Goal: Task Accomplishment & Management: Complete application form

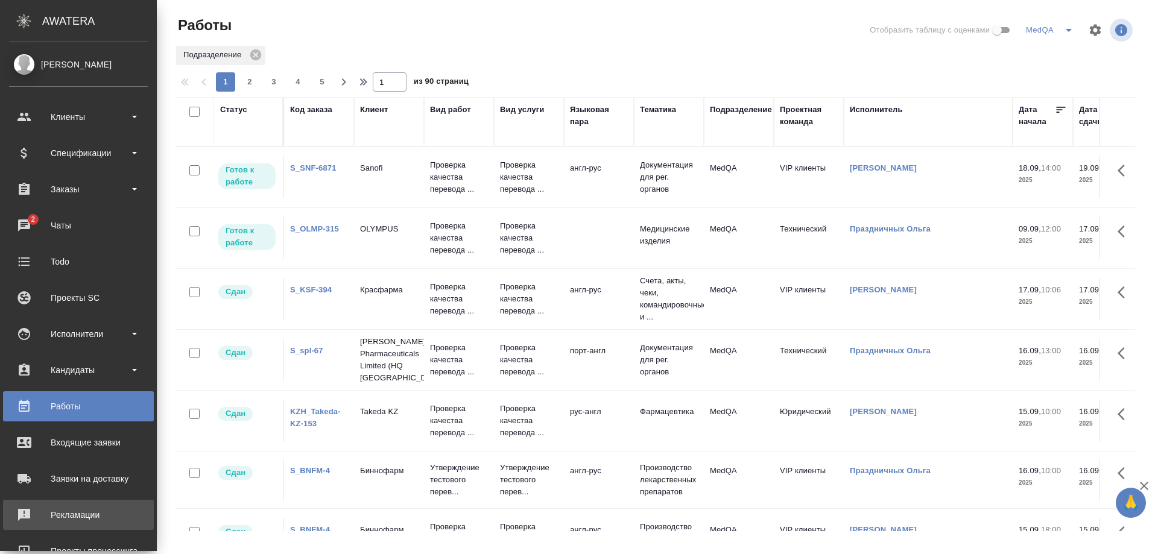
click at [71, 515] on div "Рекламации" at bounding box center [78, 515] width 139 height 18
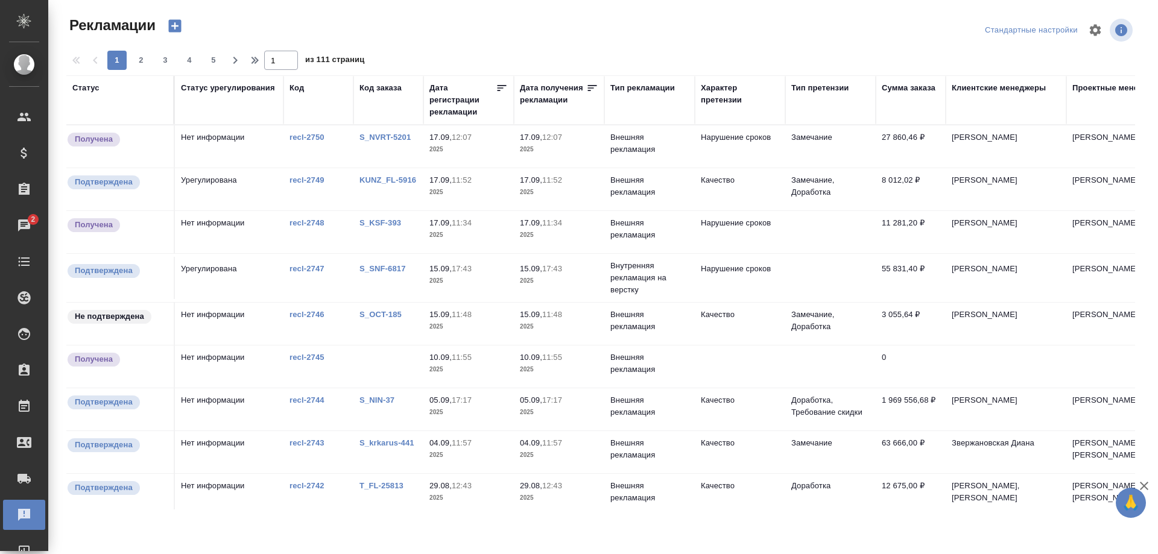
click at [386, 443] on link "S_krkarus-441" at bounding box center [386, 442] width 55 height 9
click at [379, 265] on link "S_SNF-6817" at bounding box center [382, 268] width 46 height 9
click at [371, 224] on link "S_KSF-393" at bounding box center [380, 222] width 42 height 9
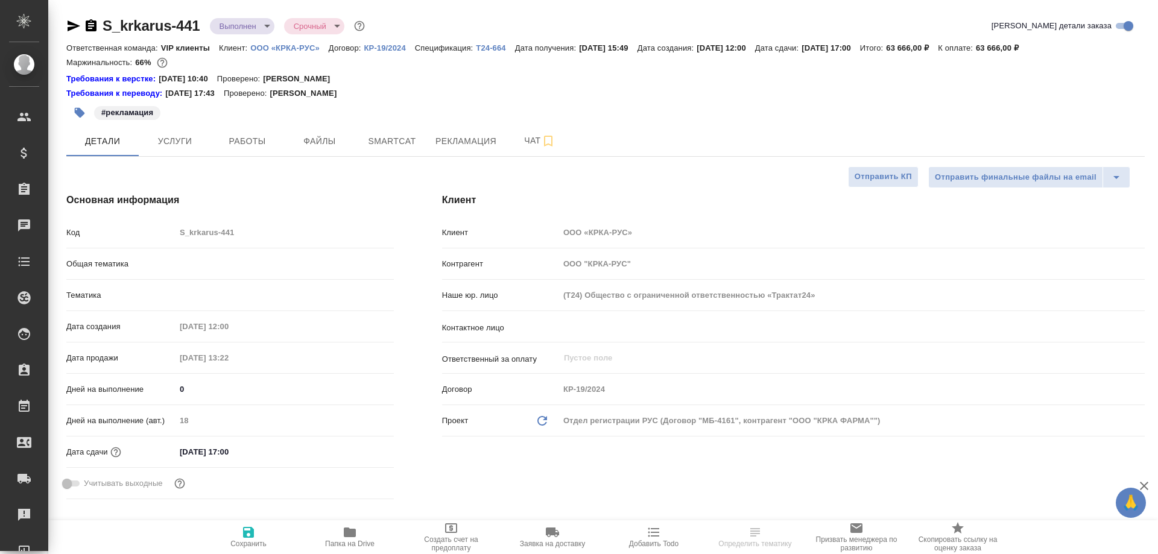
select select "RU"
type input "Matveeva Anastasia"
type input "[PERSON_NAME]"
click at [443, 146] on span "Рекламация" at bounding box center [465, 141] width 61 height 15
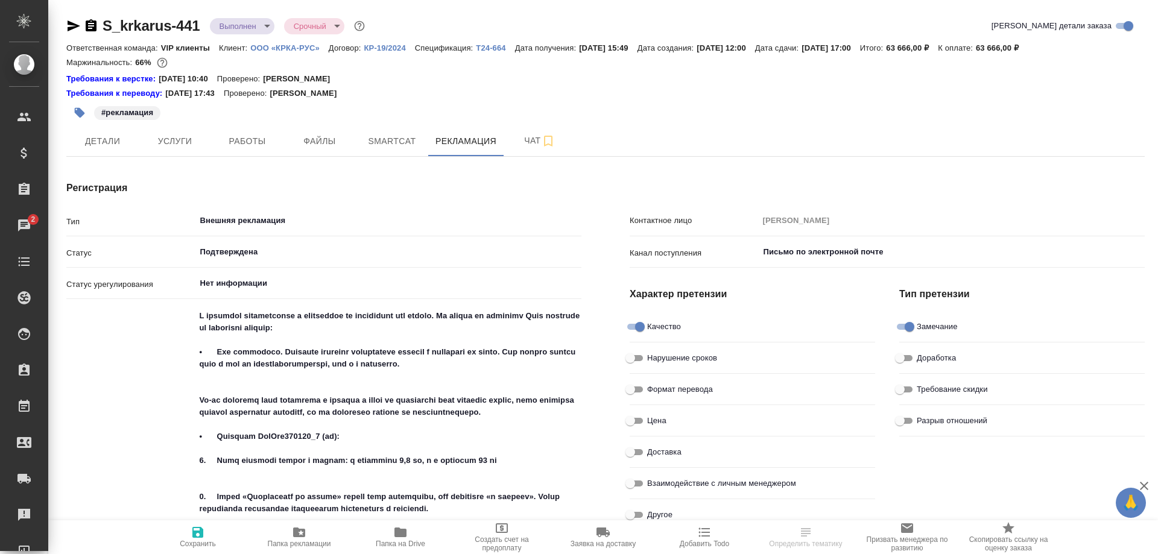
type textarea "x"
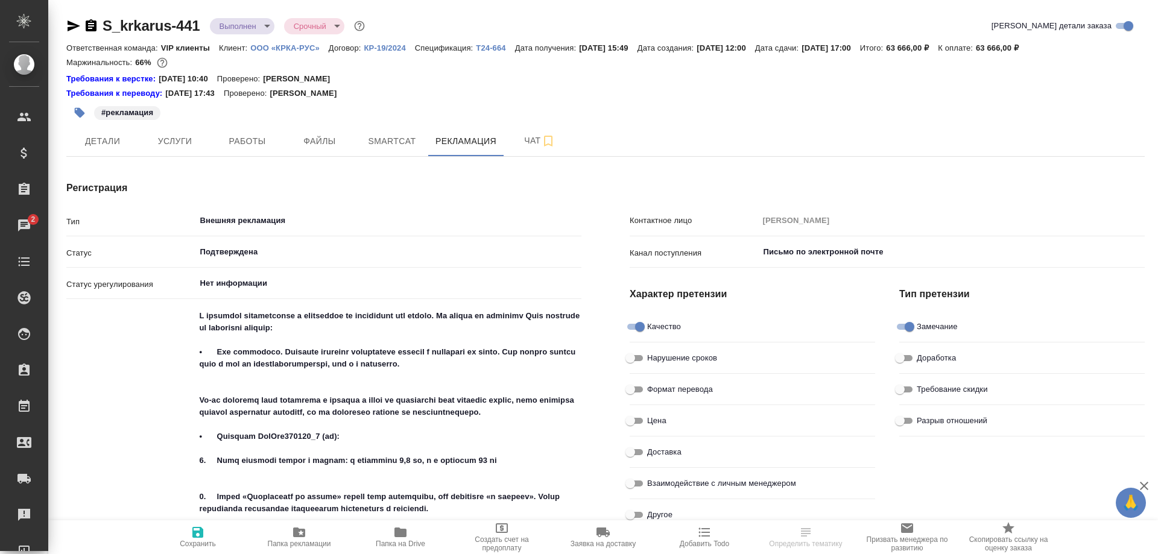
type textarea "x"
type input "[PERSON_NAME]"
type input "Звержановская Диана"
type input "[PERSON_NAME]"
type input "Гладий Виктория"
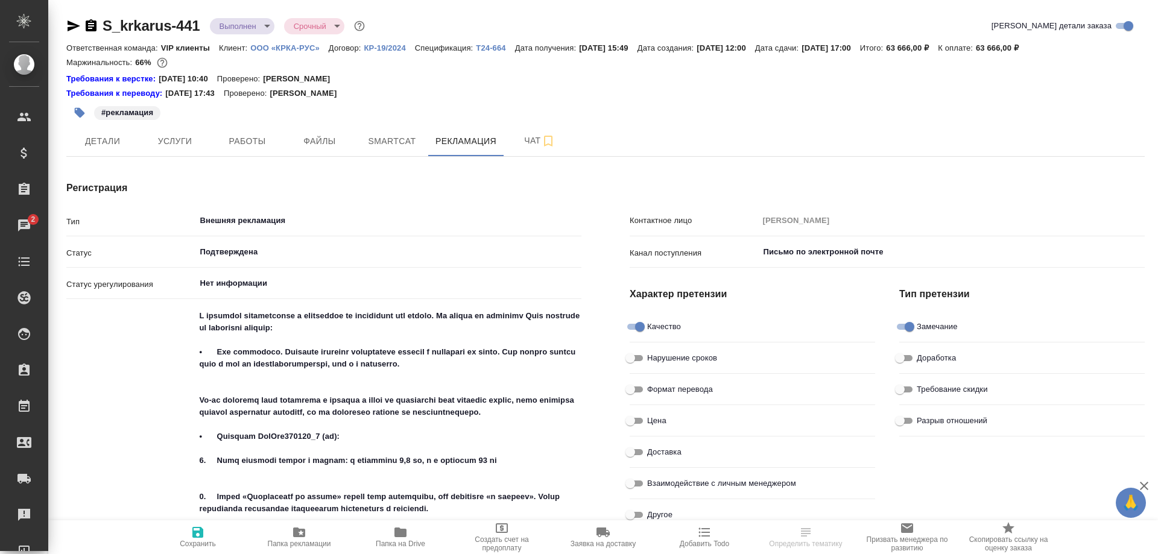
type input "Звержановская Диана"
type textarea "x"
click at [291, 284] on input "Нет информации" at bounding box center [368, 283] width 339 height 14
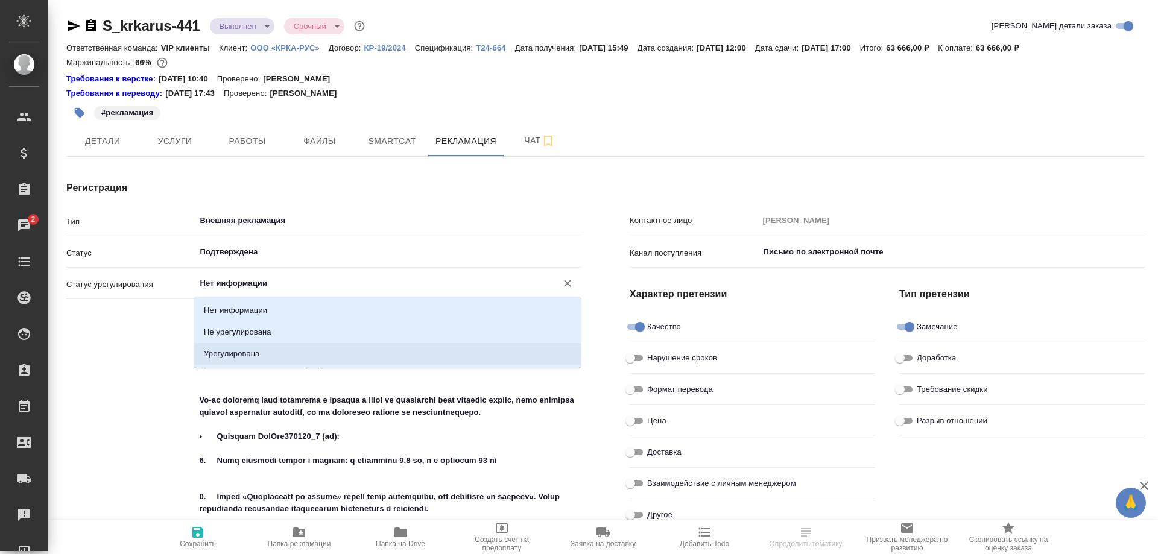
click at [262, 355] on li "Урегулирована" at bounding box center [387, 354] width 386 height 22
type input "Урегулирована"
type textarea "x"
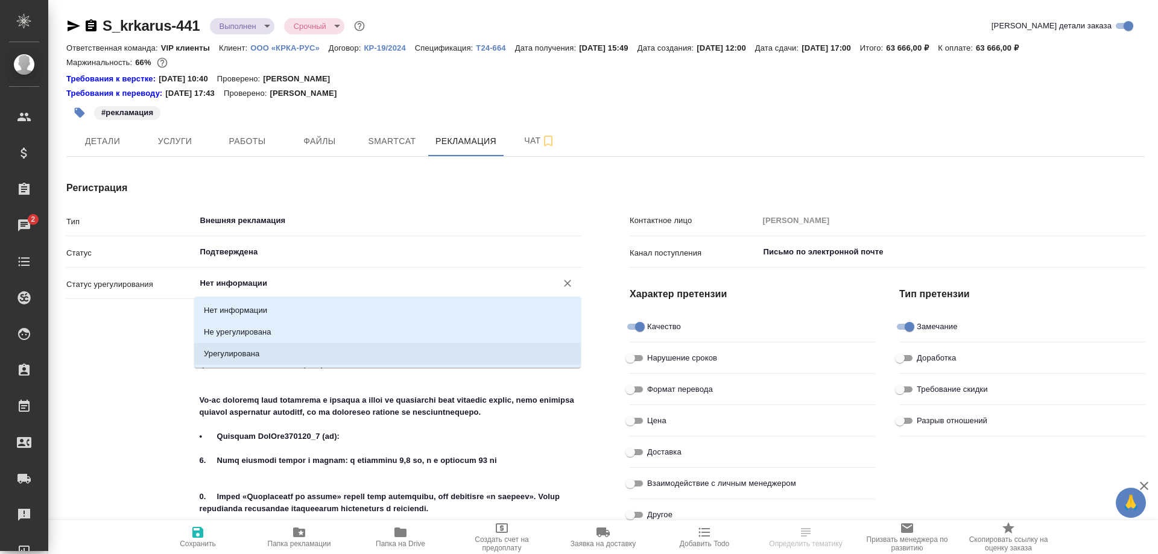
type textarea "x"
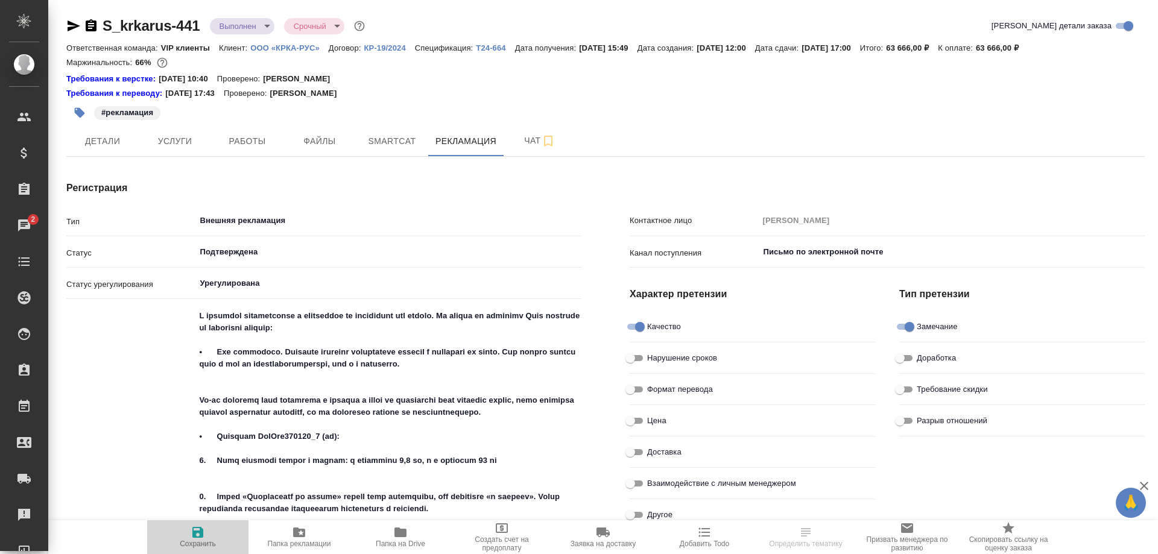
click at [201, 537] on icon "button" at bounding box center [197, 532] width 11 height 11
type textarea "x"
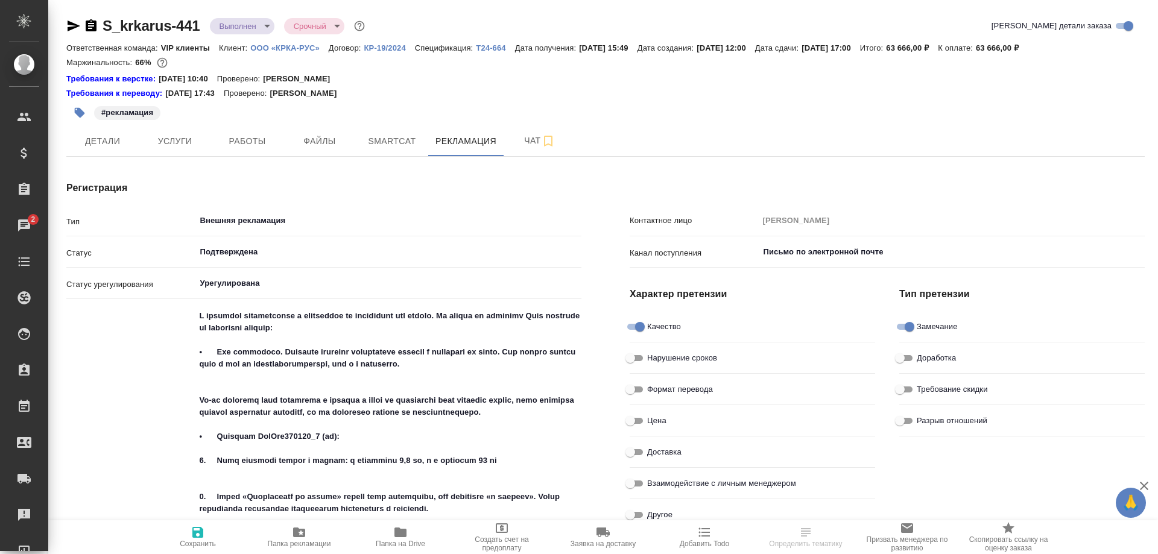
type textarea "x"
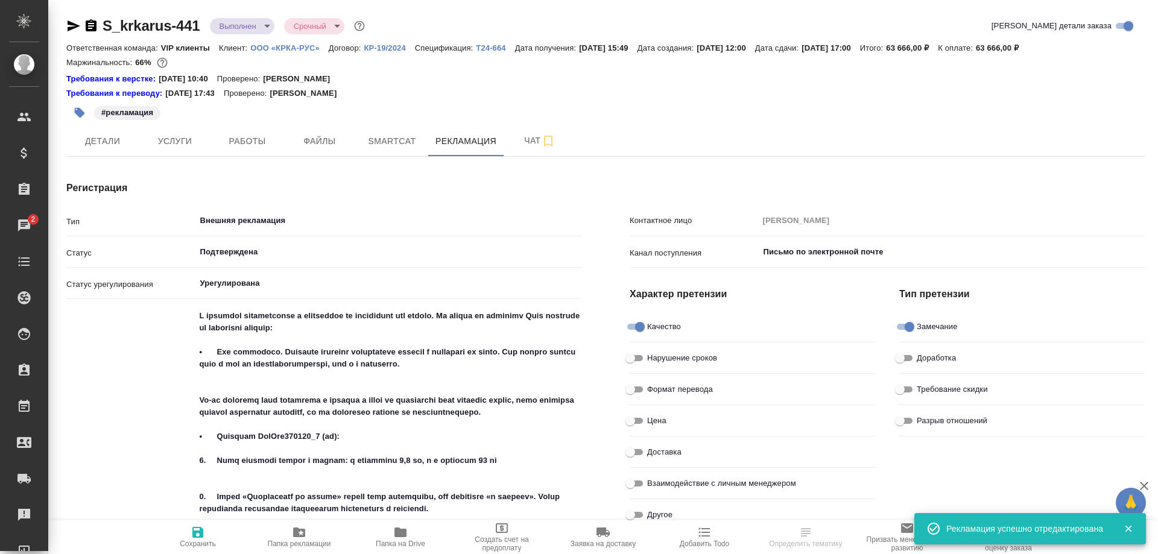
type textarea "x"
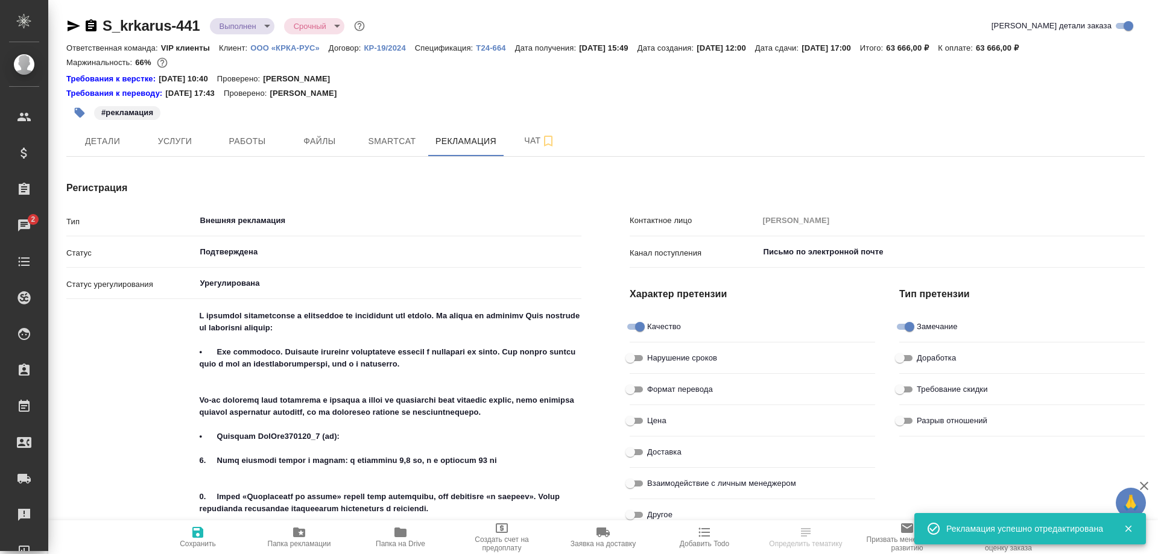
type textarea "x"
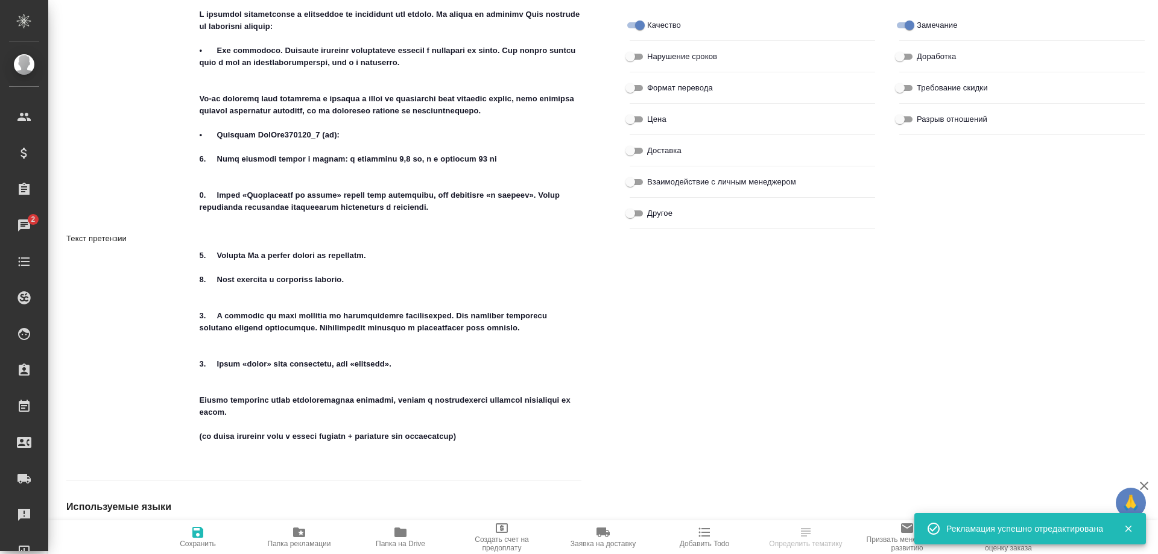
type textarea "x"
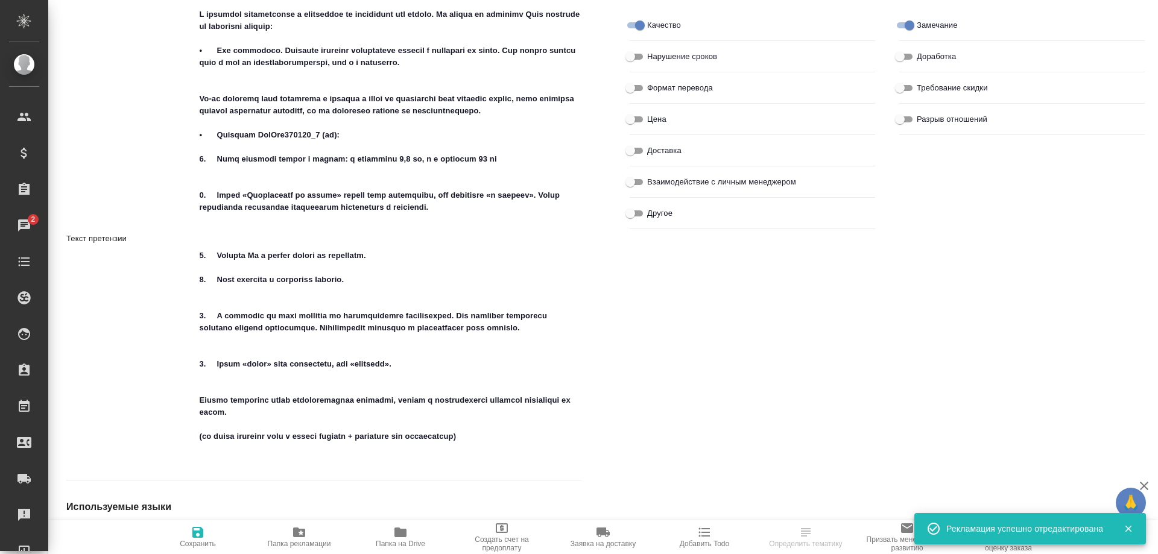
type textarea "x"
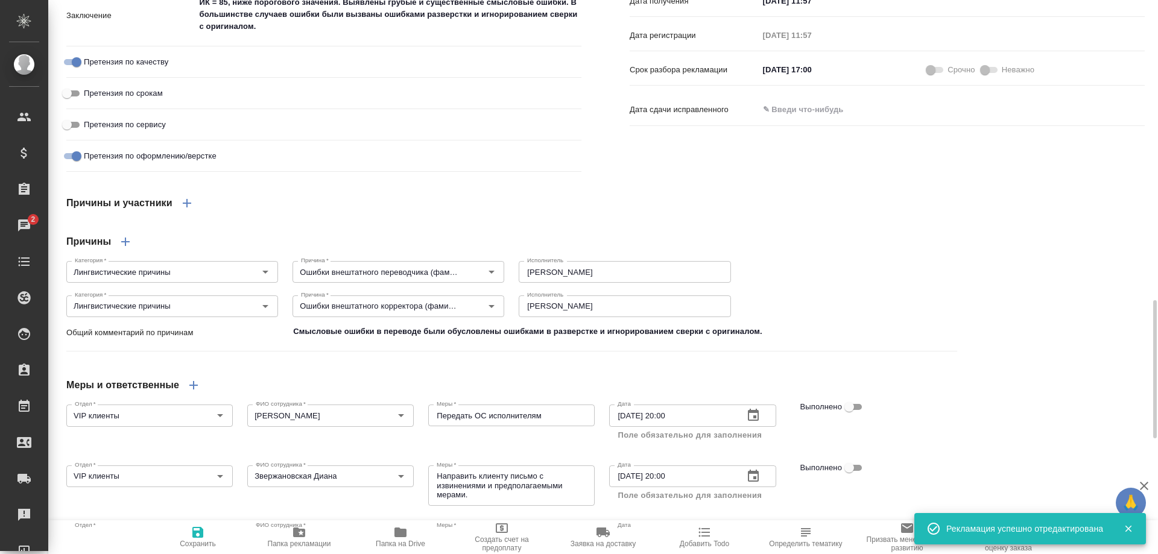
scroll to position [1507, 0]
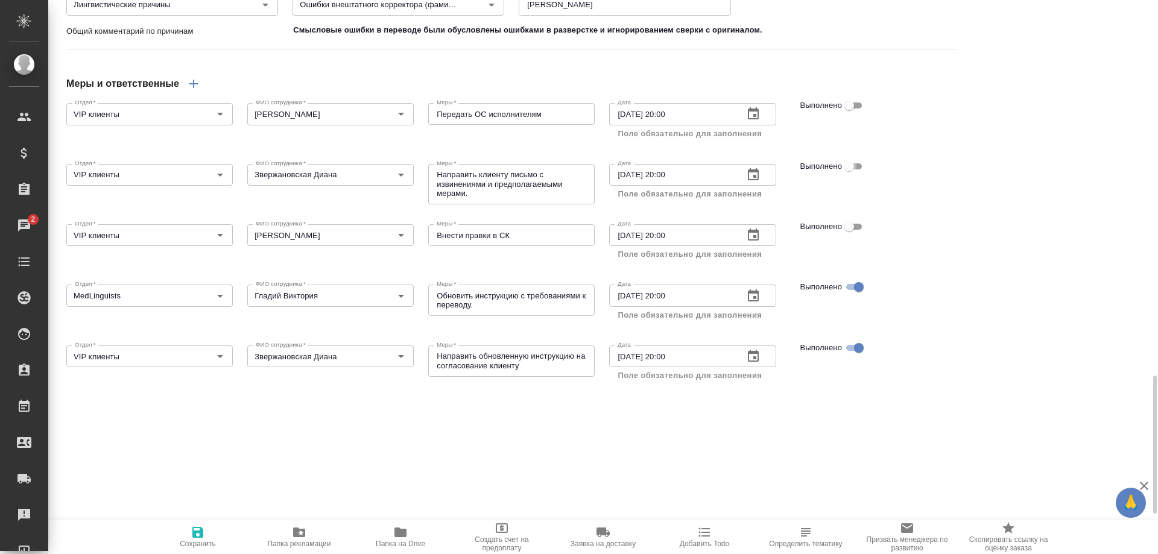
click at [858, 174] on input "Выполнено" at bounding box center [848, 166] width 43 height 14
checkbox input "true"
type textarea "x"
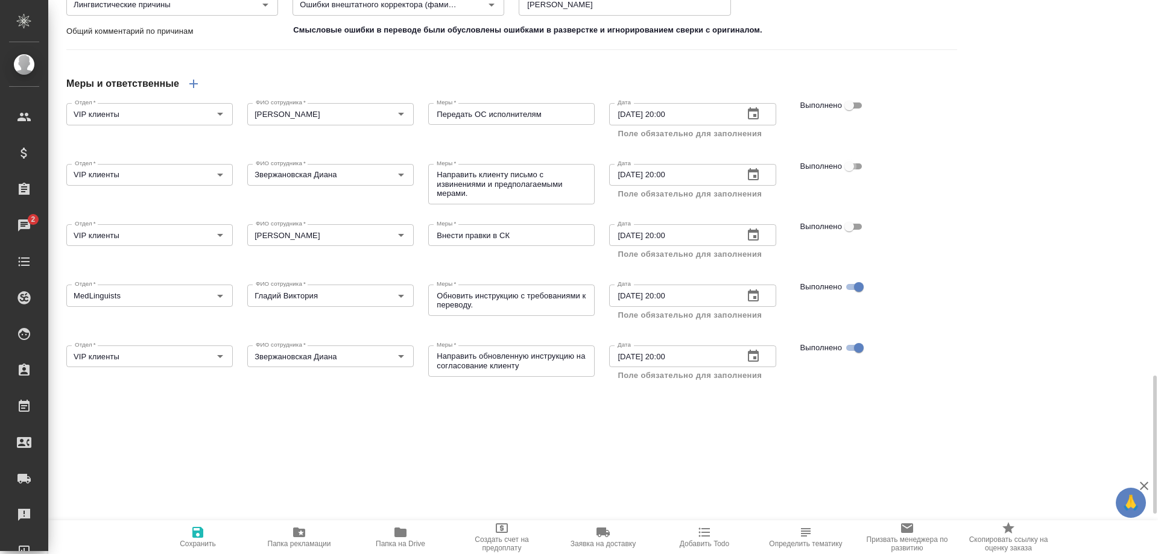
type textarea "x"
click at [856, 113] on input "Выполнено" at bounding box center [848, 105] width 43 height 14
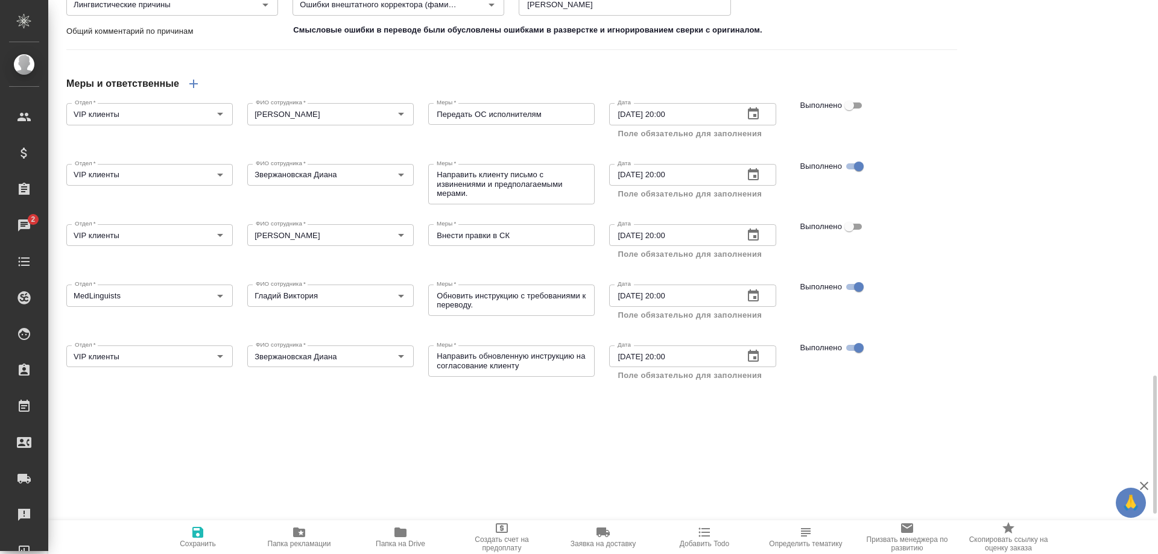
checkbox input "true"
type textarea "x"
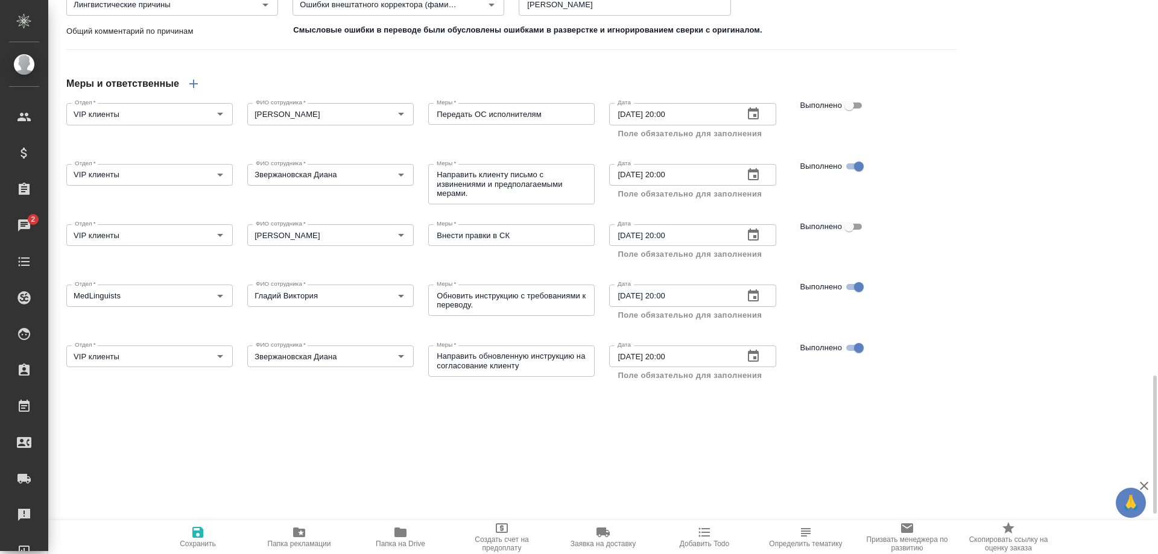
type textarea "x"
click at [197, 535] on icon "button" at bounding box center [198, 532] width 14 height 14
type textarea "x"
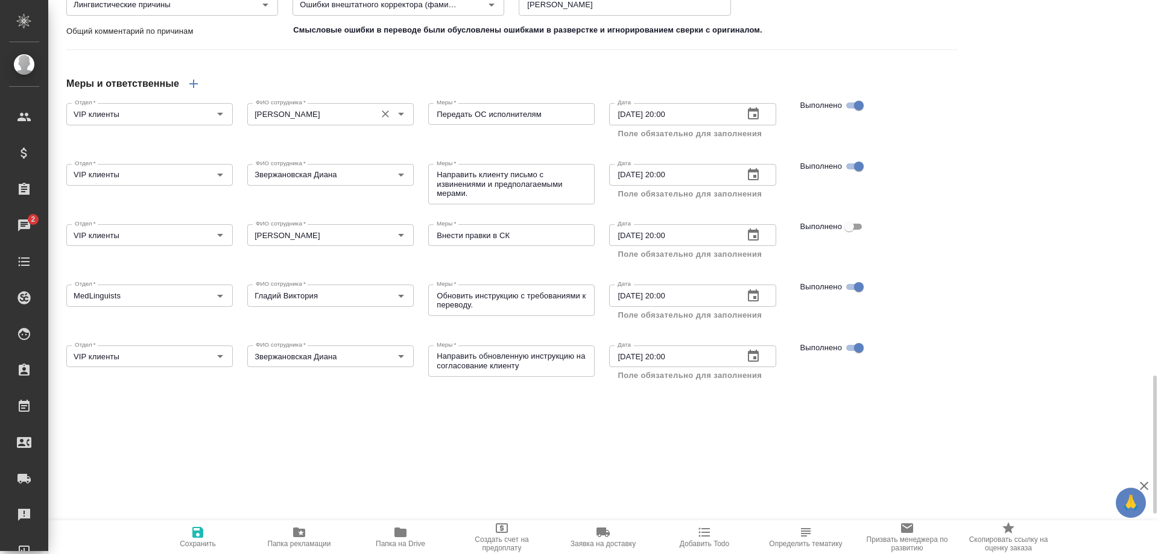
type textarea "x"
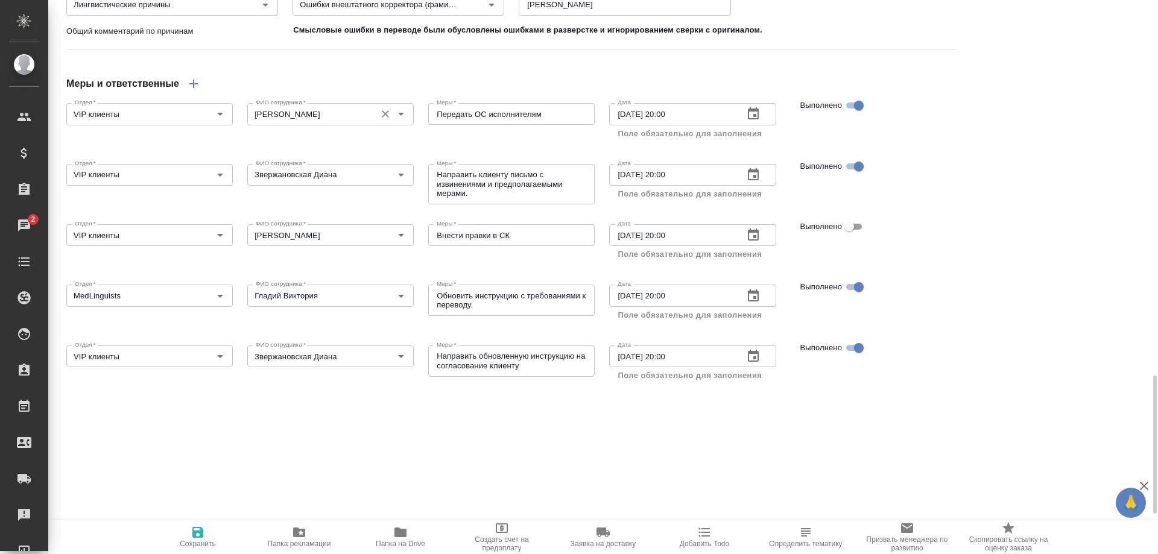
type textarea "x"
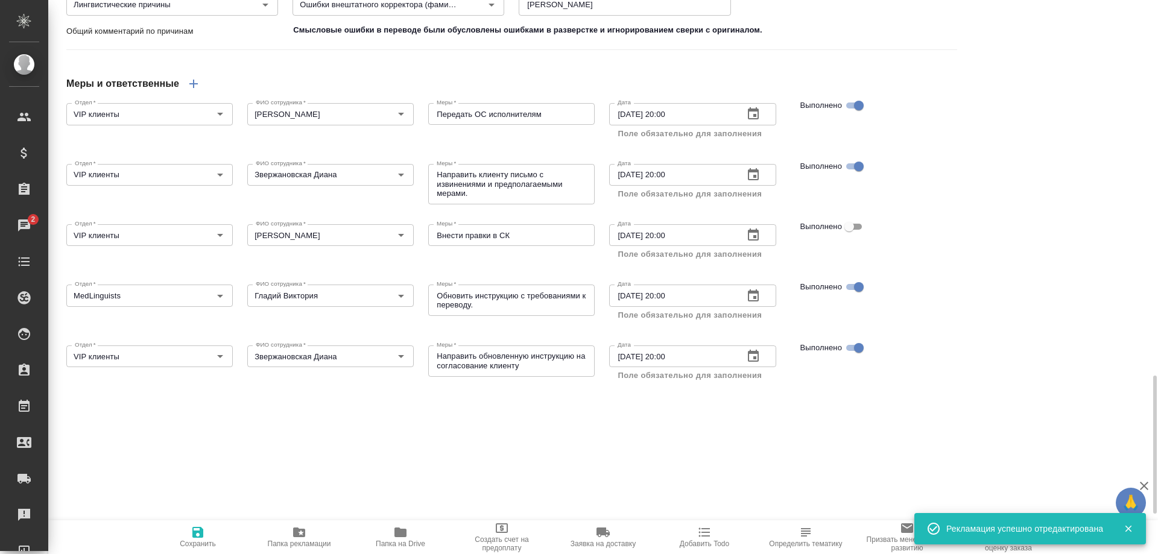
type textarea "x"
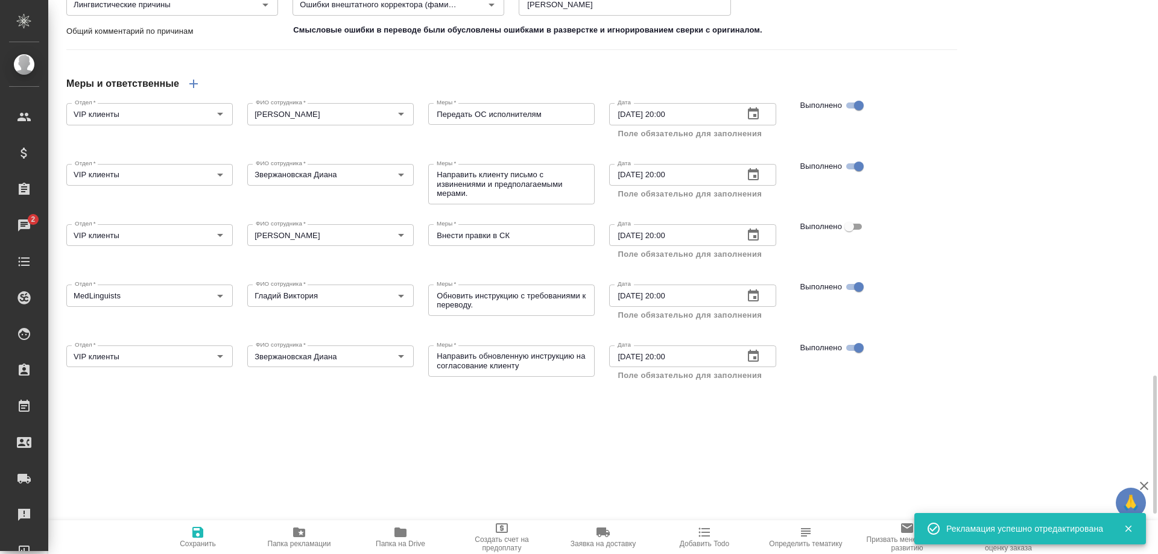
type textarea "x"
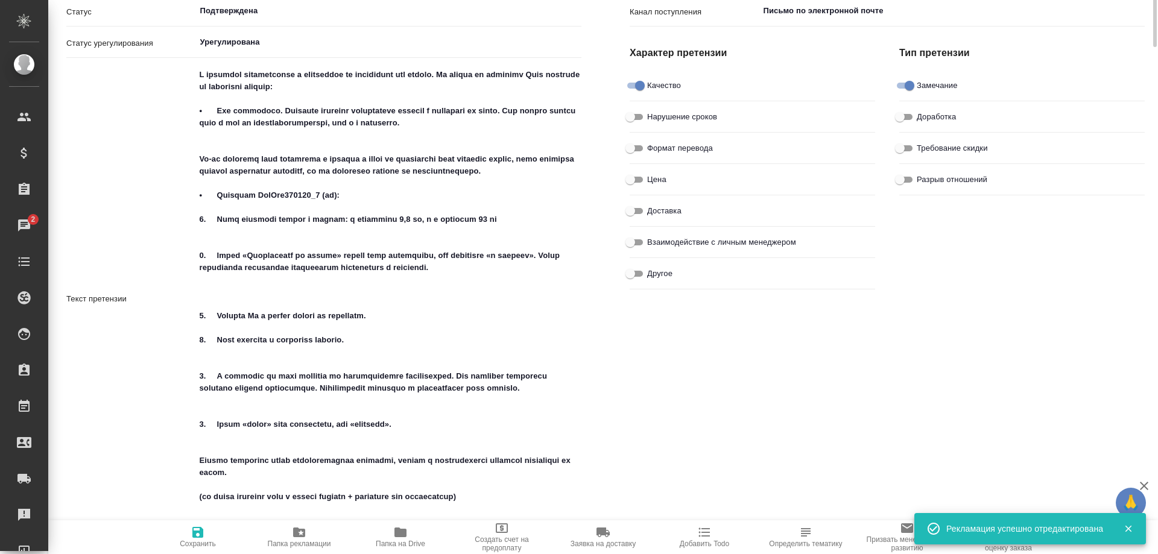
scroll to position [0, 0]
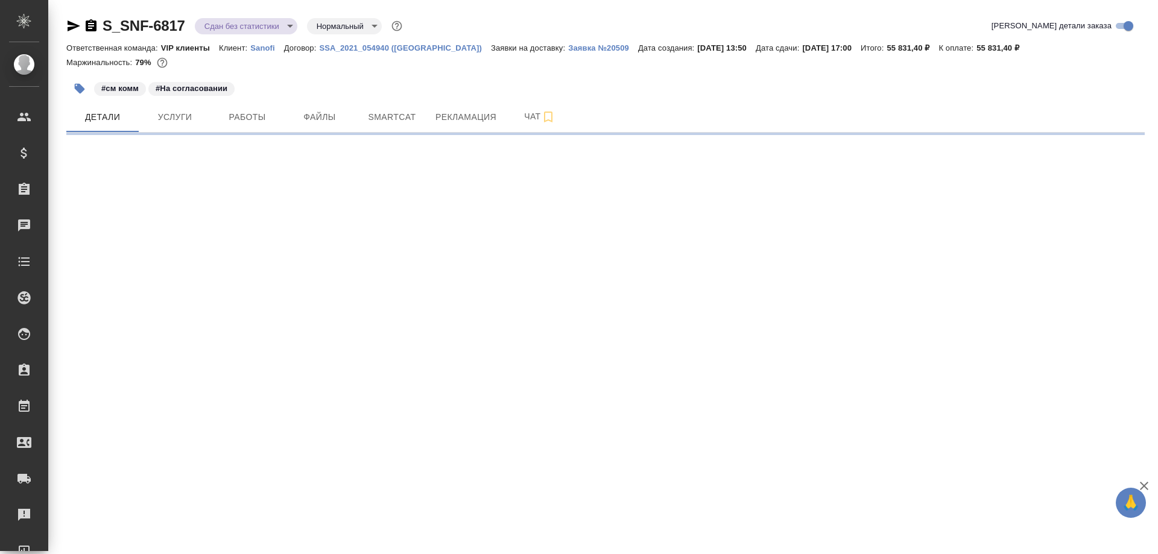
select select "RU"
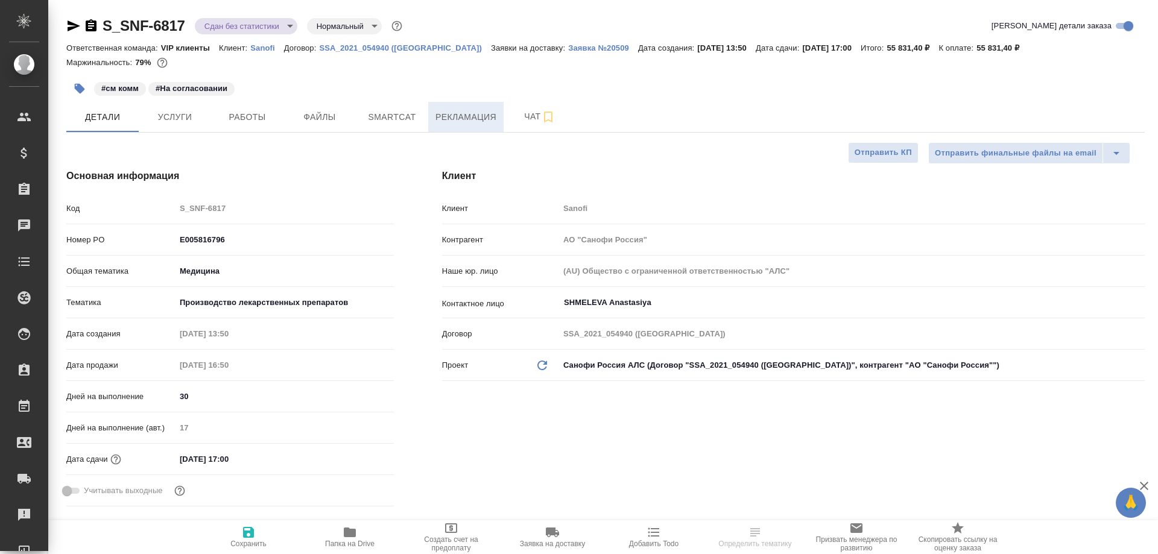
type textarea "x"
click at [474, 116] on span "Рекламация" at bounding box center [465, 117] width 61 height 15
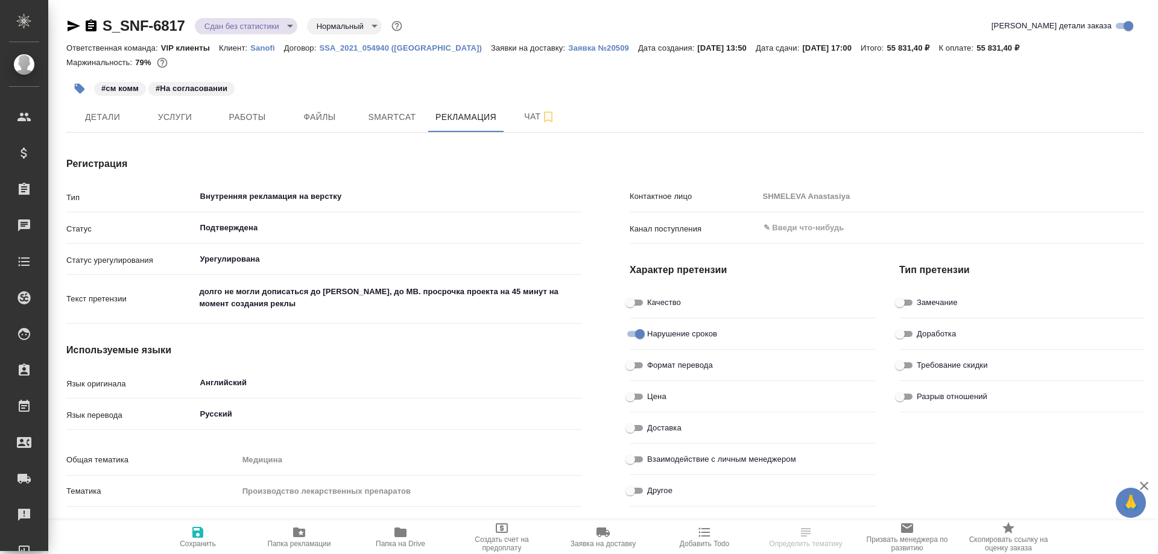
type textarea "x"
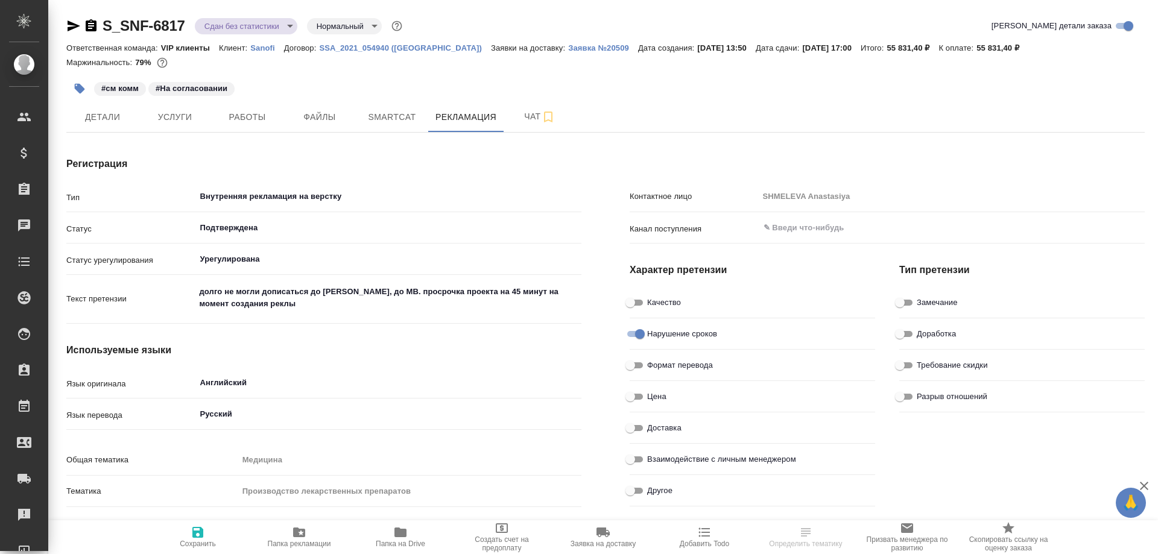
type input "Крамник Артём"
type textarea "x"
type input "Крамник Артём"
type textarea "x"
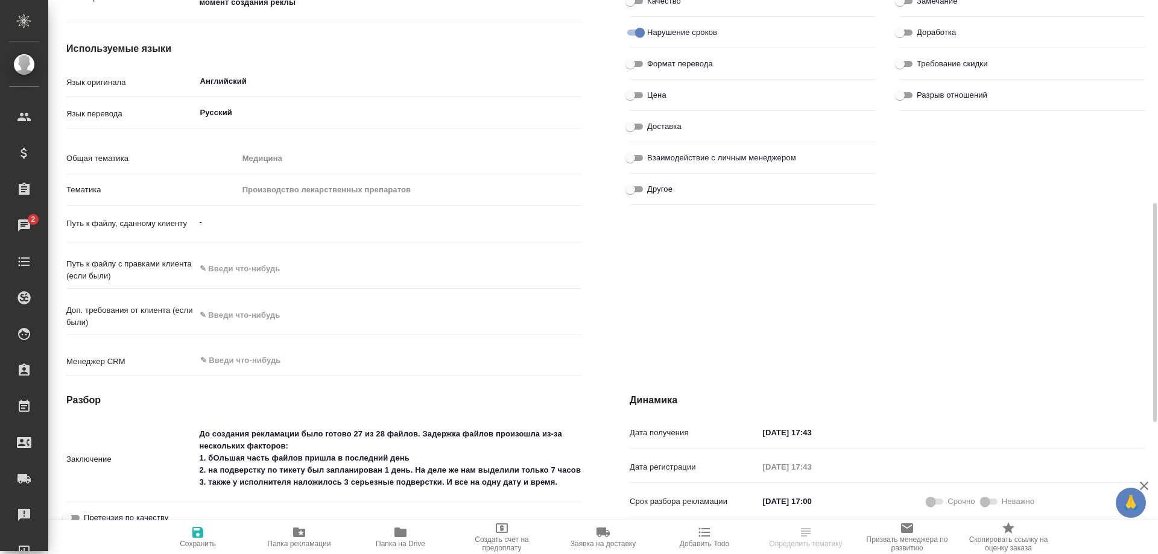
scroll to position [482, 0]
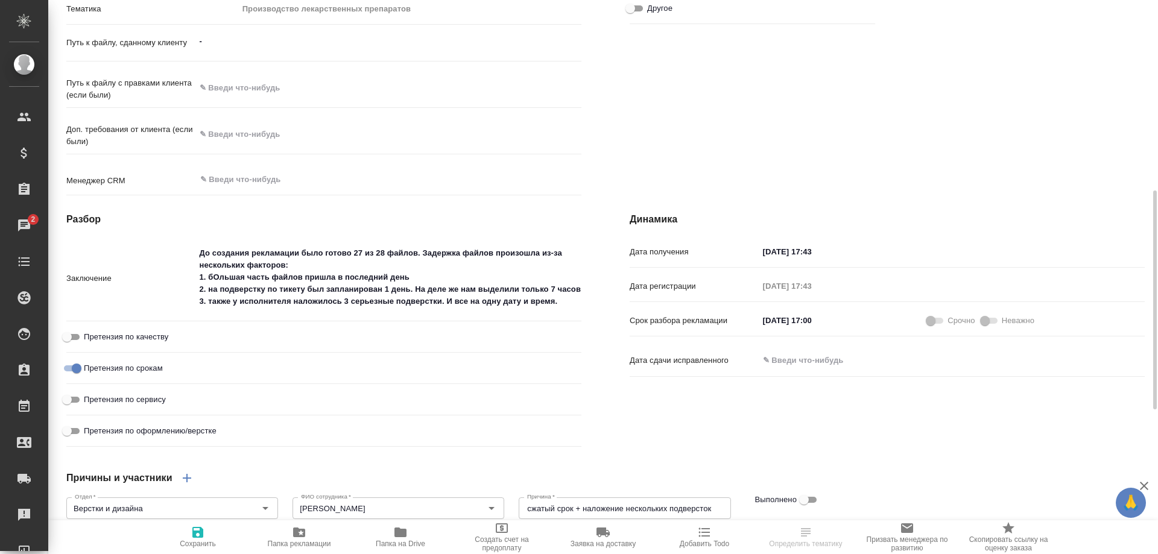
type textarea "x"
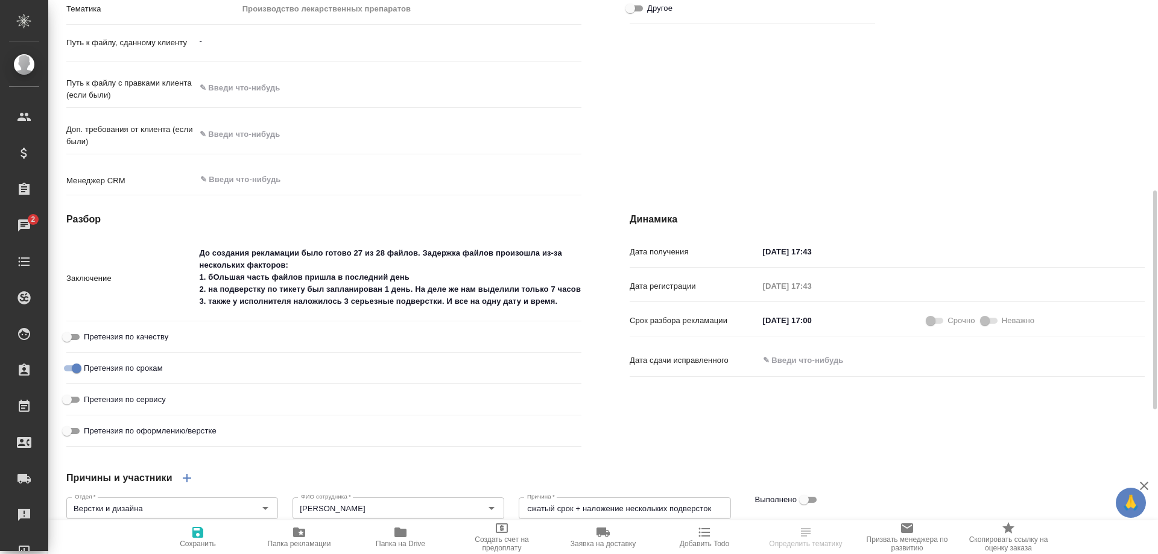
type textarea "x"
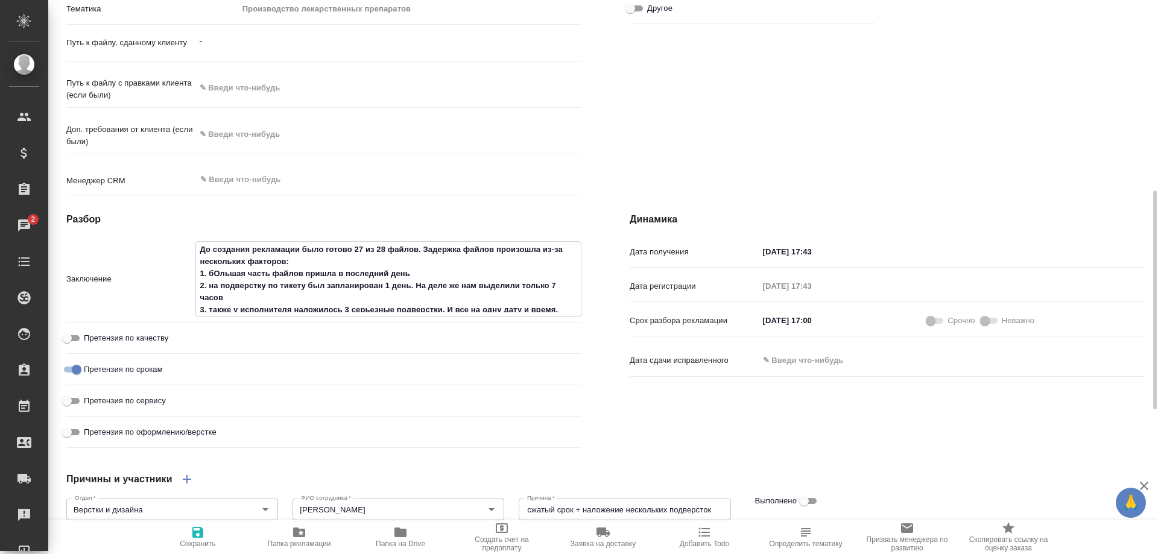
drag, startPoint x: 576, startPoint y: 303, endPoint x: 582, endPoint y: 333, distance: 31.2
click at [582, 333] on div "Разбор Заключение До создания рекламации было готово 27 из 28 файлов. Задержка …" at bounding box center [323, 332] width 563 height 289
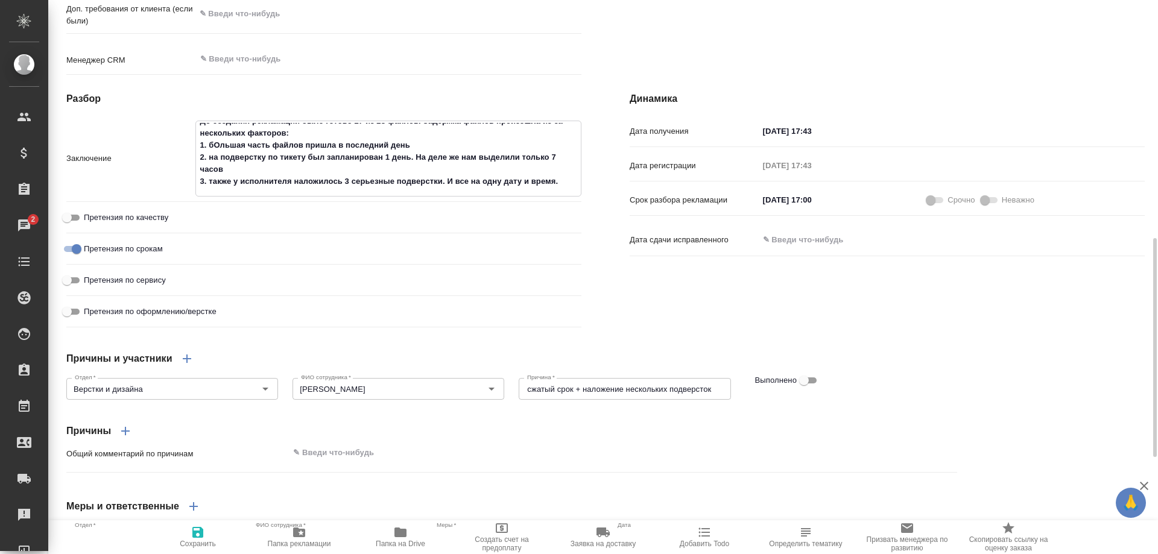
scroll to position [848, 0]
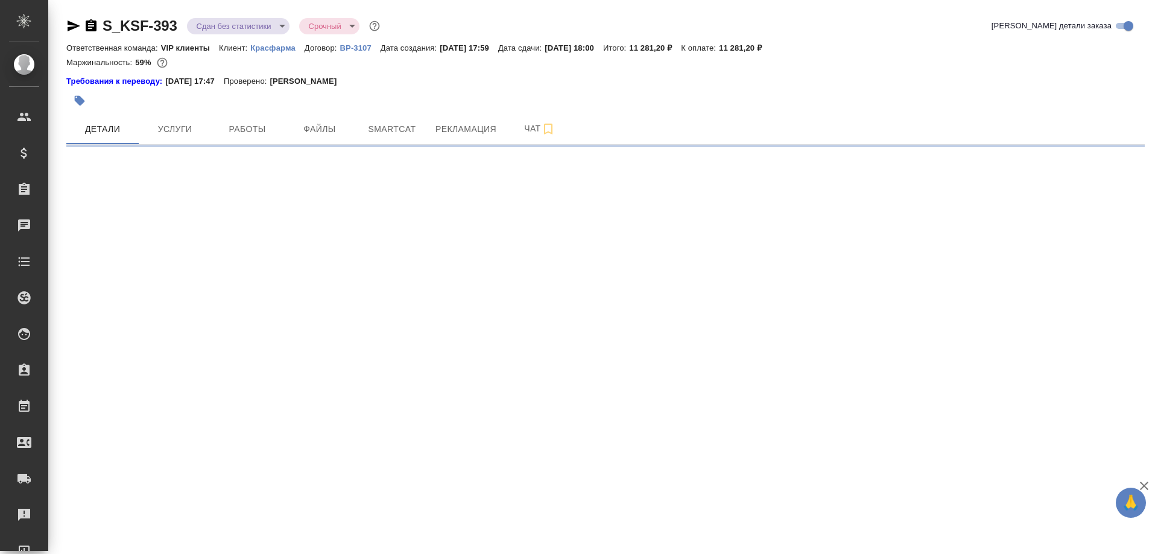
select select "RU"
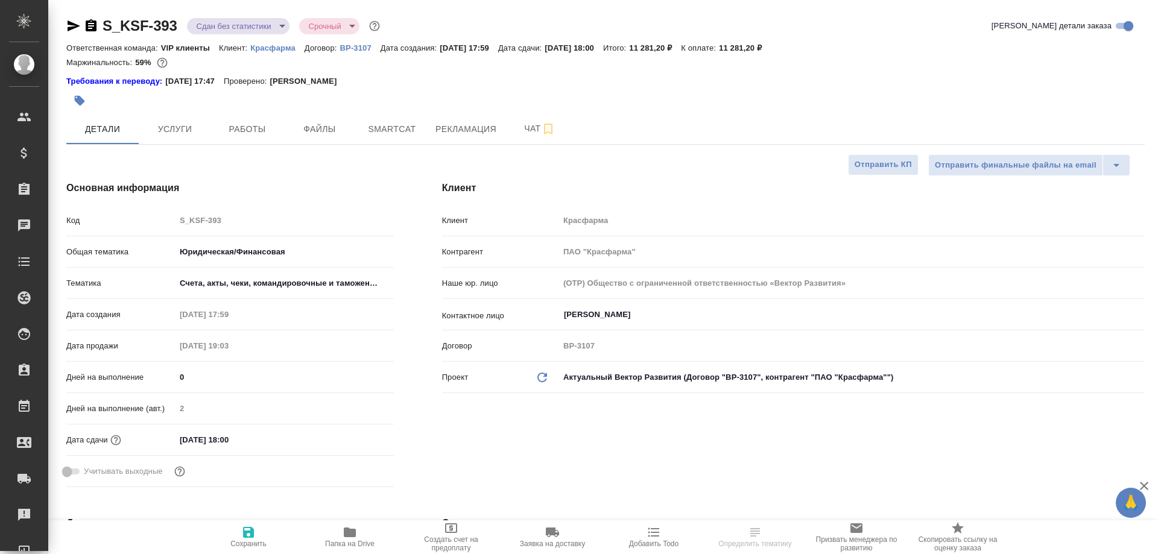
type textarea "x"
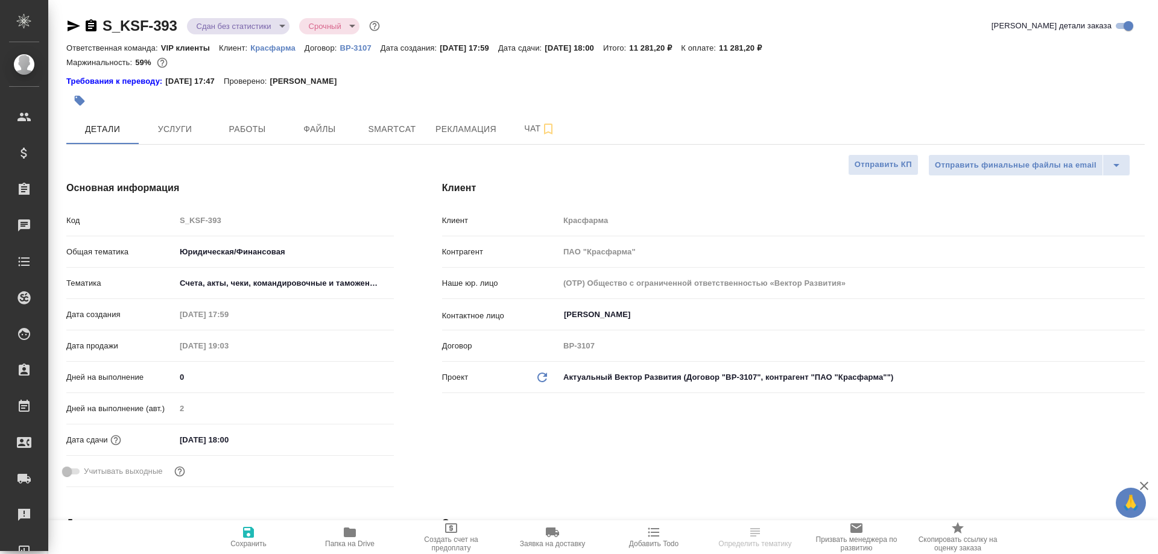
type textarea "x"
click at [458, 133] on span "Рекламация" at bounding box center [465, 129] width 61 height 15
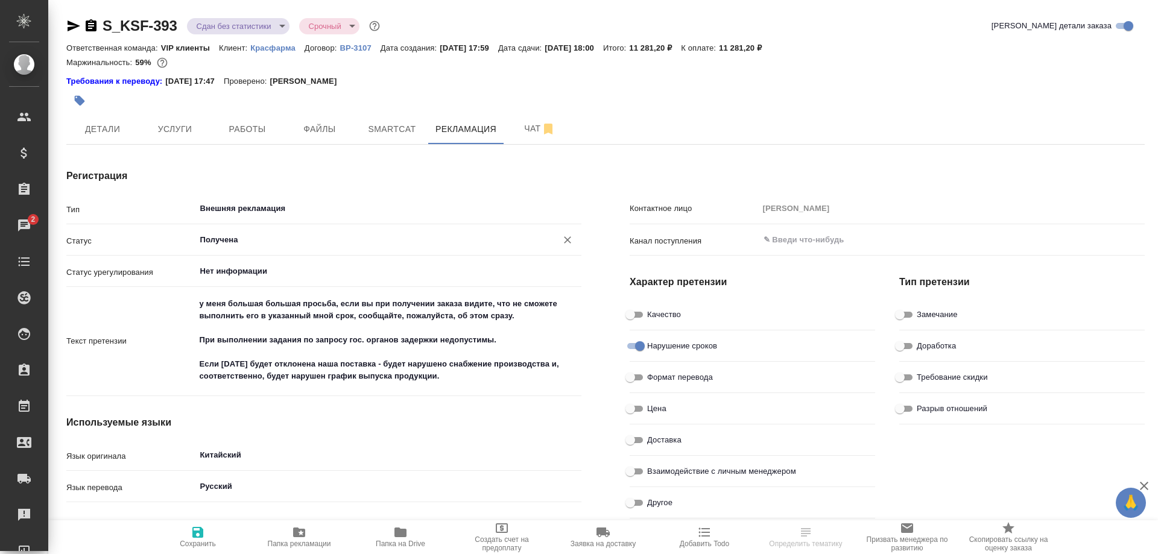
click at [336, 239] on input "Получена" at bounding box center [368, 240] width 339 height 14
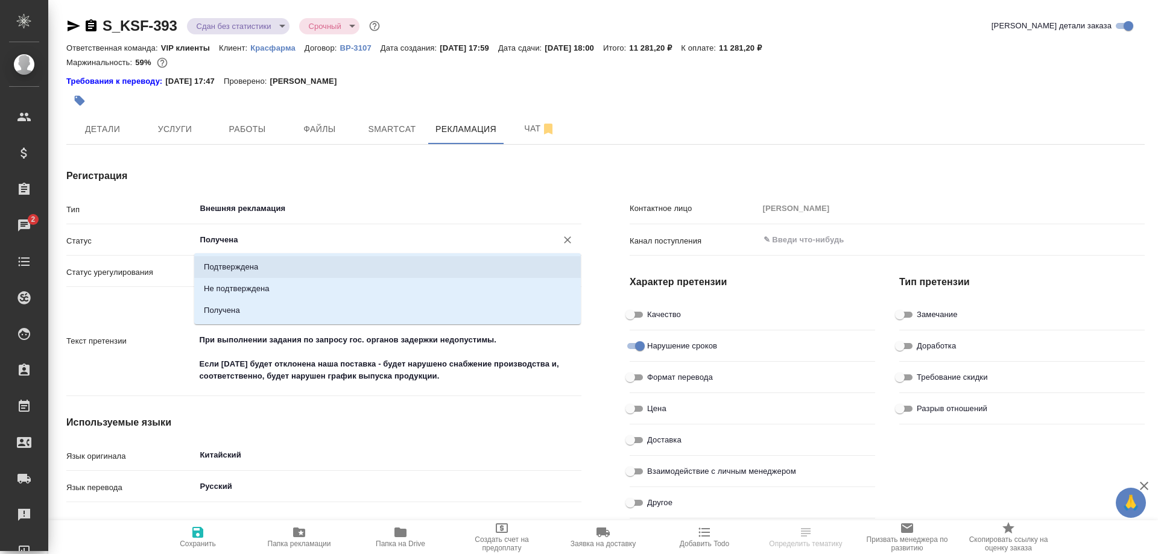
click at [282, 263] on li "Подтверждена" at bounding box center [387, 267] width 386 height 22
type input "Подтверждена"
type textarea "x"
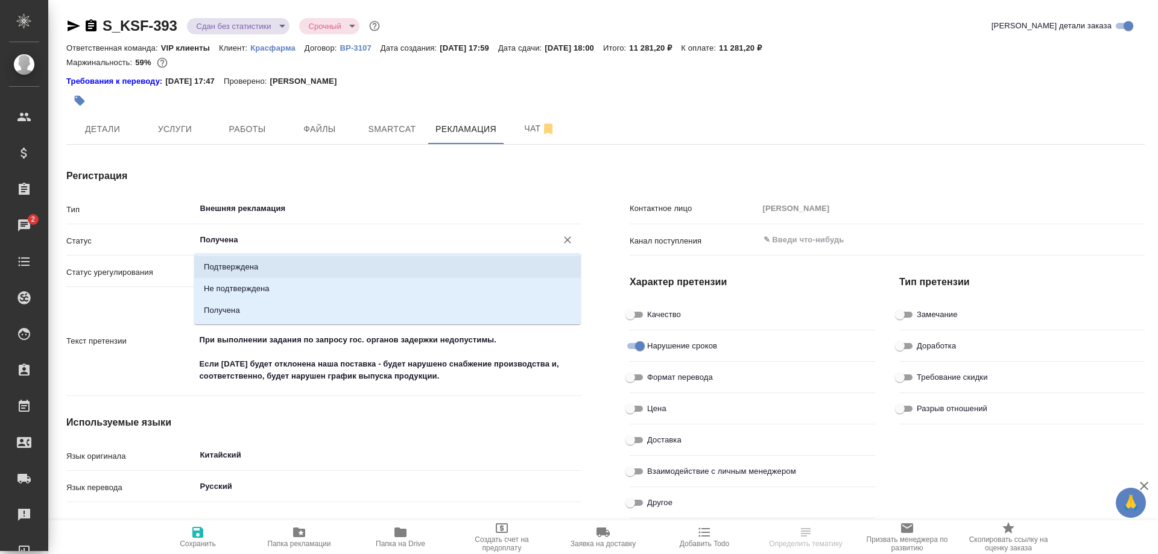
type textarea "x"
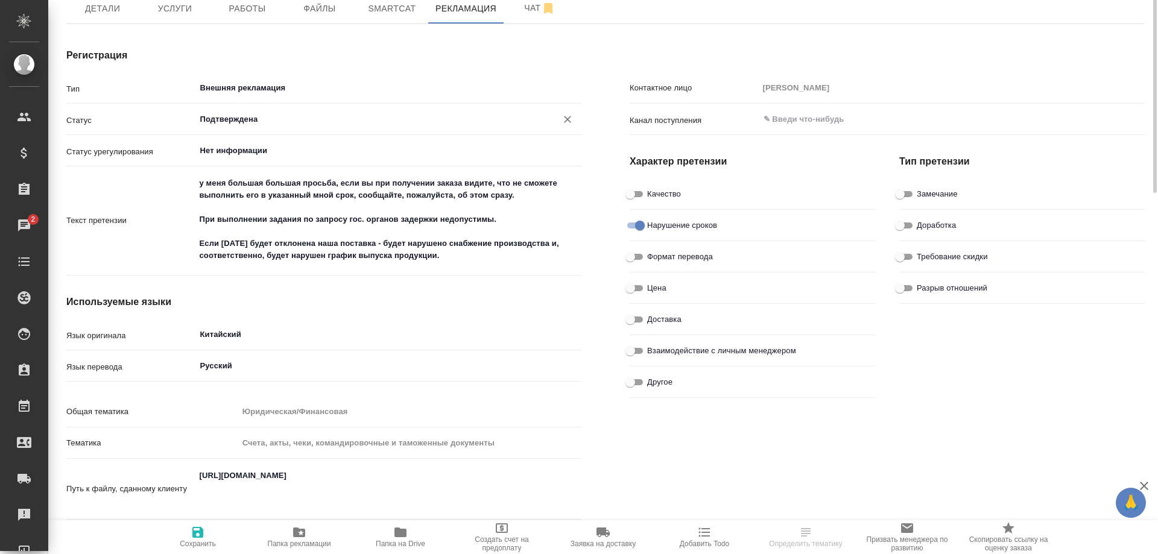
scroll to position [181, 0]
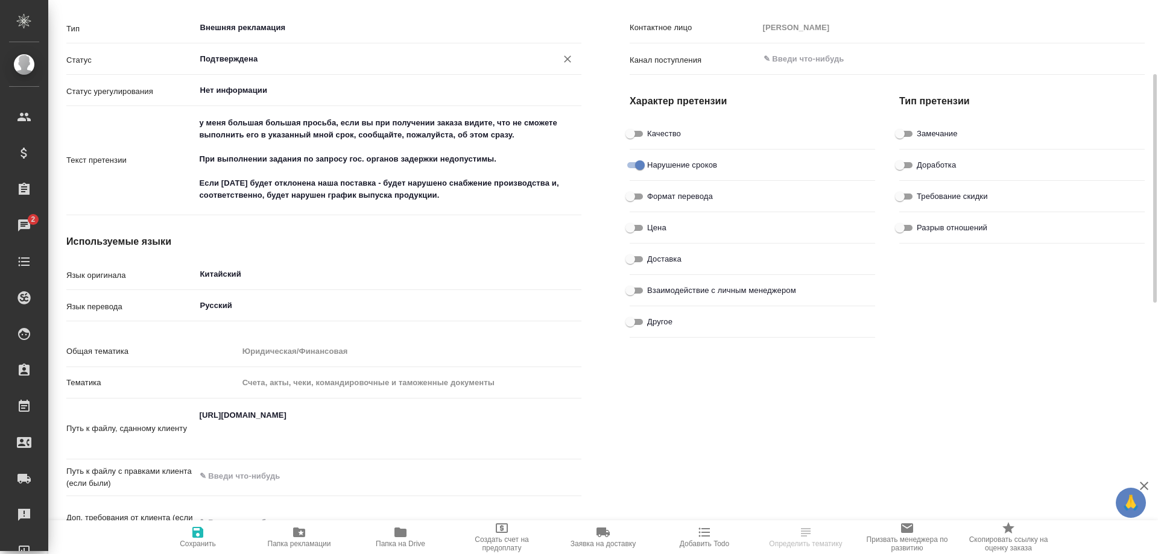
type textarea "x"
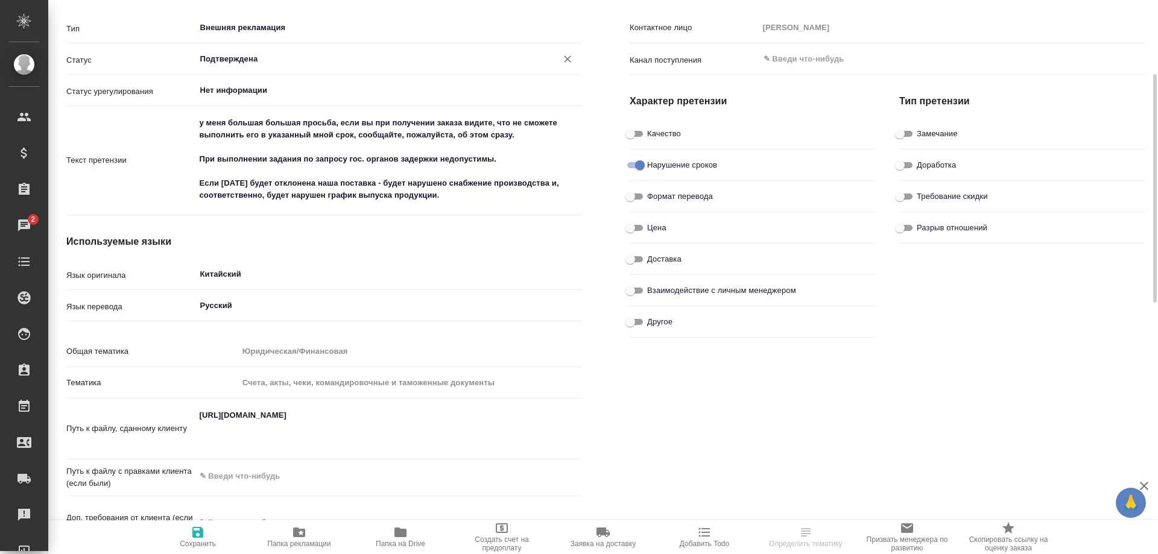
type textarea "x"
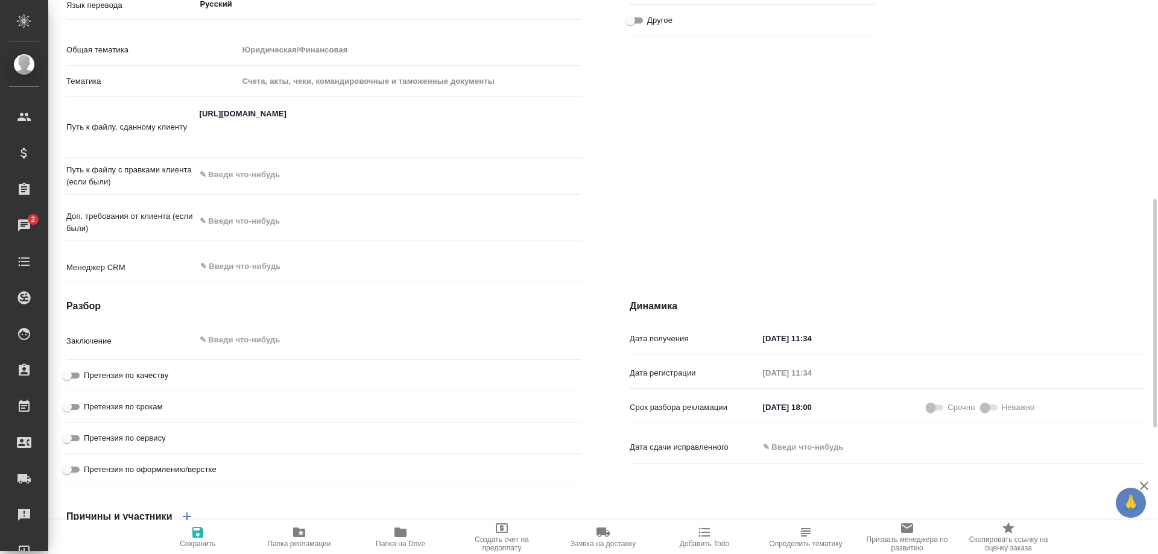
scroll to position [543, 0]
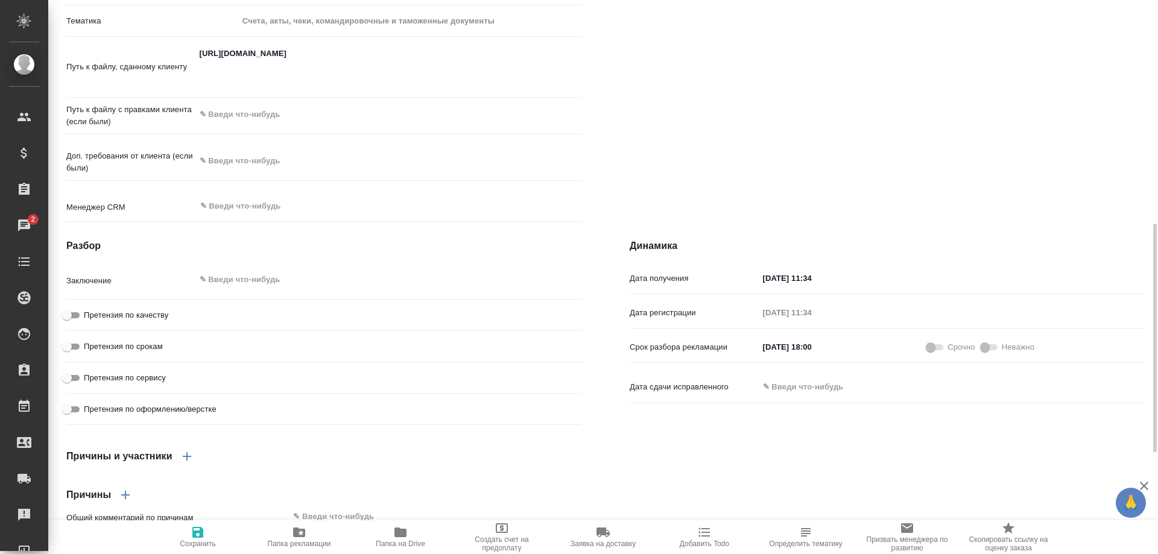
type textarea "x"
click at [285, 291] on textarea at bounding box center [388, 280] width 385 height 20
type textarea "x"
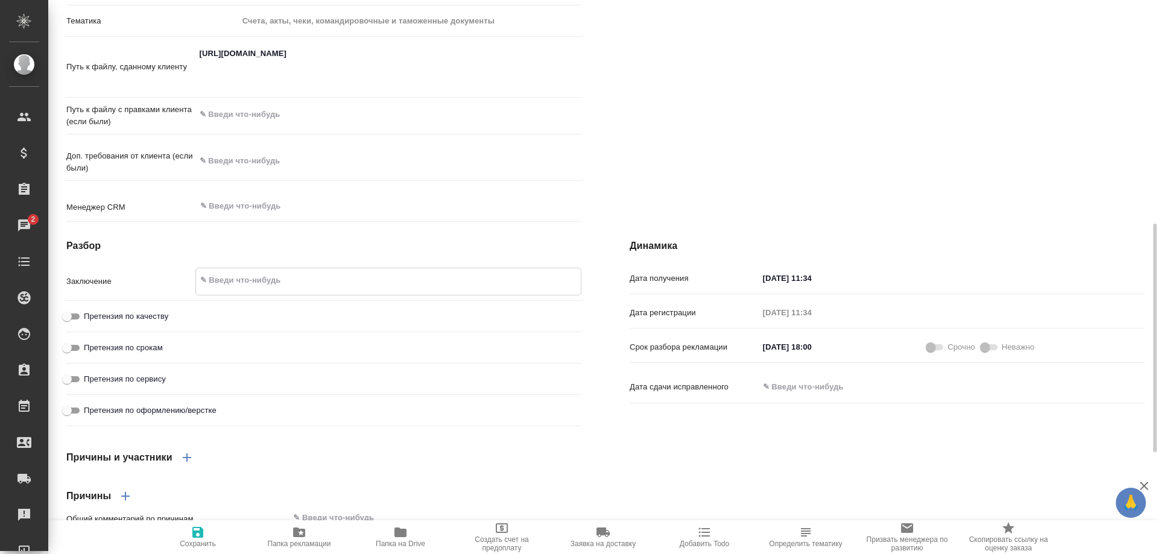
type textarea "x"
type textarea "П"
type textarea "x"
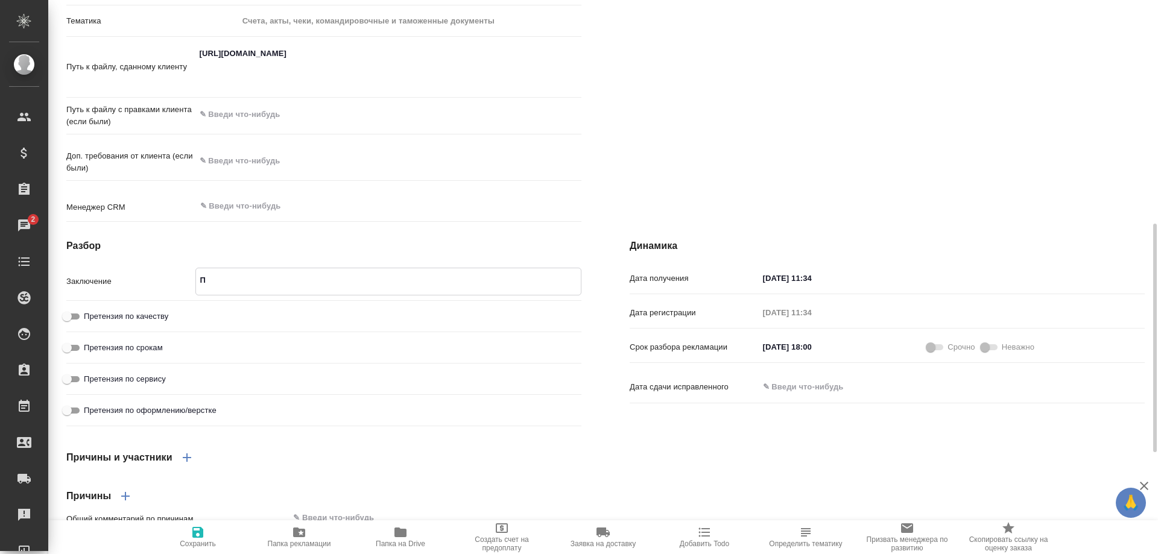
type textarea "Пр"
type textarea "x"
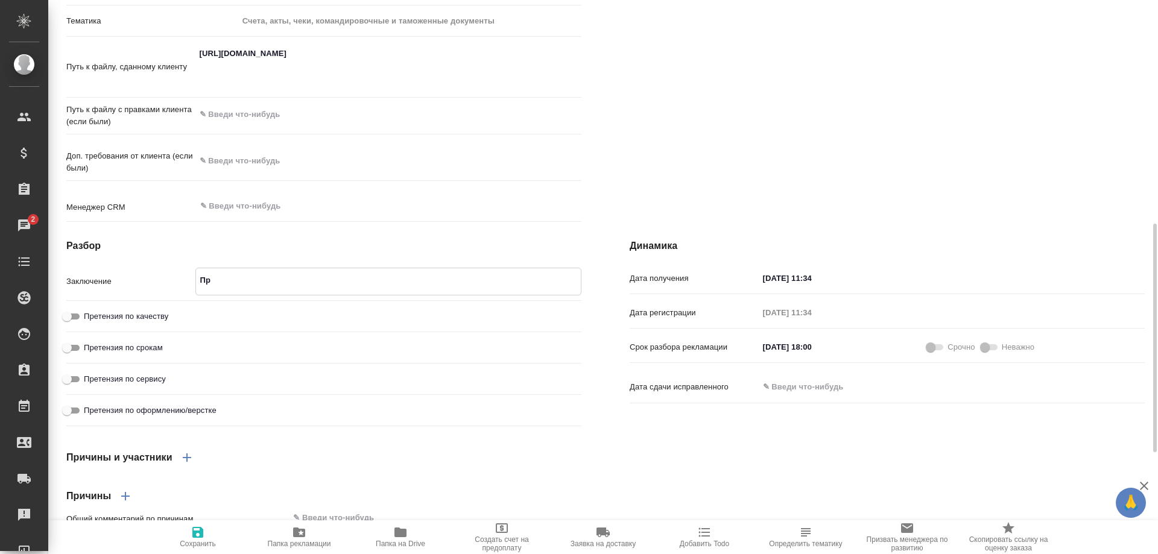
type textarea "x"
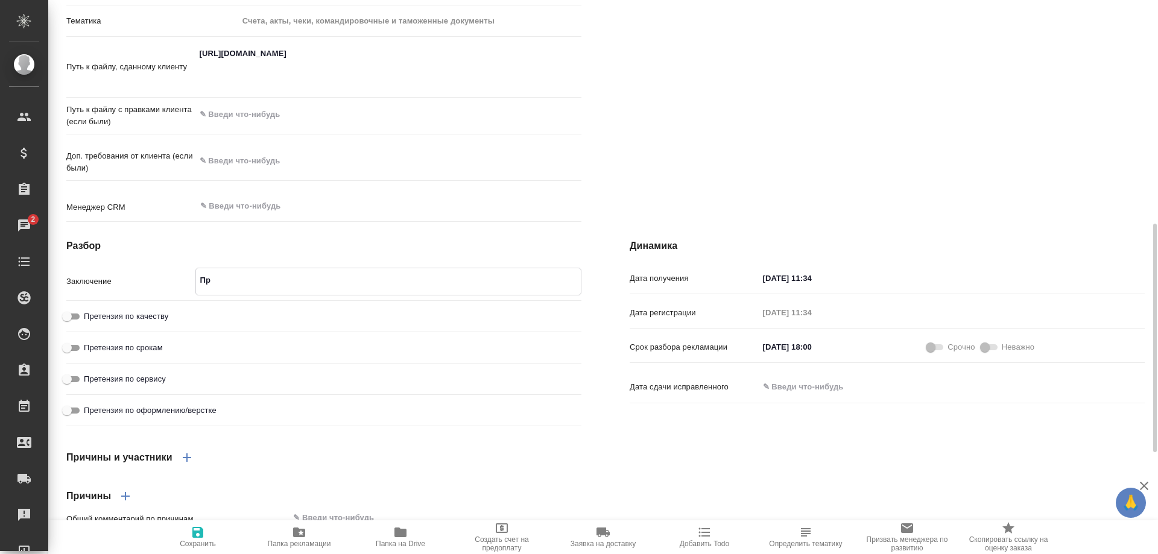
type textarea "x"
type textarea "Про"
type textarea "x"
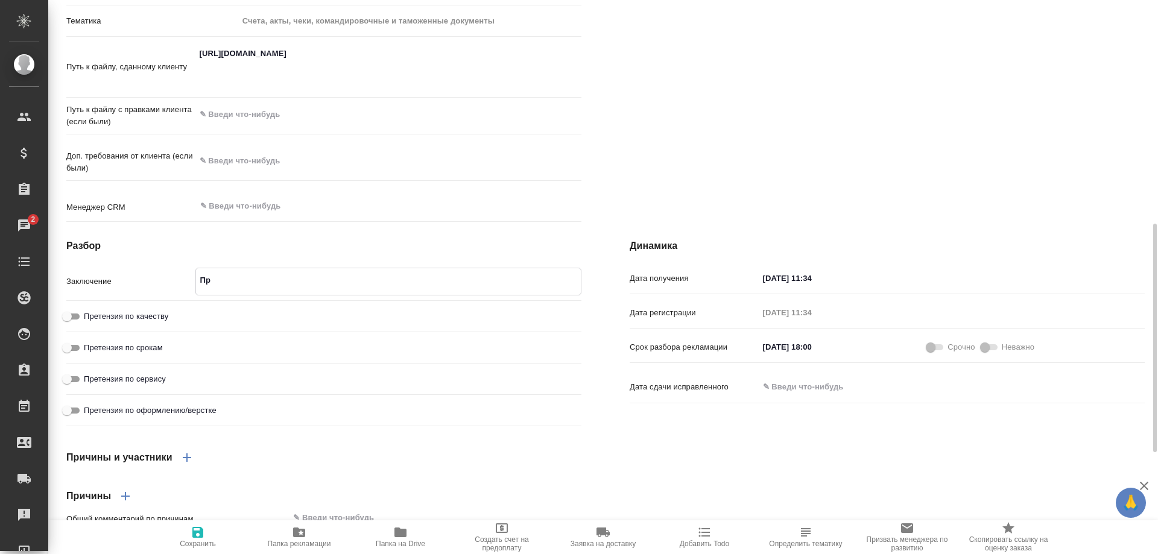
type textarea "x"
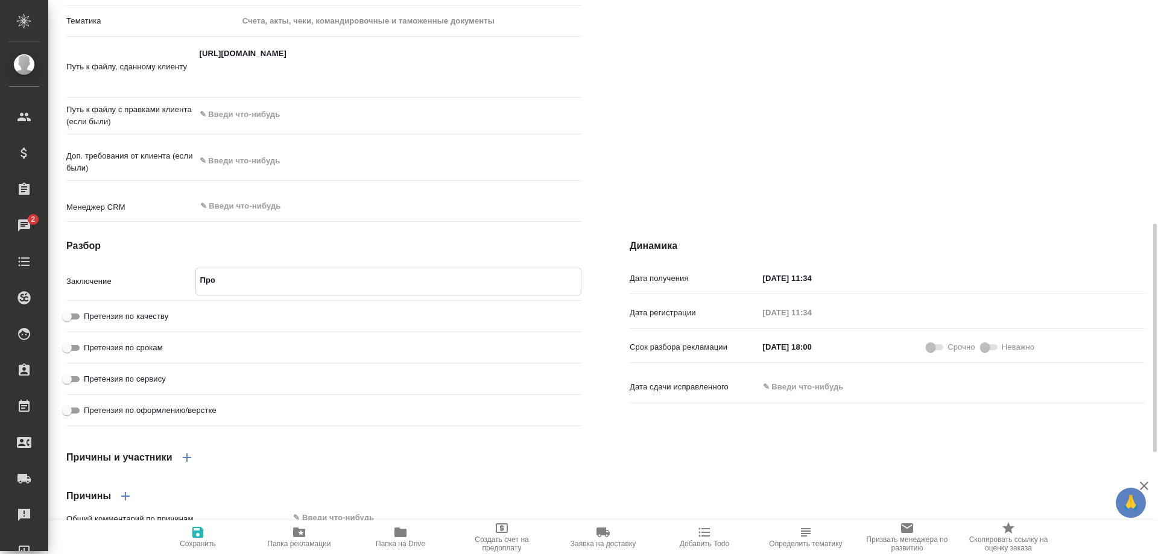
type textarea "Прои"
type textarea "x"
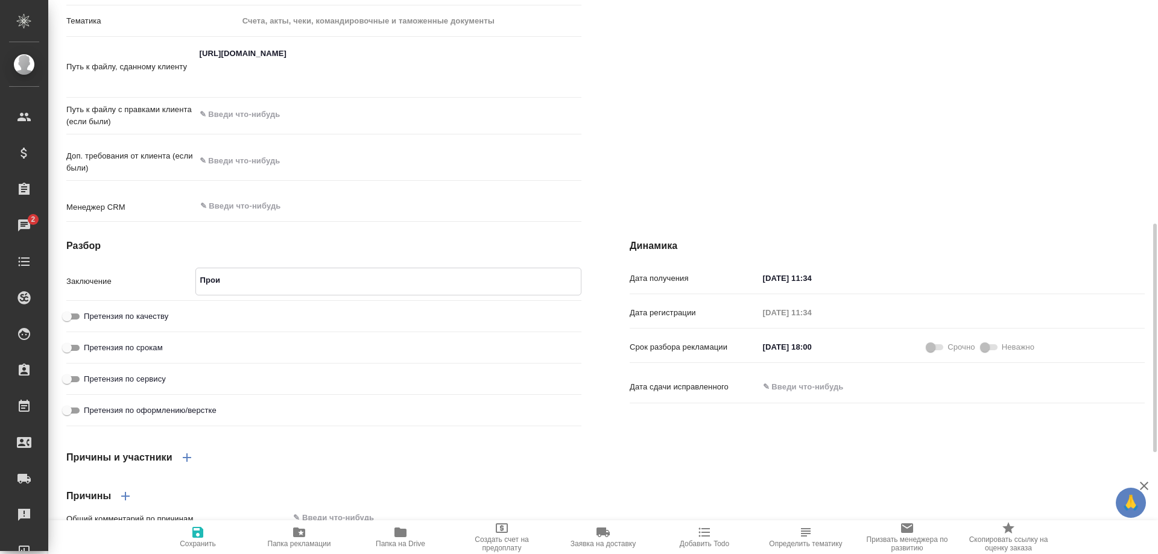
type textarea "x"
type textarea "Произ"
type textarea "x"
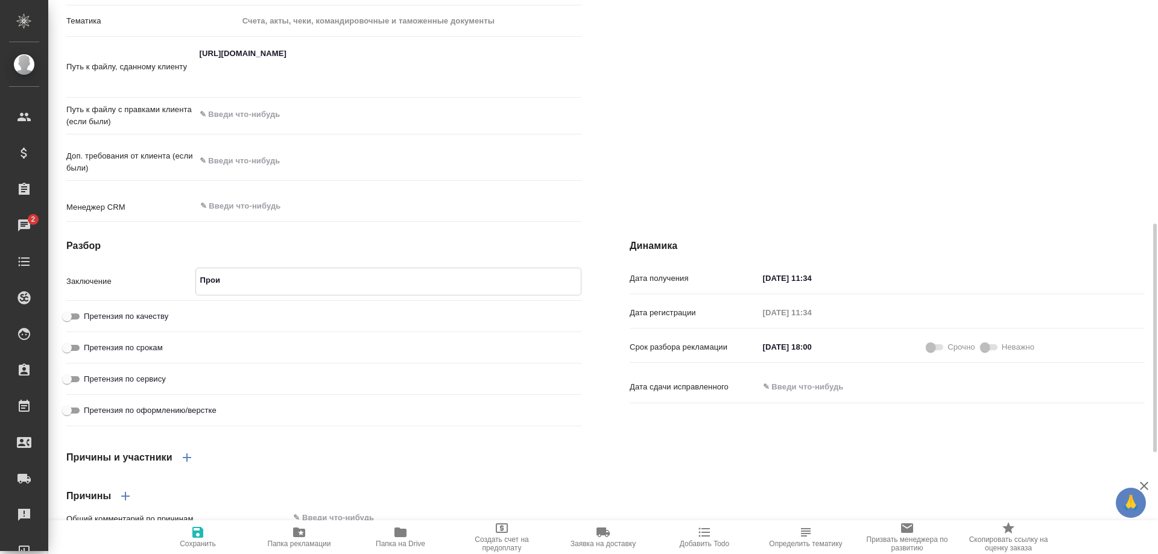
type textarea "x"
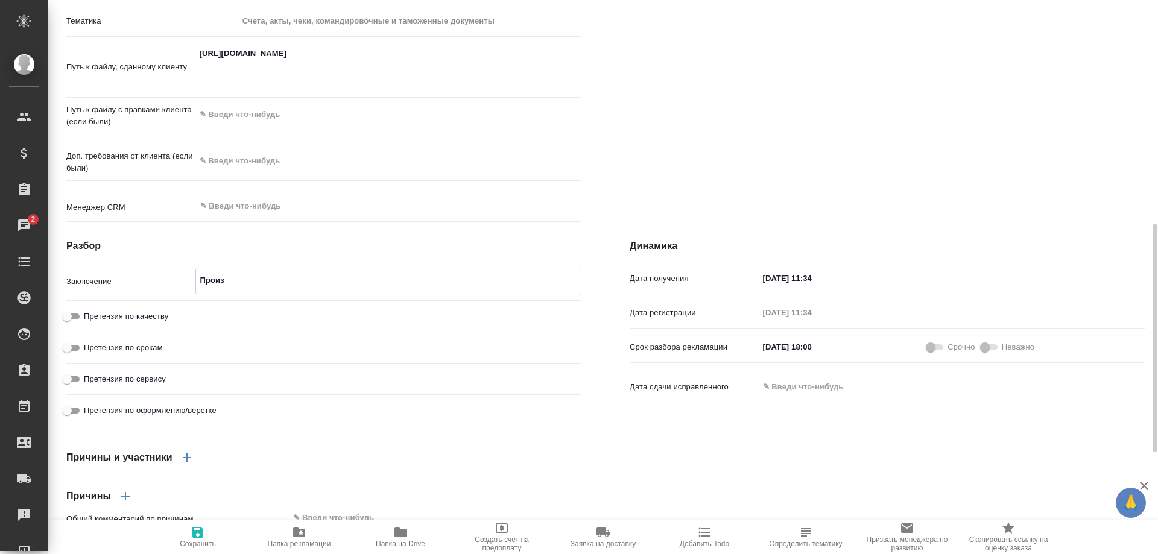
type textarea "x"
type textarea "Прои"
type textarea "x"
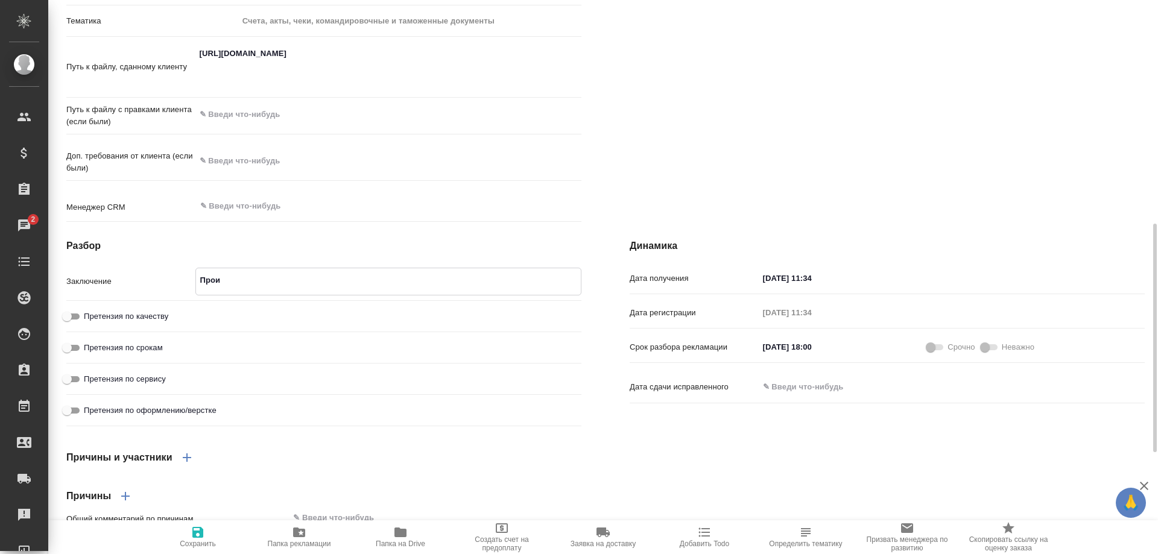
type textarea "x"
type textarea "Про"
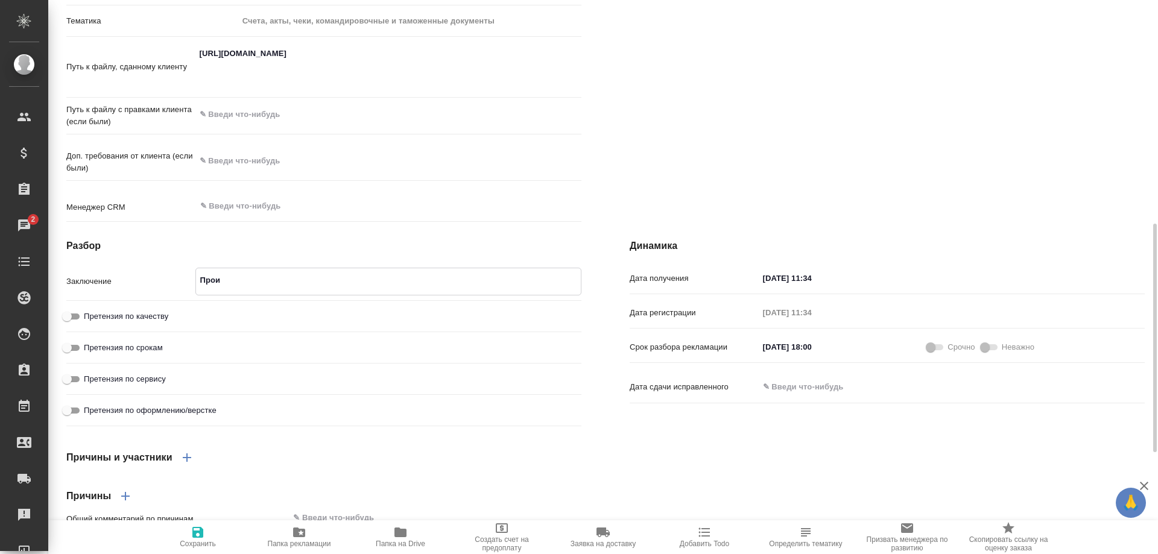
type textarea "x"
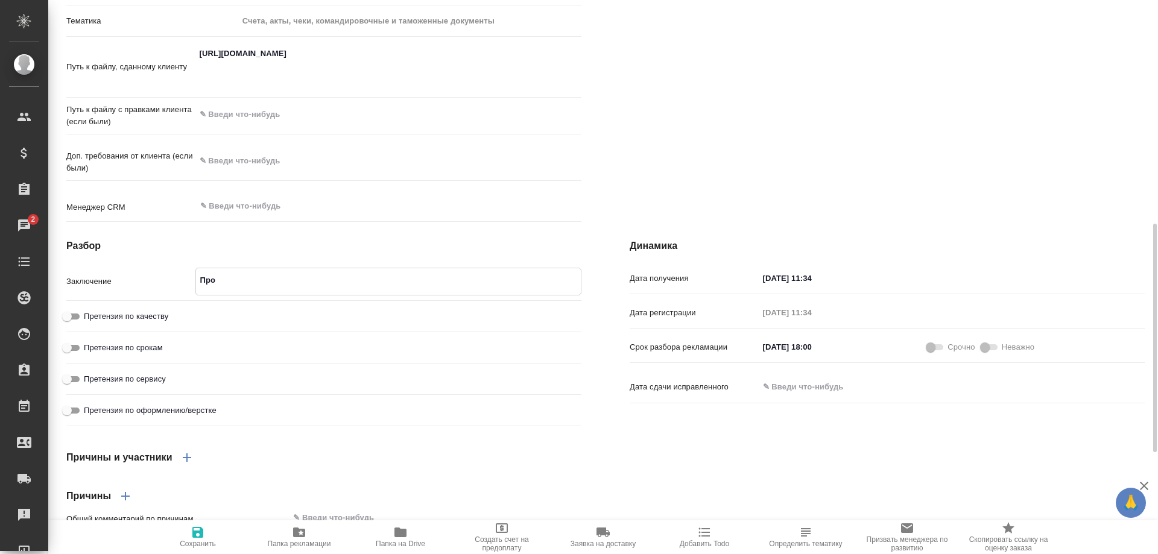
type textarea "x"
type textarea "Пр"
type textarea "x"
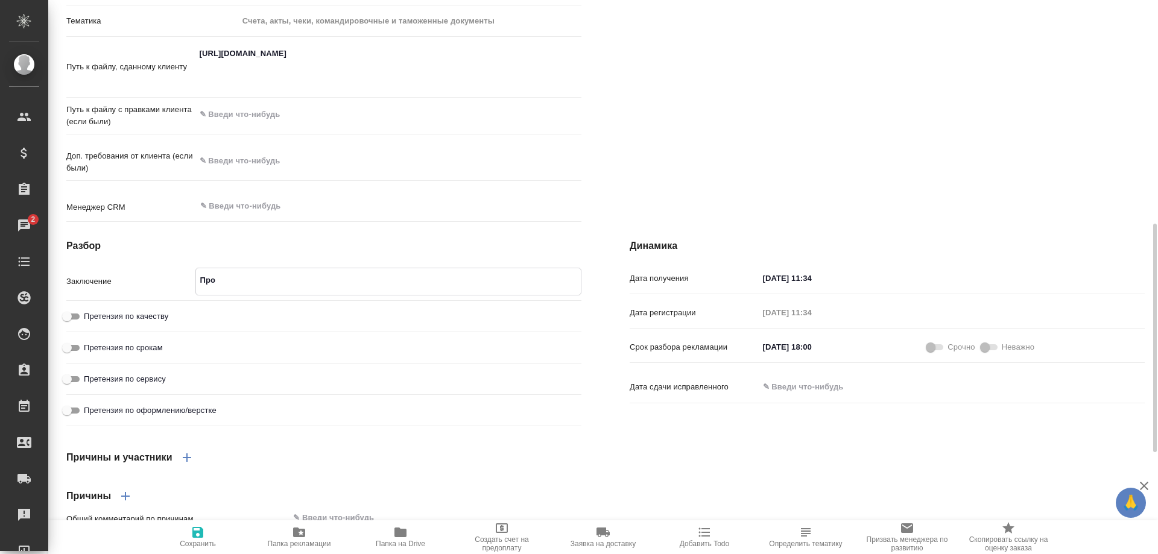
type textarea "x"
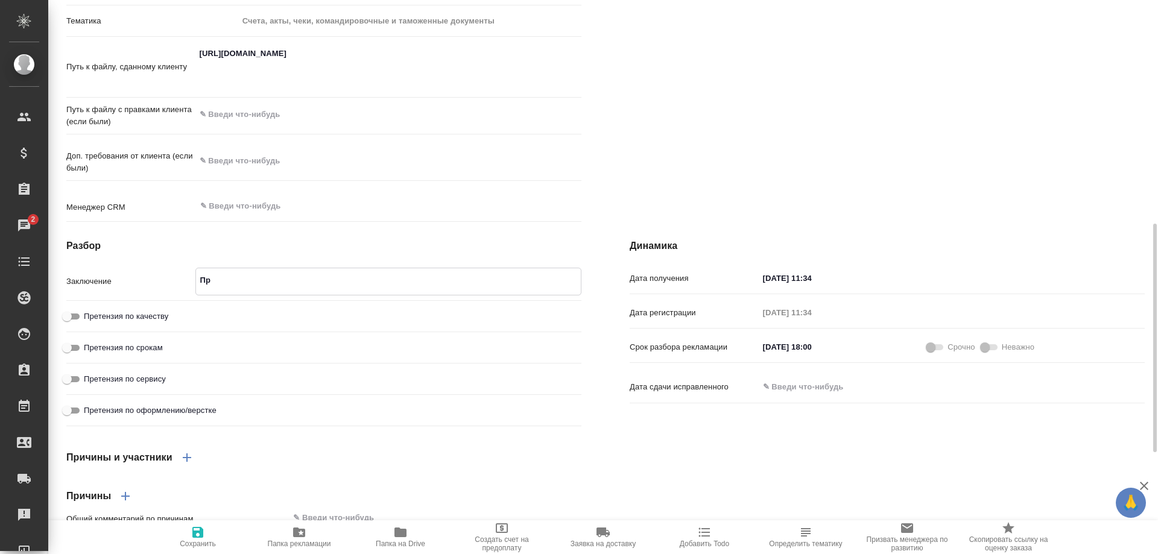
type textarea "П"
type textarea "x"
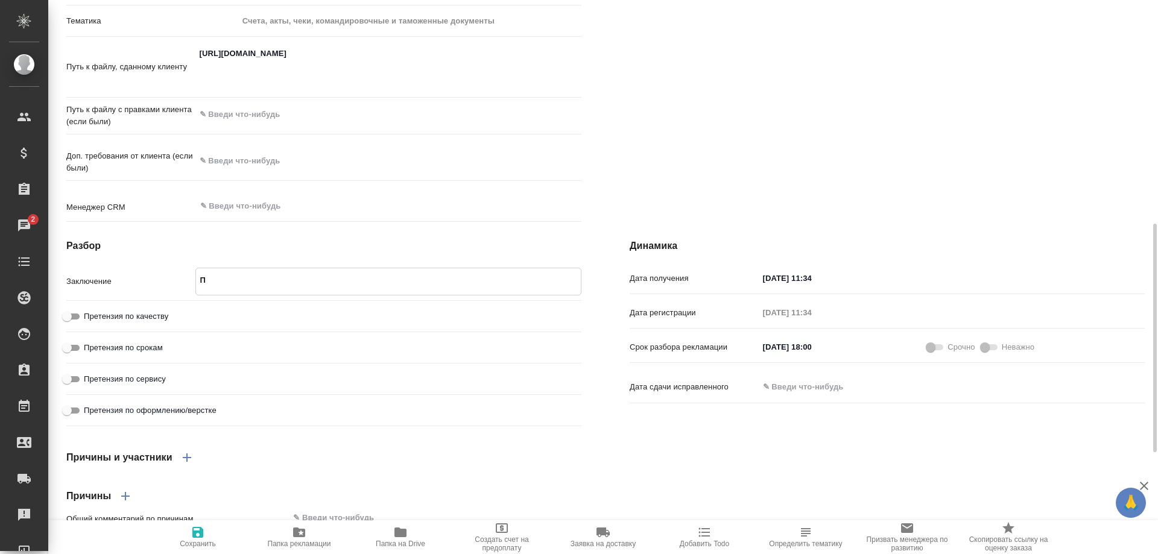
type textarea "x"
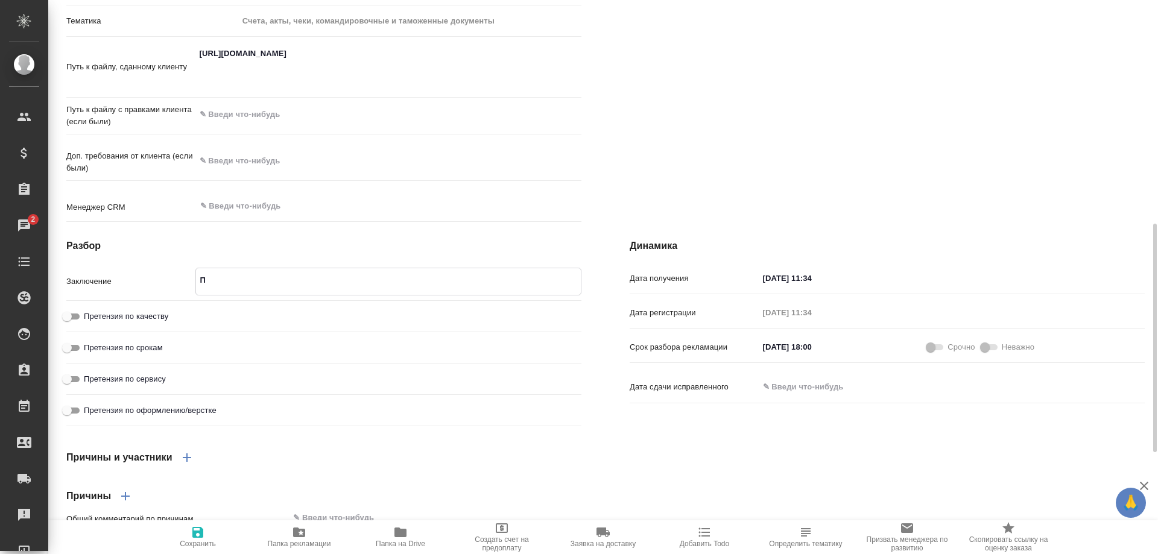
type textarea "x"
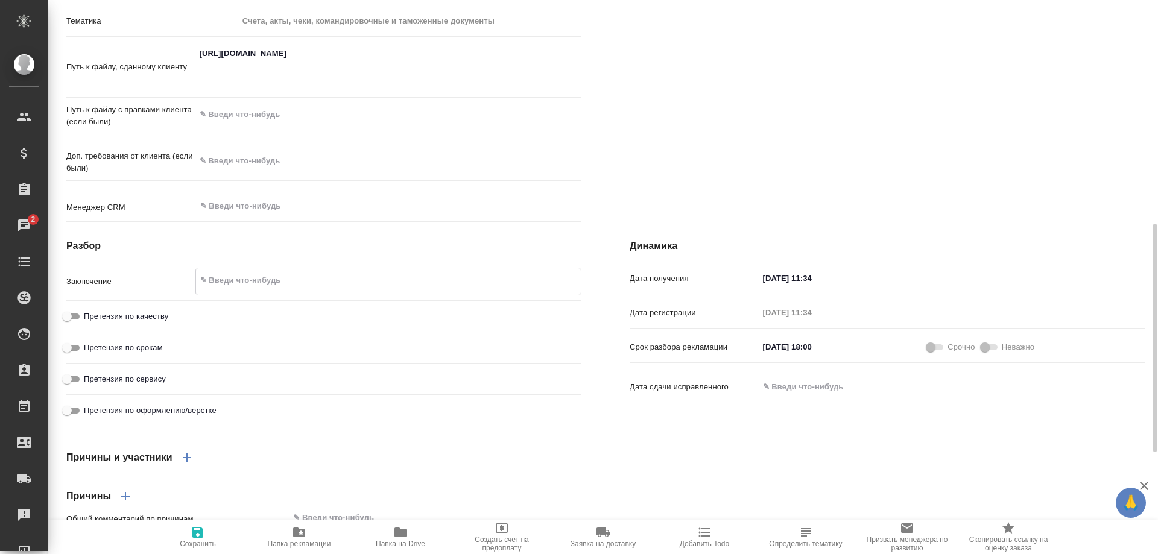
type textarea "К"
type textarea "x"
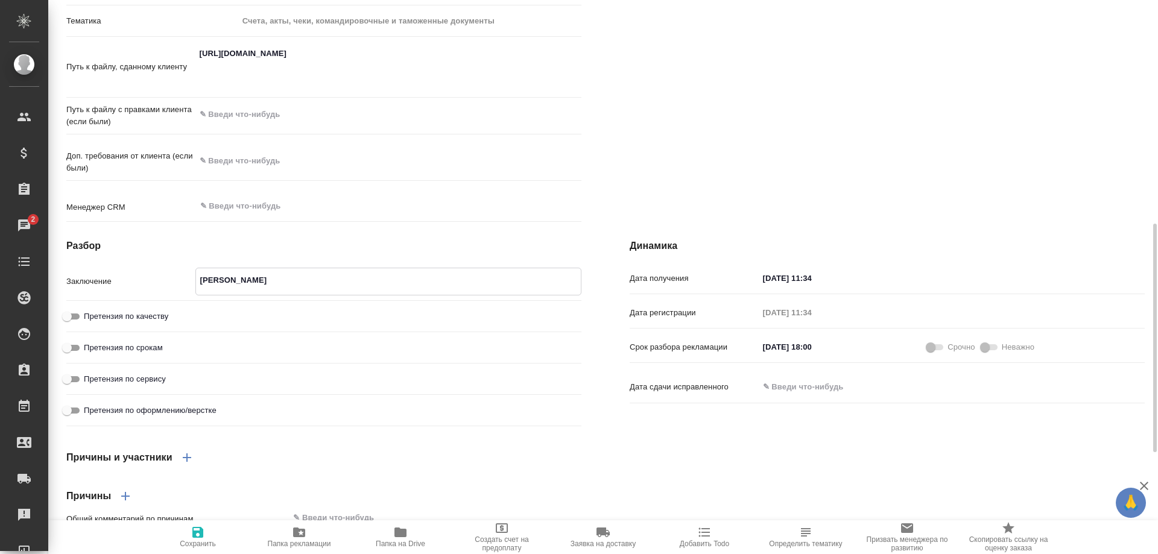
type textarea "x"
type textarea "Кл"
type textarea "x"
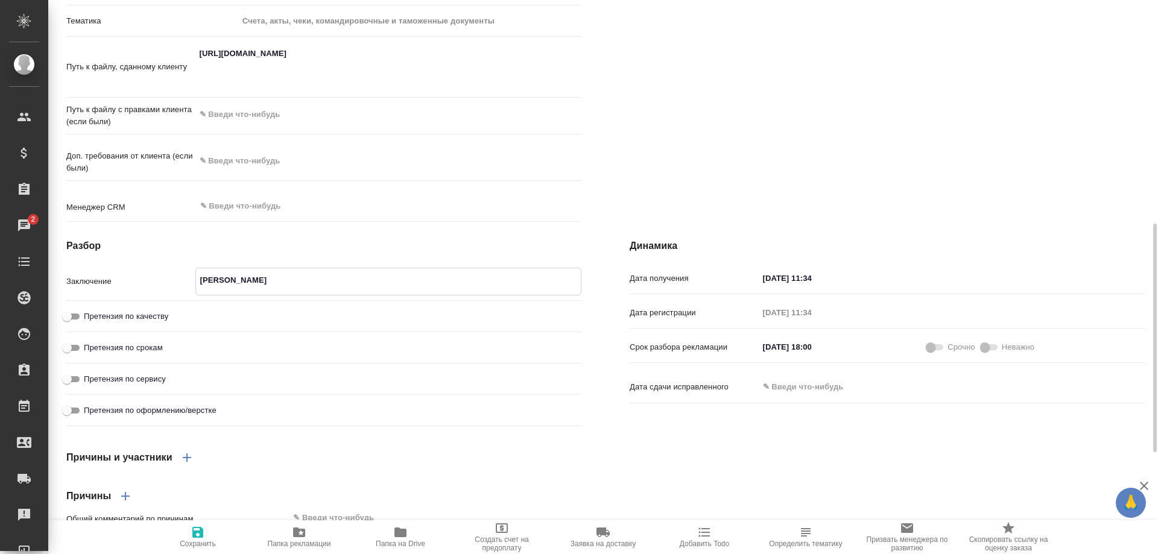
type textarea "x"
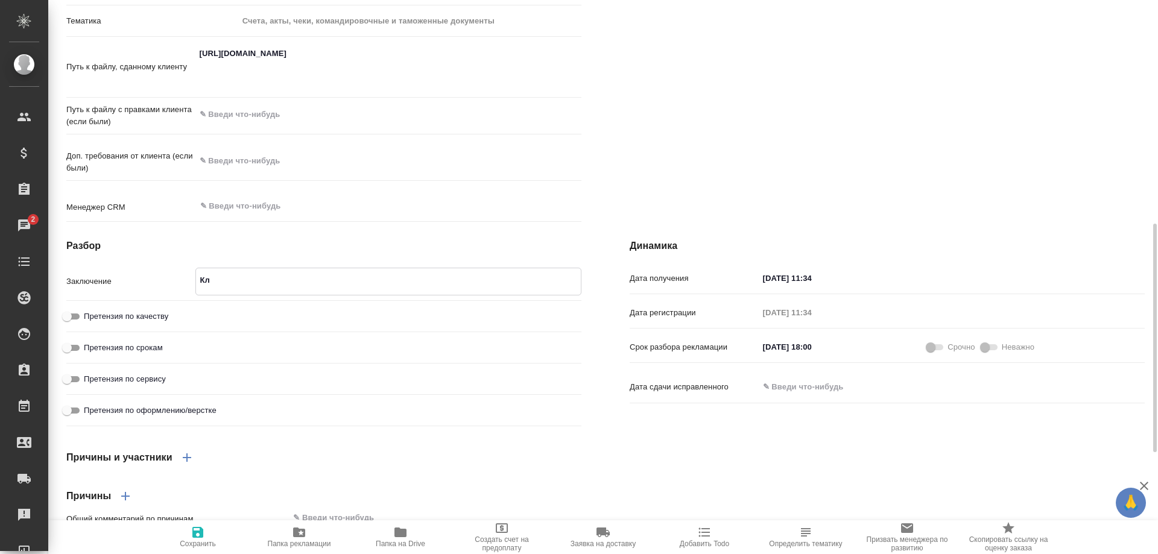
type textarea "x"
type textarea "Кли"
type textarea "x"
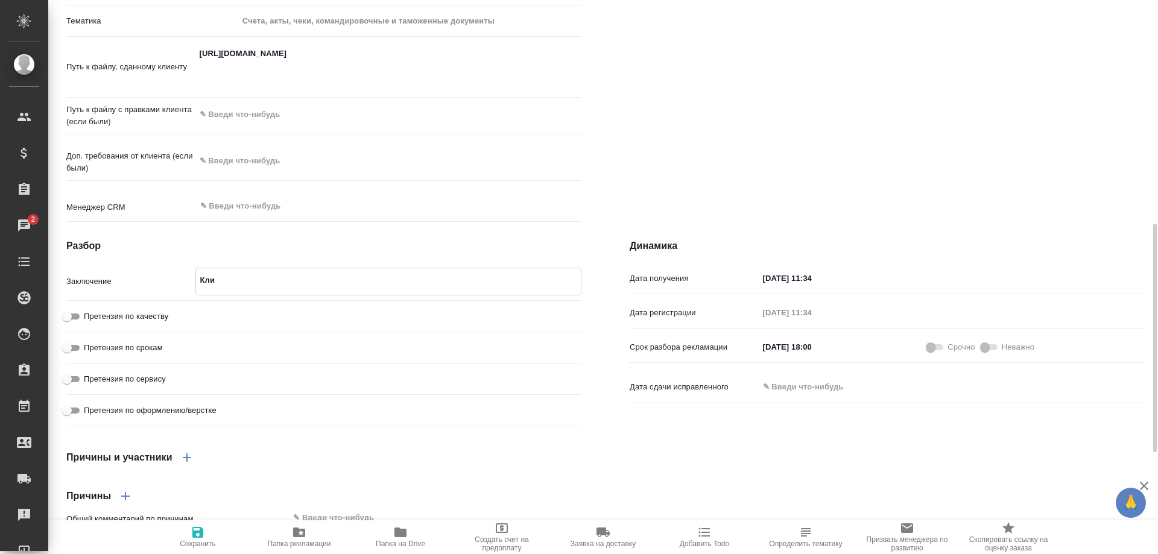
type textarea "x"
type textarea "Клие"
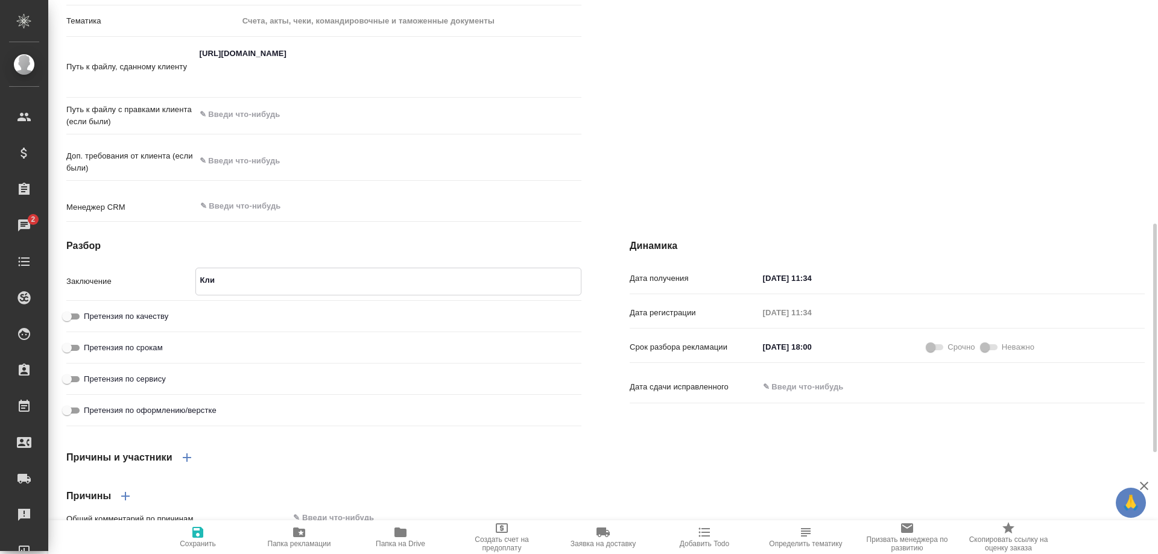
type textarea "x"
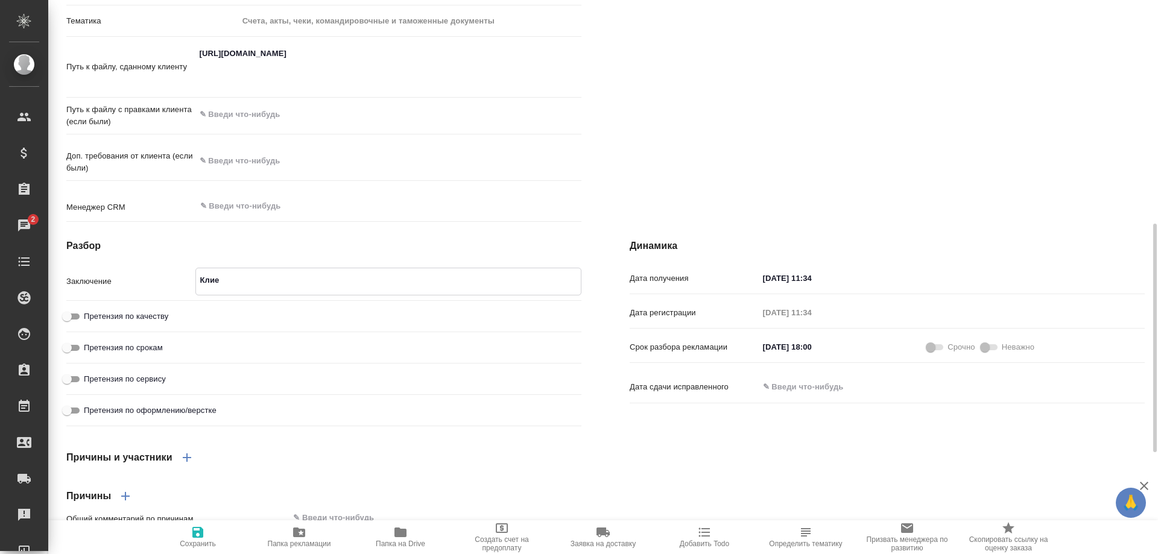
type textarea "x"
type textarea "Клиен"
type textarea "x"
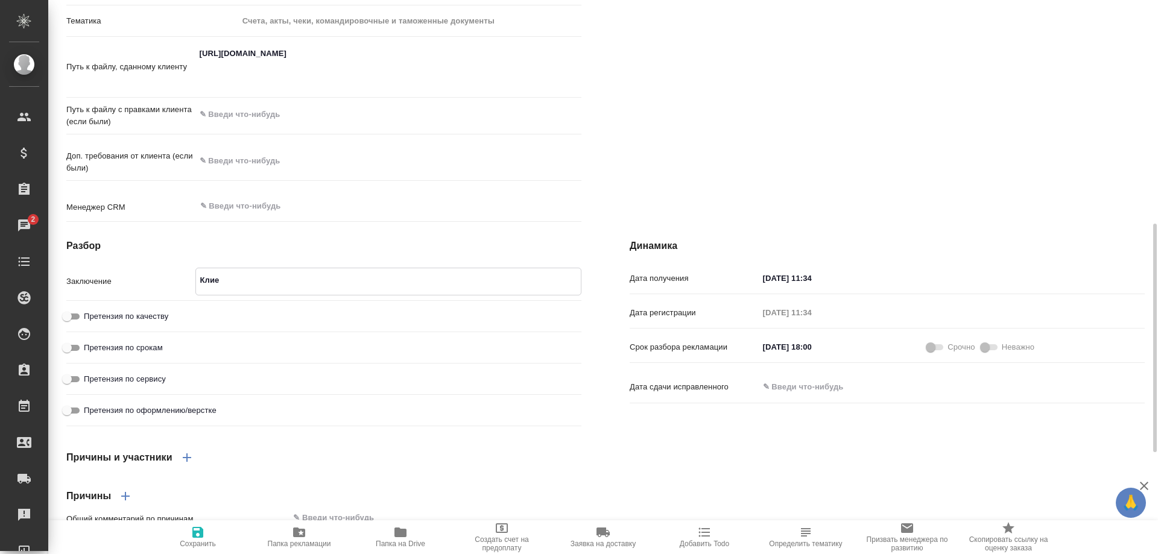
type textarea "x"
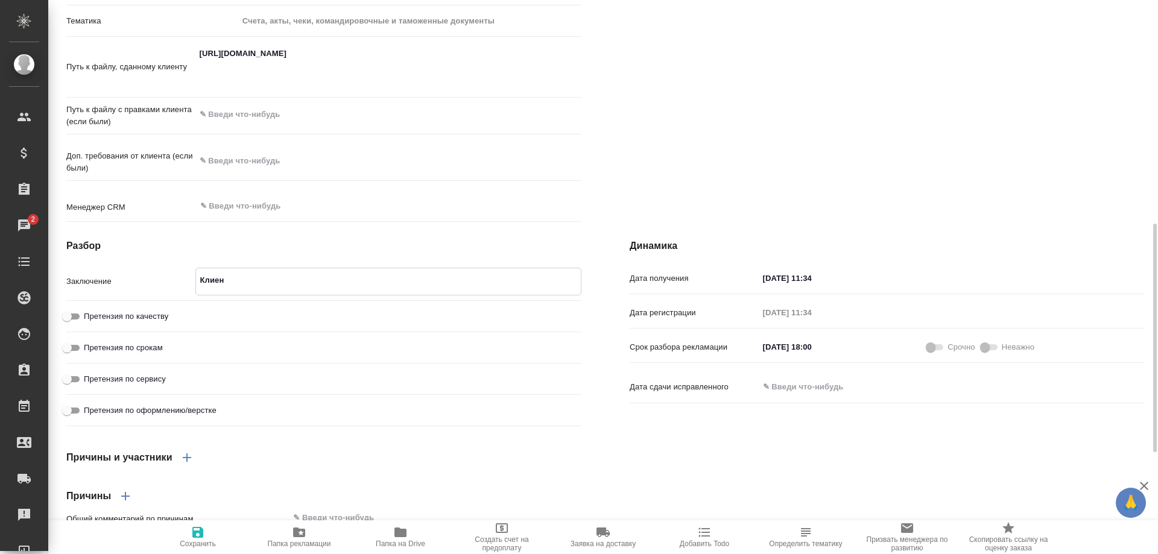
type textarea "Клиент"
type textarea "x"
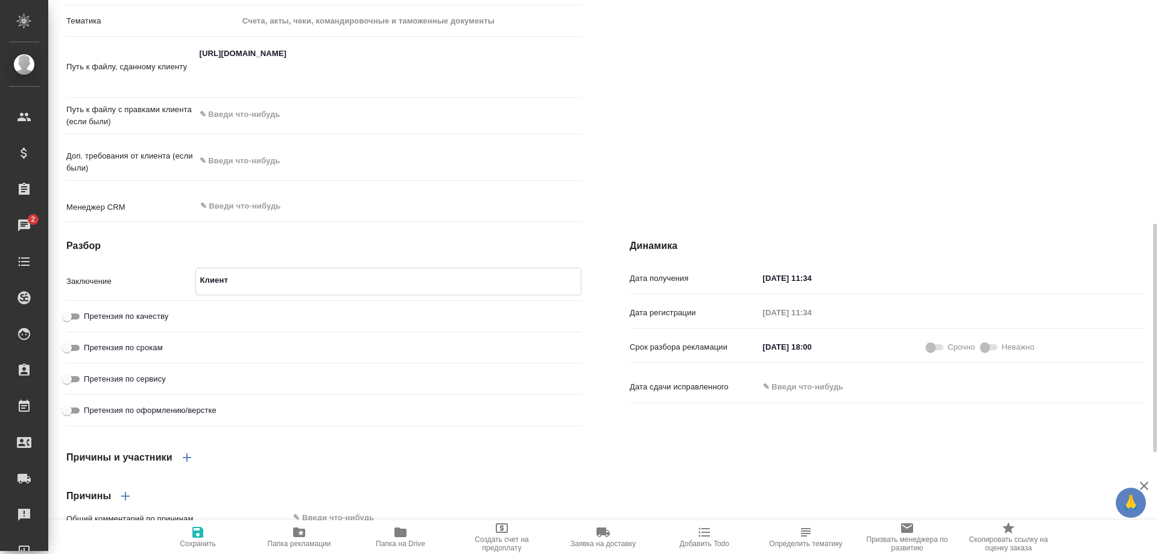
type textarea "x"
type textarea "Клиент"
type textarea "x"
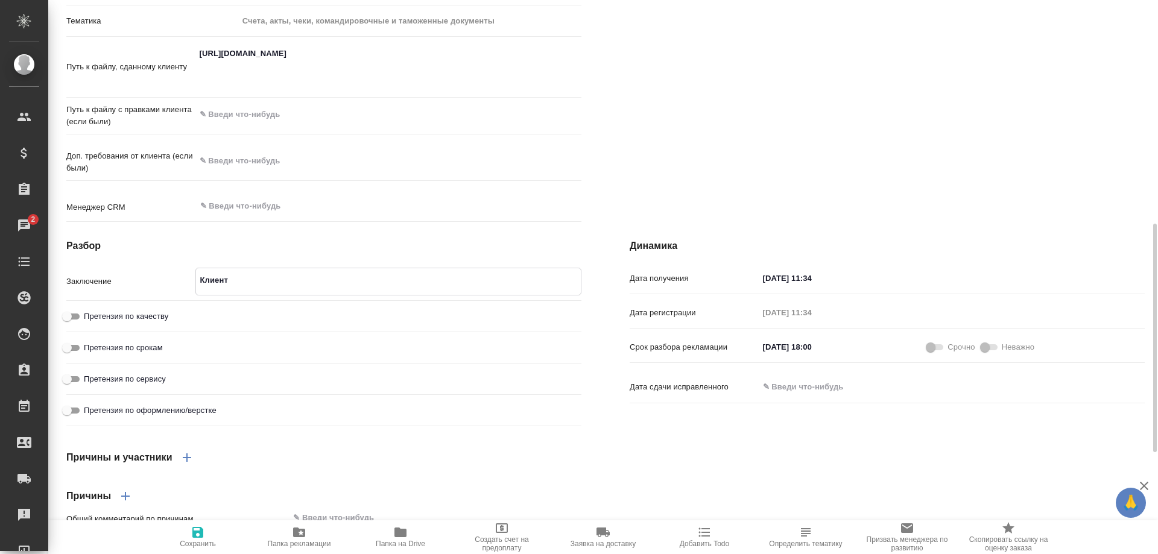
type textarea "x"
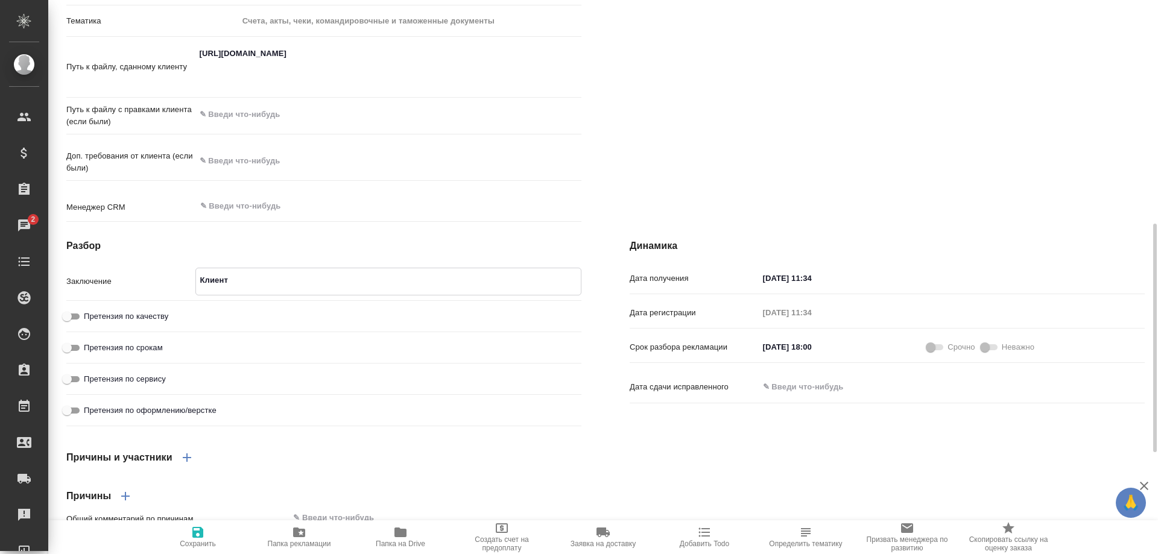
type textarea "x"
type textarea "Клиент ж"
type textarea "x"
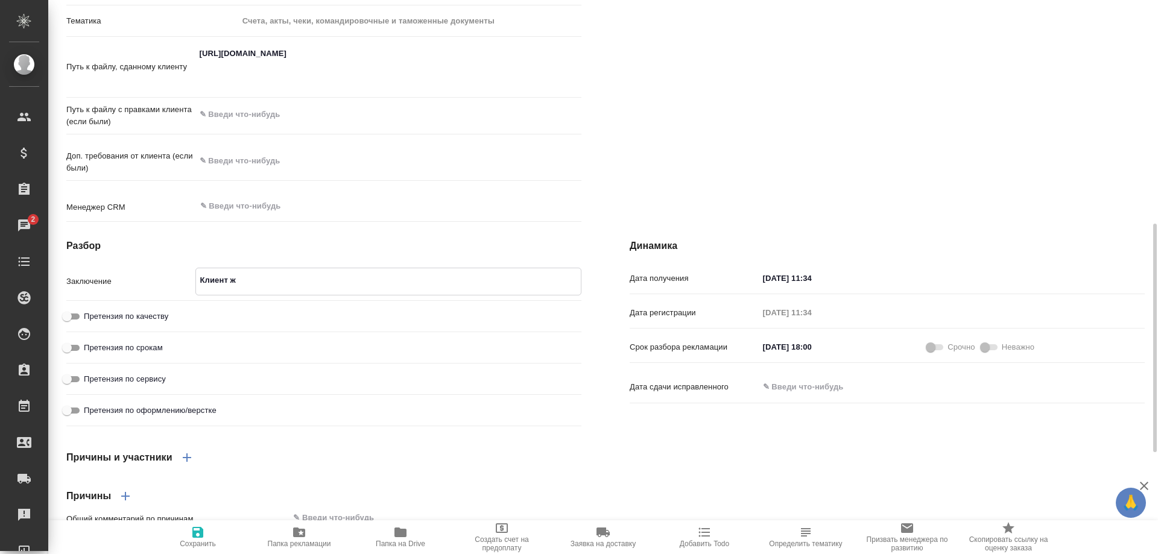
type textarea "x"
type textarea "Клиент жд"
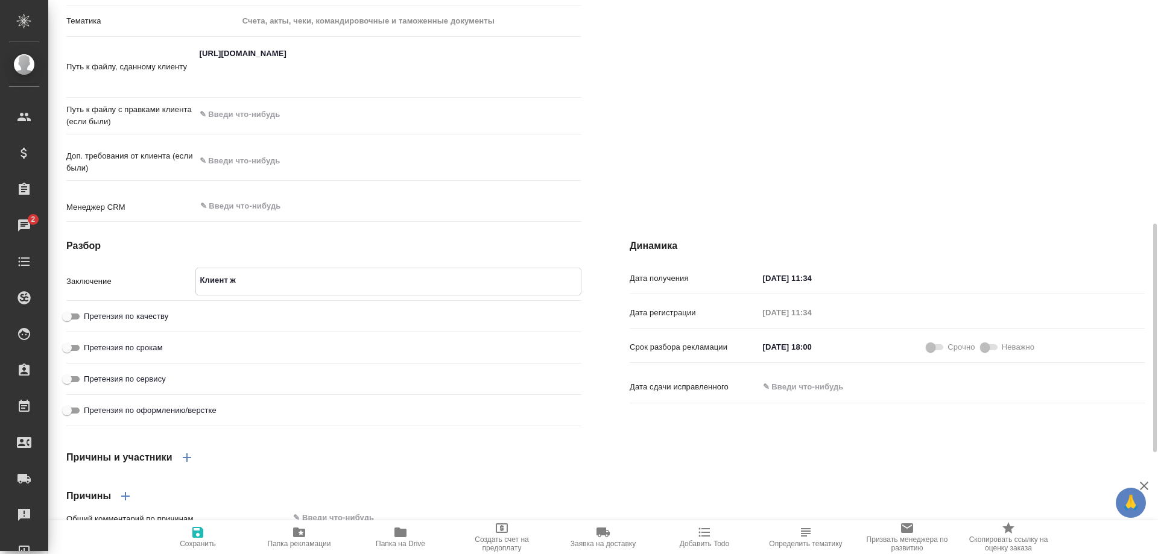
type textarea "x"
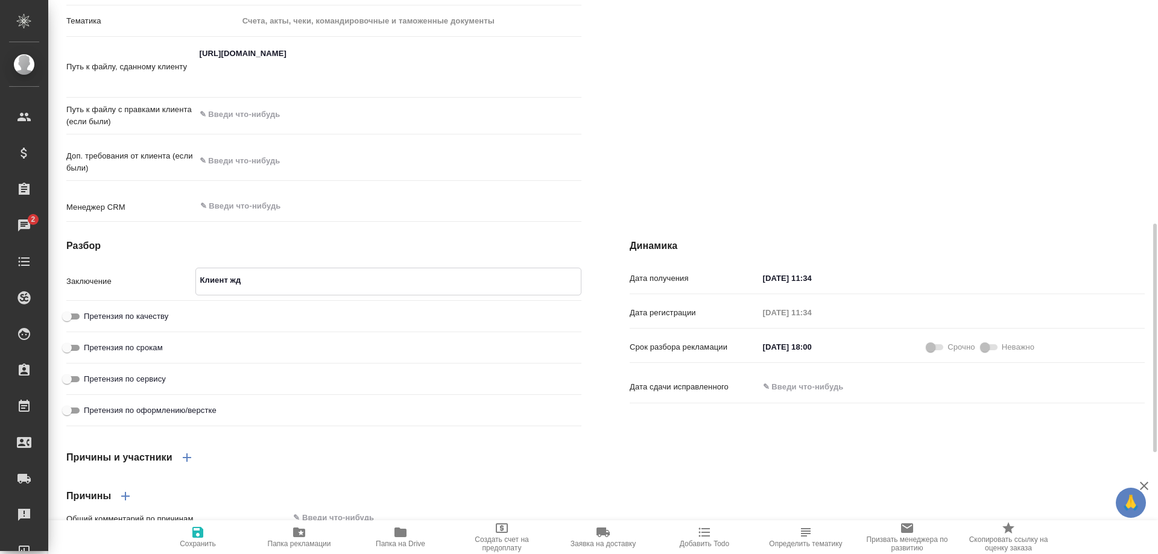
type textarea "x"
type textarea "Клиент жда"
type textarea "x"
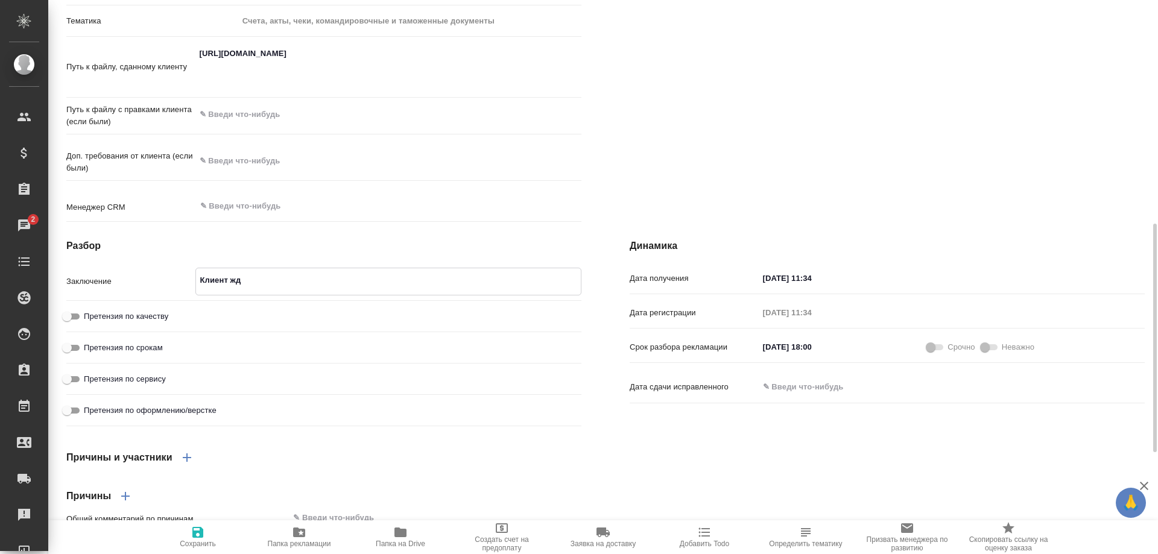
type textarea "x"
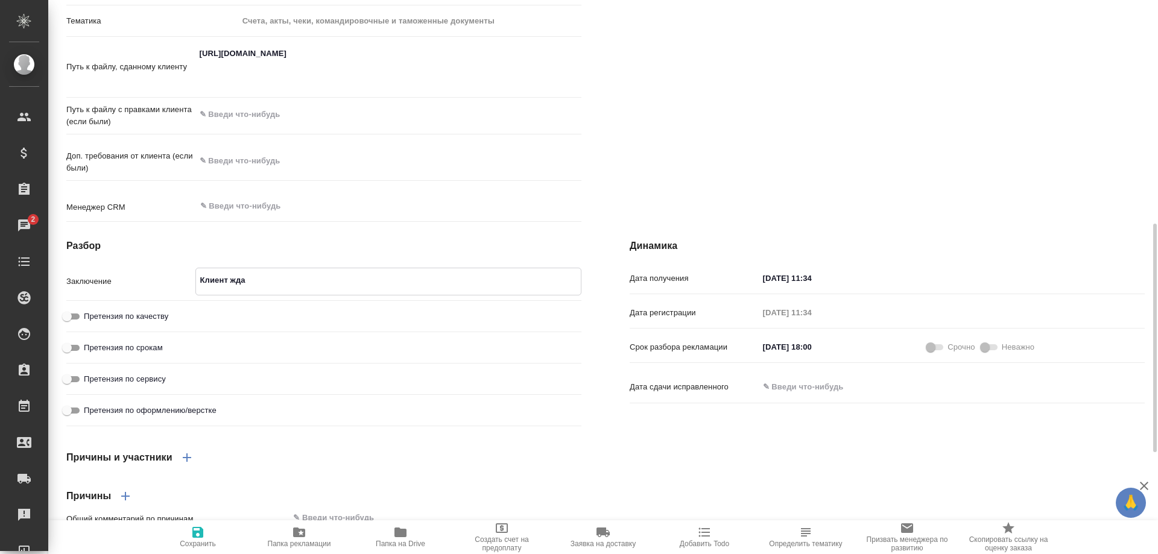
type textarea "Клиент ждал"
type textarea "x"
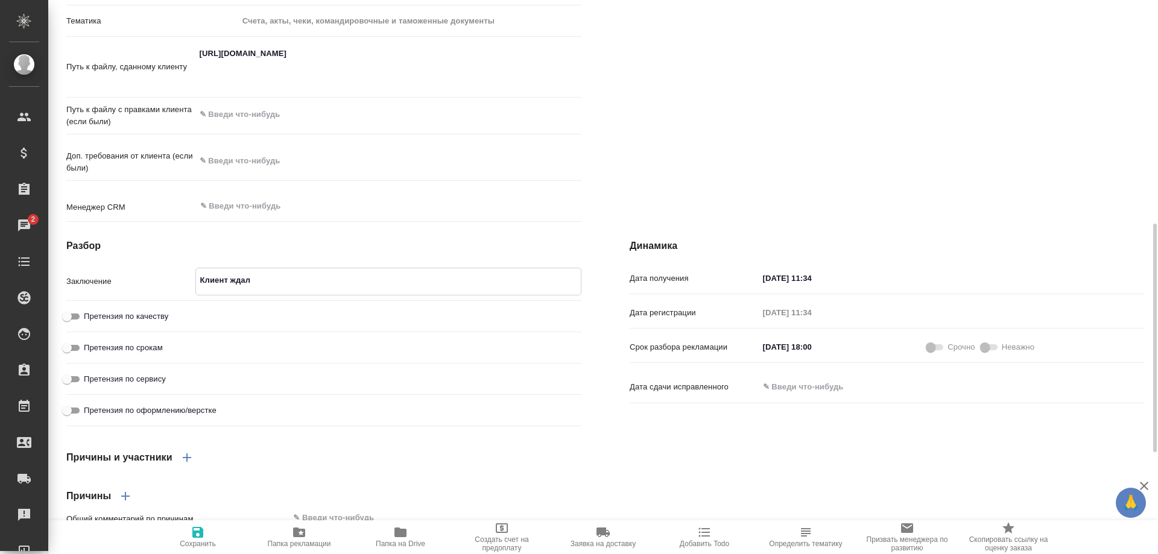
type textarea "x"
type textarea "Клиент ждал"
type textarea "x"
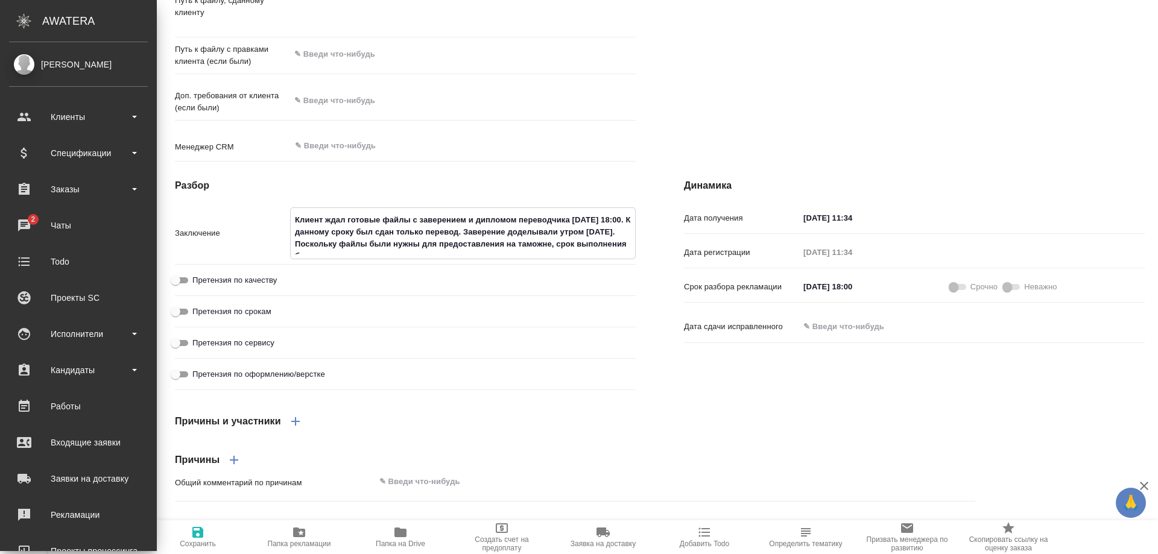
scroll to position [615, 0]
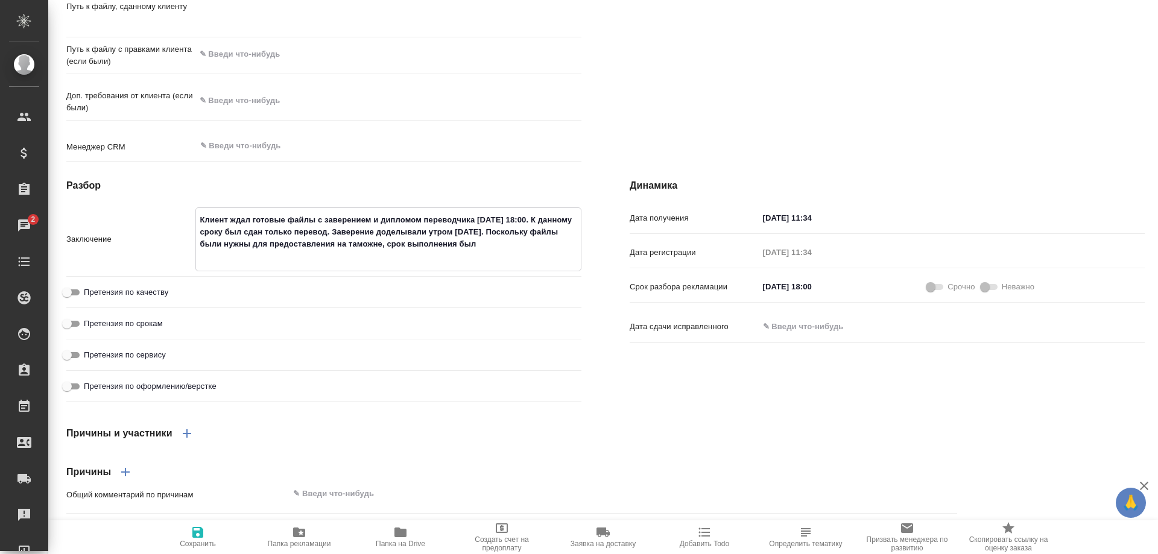
click at [77, 344] on div "Претензия по срокам" at bounding box center [323, 328] width 515 height 31
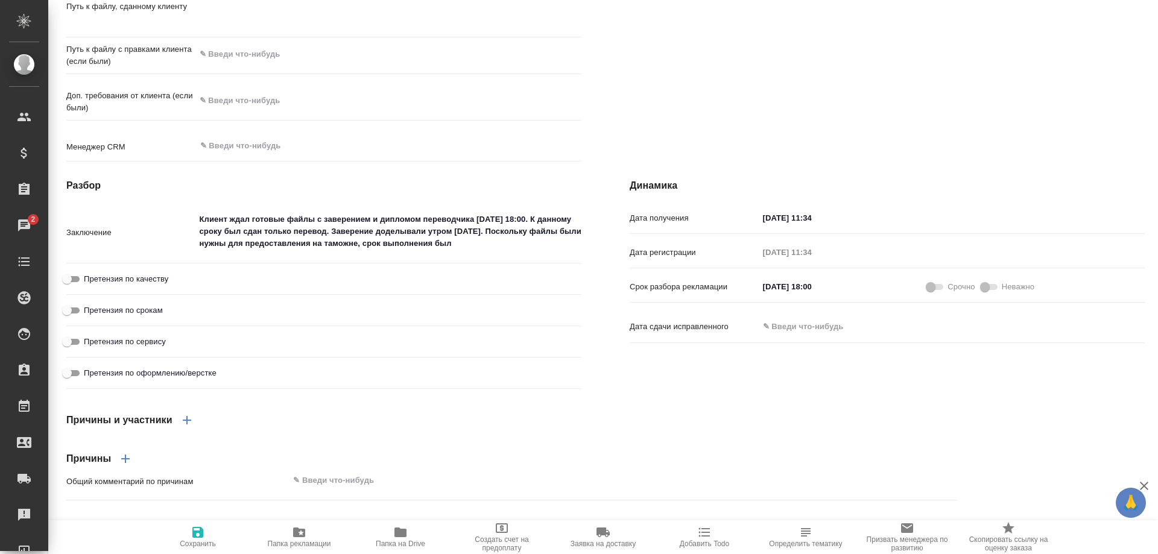
click at [81, 318] on input "Претензия по срокам" at bounding box center [66, 310] width 43 height 14
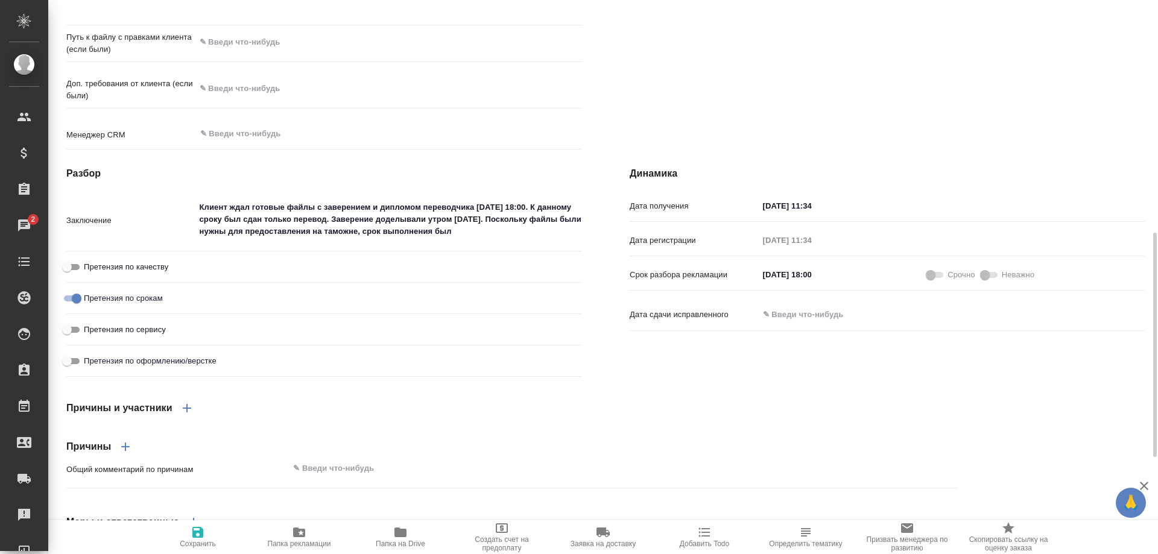
scroll to position [603, 0]
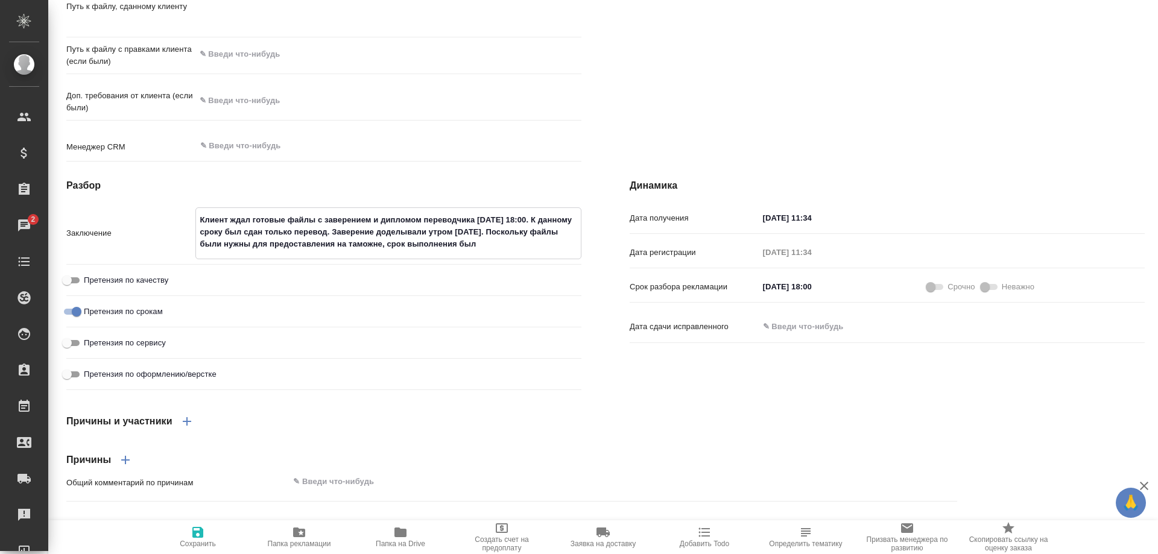
click at [512, 254] on textarea "Клиент ждал готовые файлы с заверением и дипломом переводчика 16.09.2025 в 18:0…" at bounding box center [388, 232] width 385 height 45
click at [544, 254] on textarea "Клиент ждал готовые файлы с заверением и дипломом переводчика 16.09.2025 в 18:0…" at bounding box center [388, 232] width 385 height 45
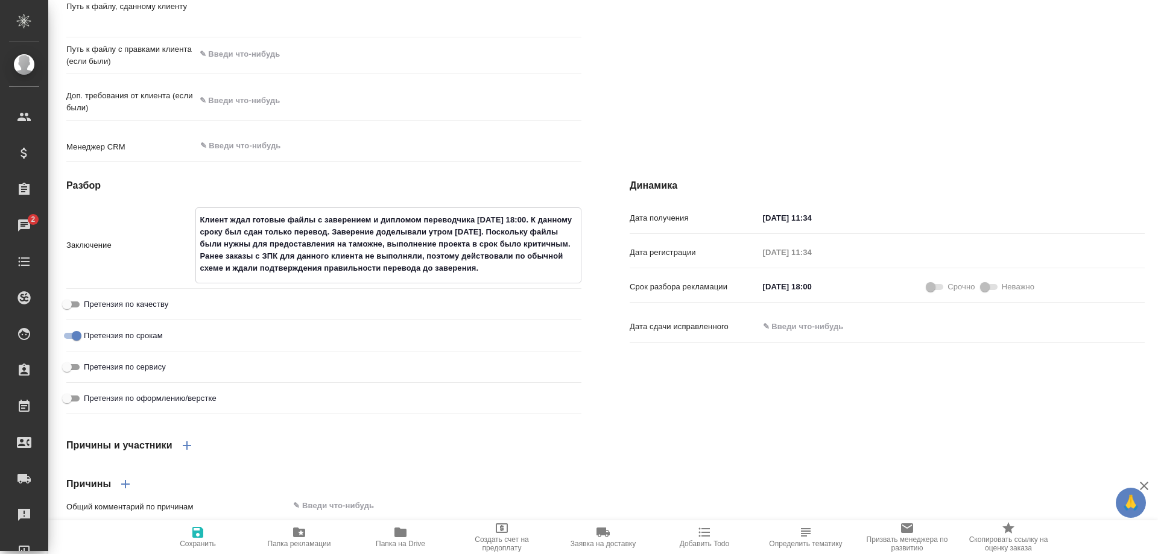
scroll to position [18, 0]
click at [200, 271] on textarea "Клиент ждал готовые файлы с заверением и дипломом переводчика 16.09.2025 в 18:0…" at bounding box center [388, 244] width 385 height 69
click at [326, 263] on textarea "Клиент ждал готовые файлы с заверением и дипломом переводчика 16.09.2025 в 18:0…" at bounding box center [388, 244] width 385 height 69
click at [201, 274] on textarea "Клиент ждал готовые файлы с заверением и дипломом переводчика 16.09.2025 в 18:0…" at bounding box center [388, 244] width 385 height 69
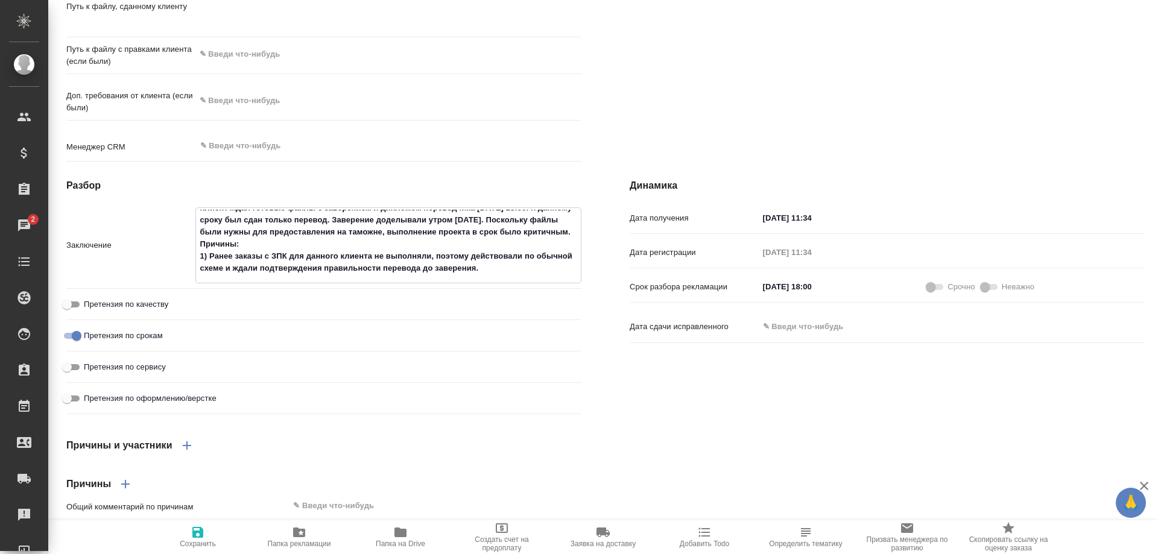
click at [517, 279] on textarea "Клиент ждал готовые файлы с заверением и дипломом переводчика 16.09.2025 в 18:0…" at bounding box center [388, 244] width 385 height 69
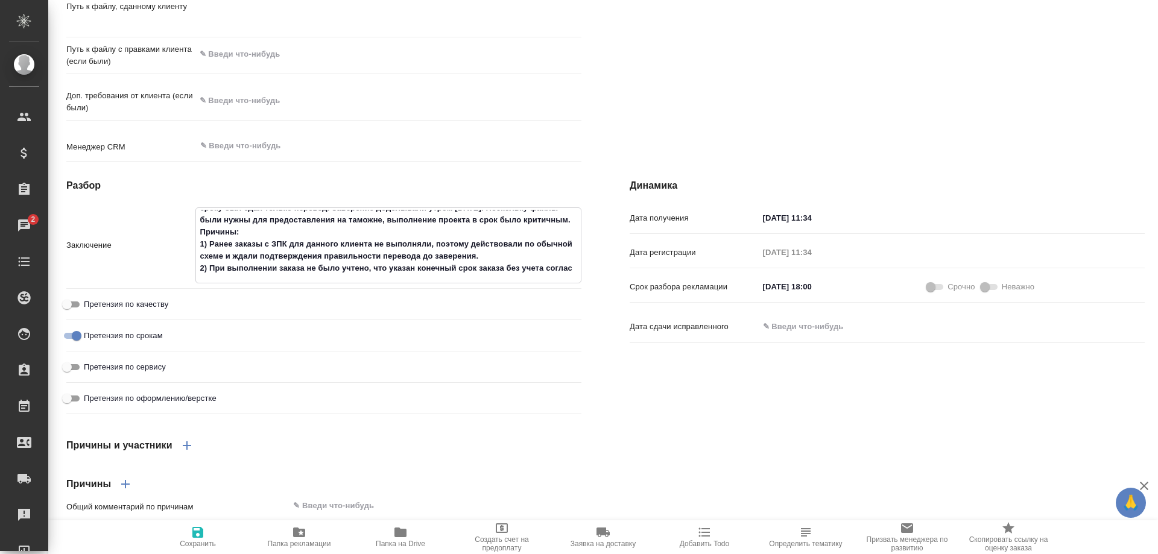
scroll to position [42, 0]
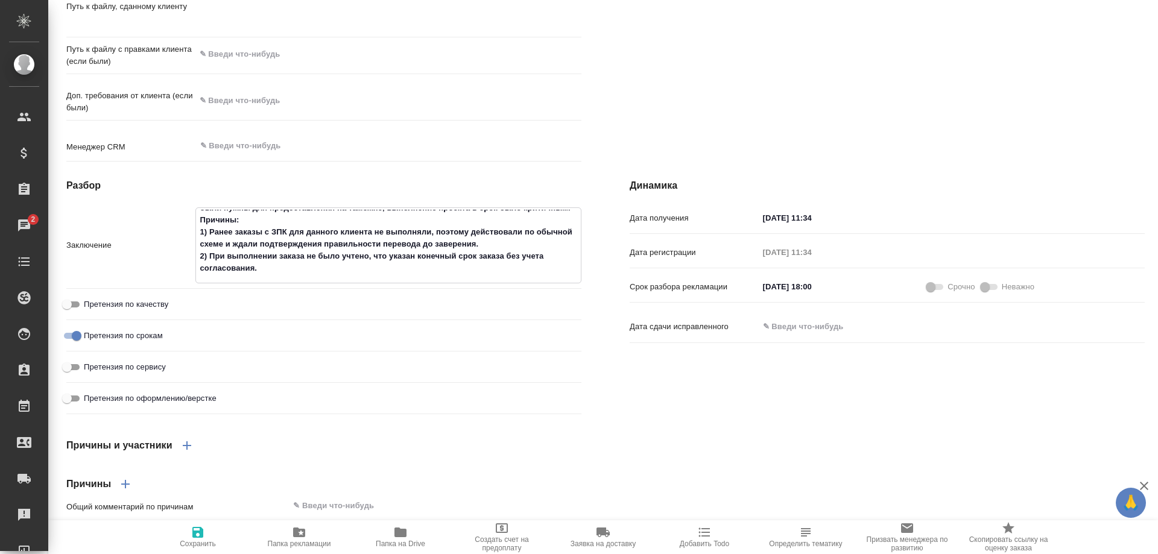
click at [479, 279] on textarea "Клиент ждал готовые файлы с заверением и дипломом переводчика 16.09.2025 в 18:0…" at bounding box center [388, 244] width 385 height 69
click at [291, 279] on textarea "Клиент ждал готовые файлы с заверением и дипломом переводчика 16.09.2025 в 18:0…" at bounding box center [388, 244] width 385 height 69
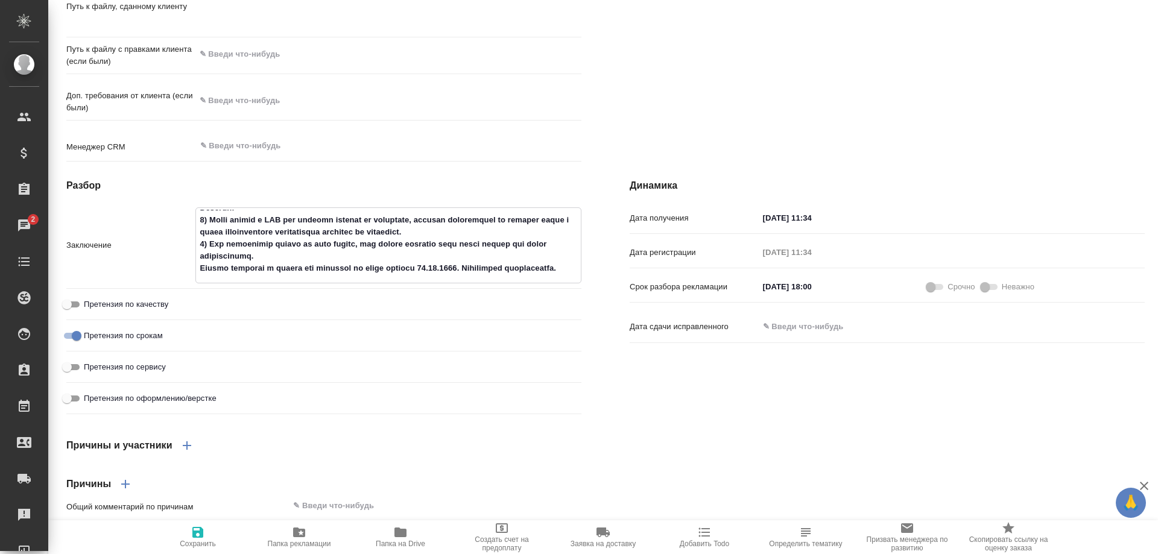
scroll to position [84, 0]
drag, startPoint x: 481, startPoint y: 288, endPoint x: 494, endPoint y: 298, distance: 16.8
click at [494, 279] on textarea at bounding box center [388, 244] width 385 height 69
click at [295, 279] on textarea at bounding box center [388, 244] width 385 height 69
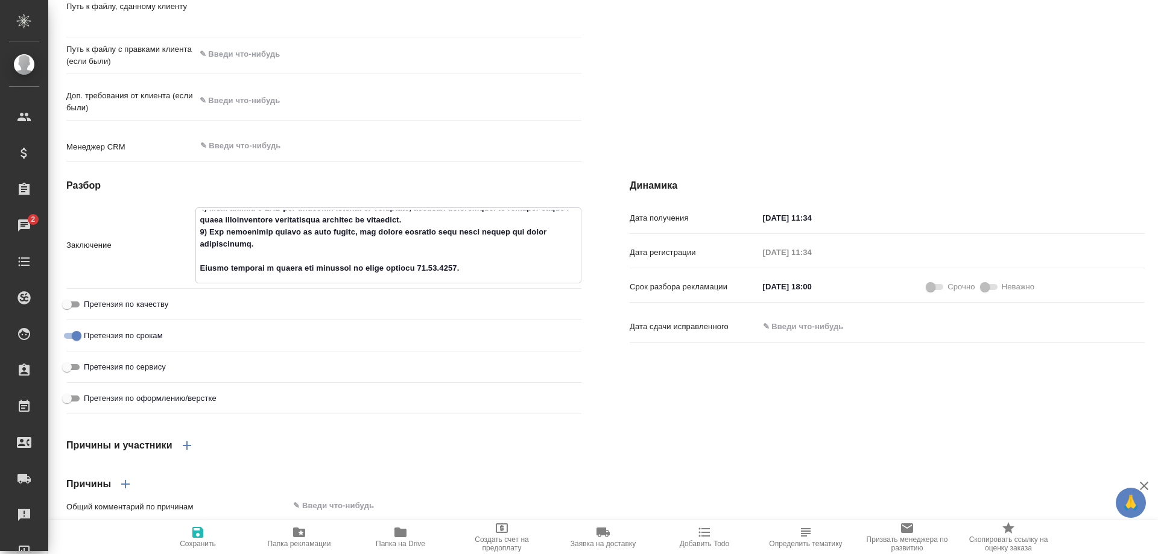
paste textarea "Рекламацию подтверждаем."
click at [490, 279] on textarea at bounding box center [388, 244] width 385 height 69
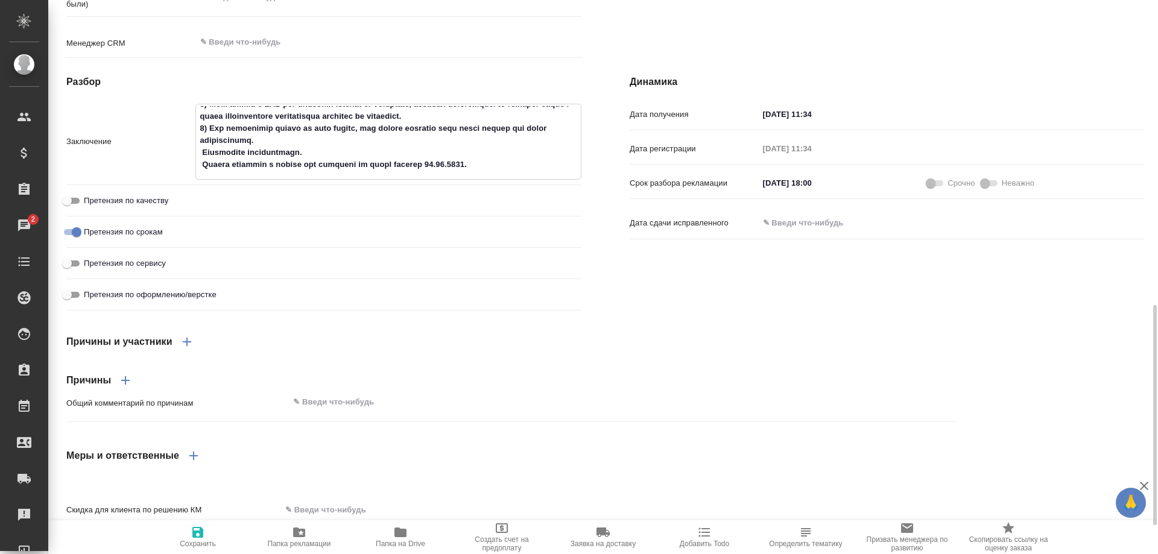
scroll to position [723, 0]
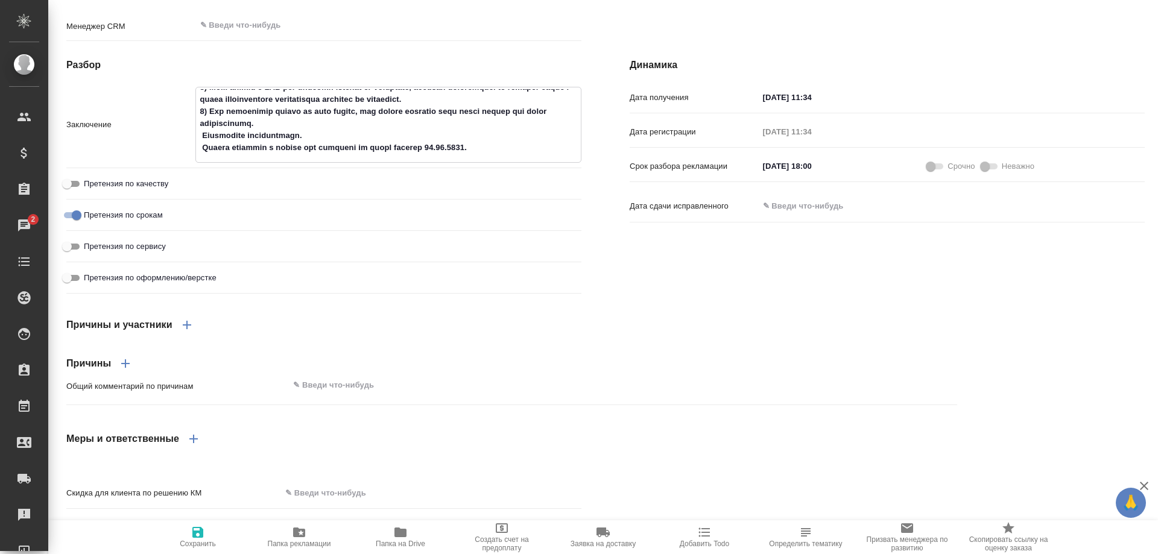
click at [187, 332] on icon "button" at bounding box center [187, 325] width 14 height 14
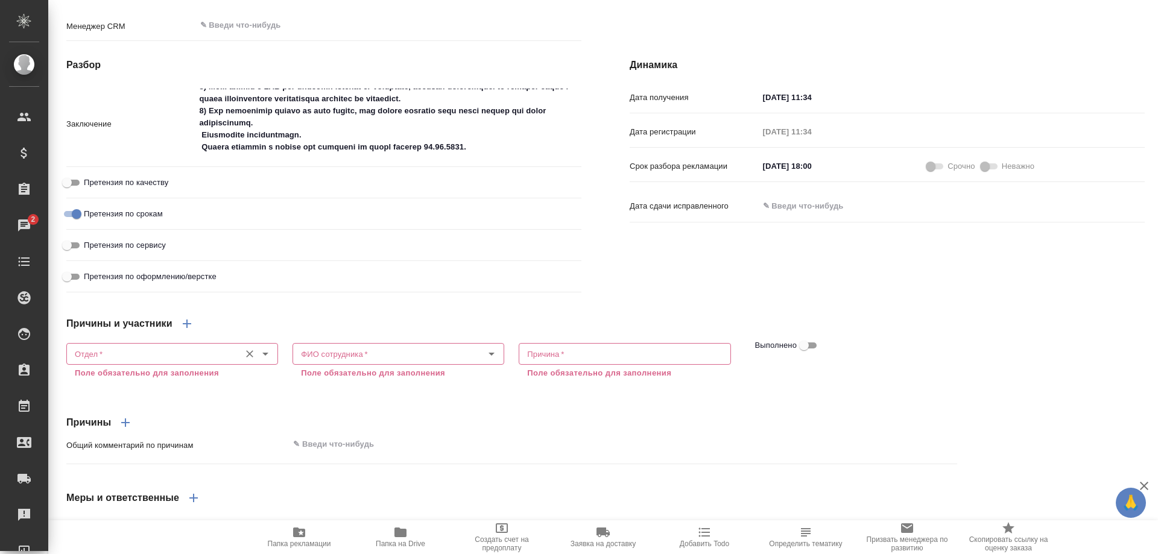
click at [134, 361] on input "Отдел   *" at bounding box center [152, 354] width 164 height 14
click at [123, 412] on li "VIP клиенты" at bounding box center [171, 405] width 210 height 22
click at [320, 361] on input "ФИО сотрудника   *" at bounding box center [378, 354] width 164 height 14
click at [342, 361] on input "ФИО сотрудника   *" at bounding box center [378, 354] width 164 height 14
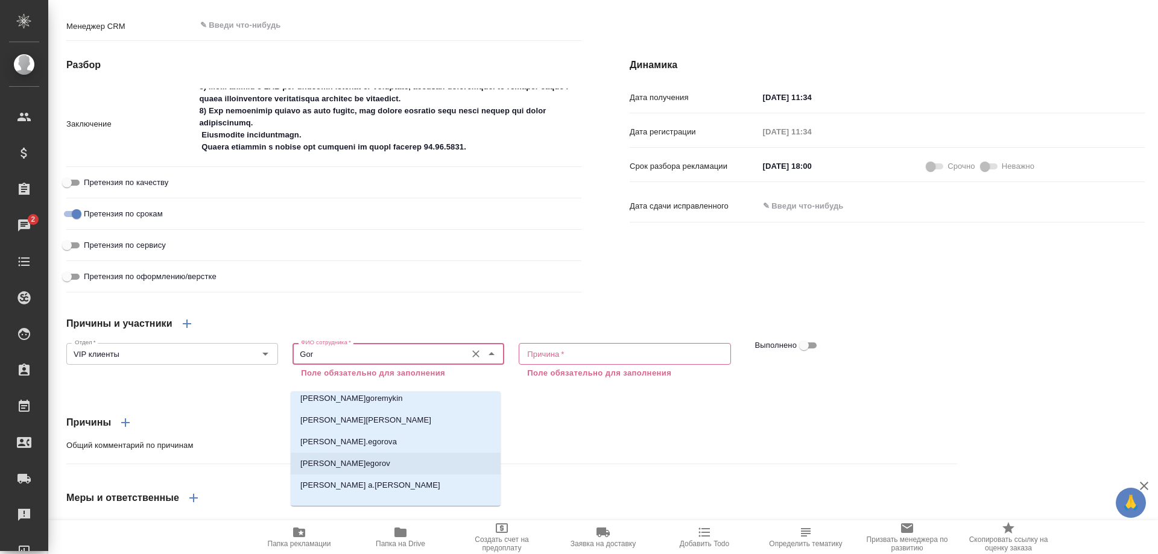
scroll to position [0, 0]
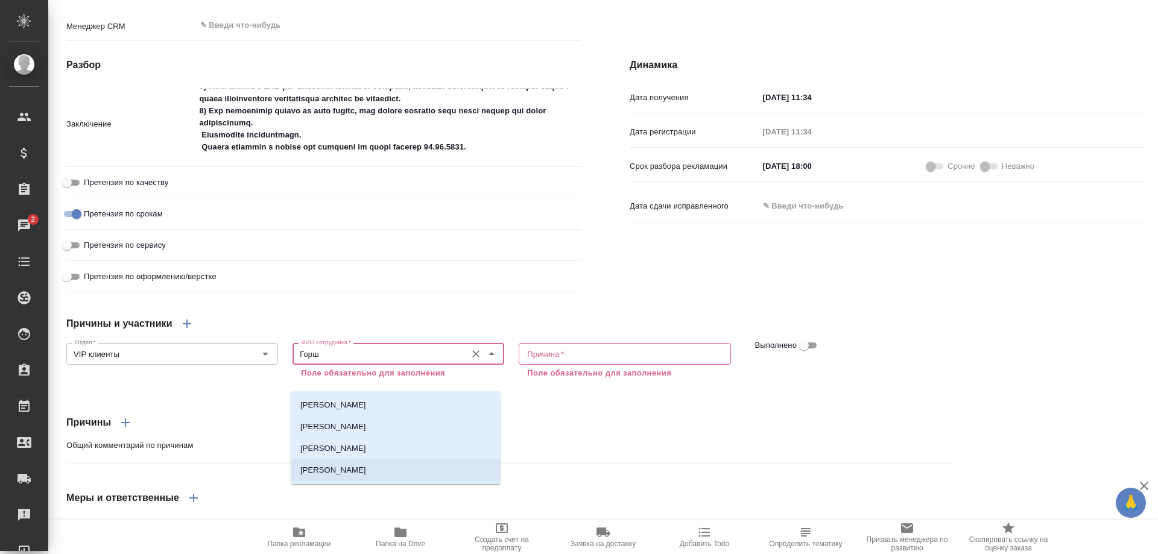
click at [336, 464] on li "[PERSON_NAME]" at bounding box center [396, 470] width 210 height 22
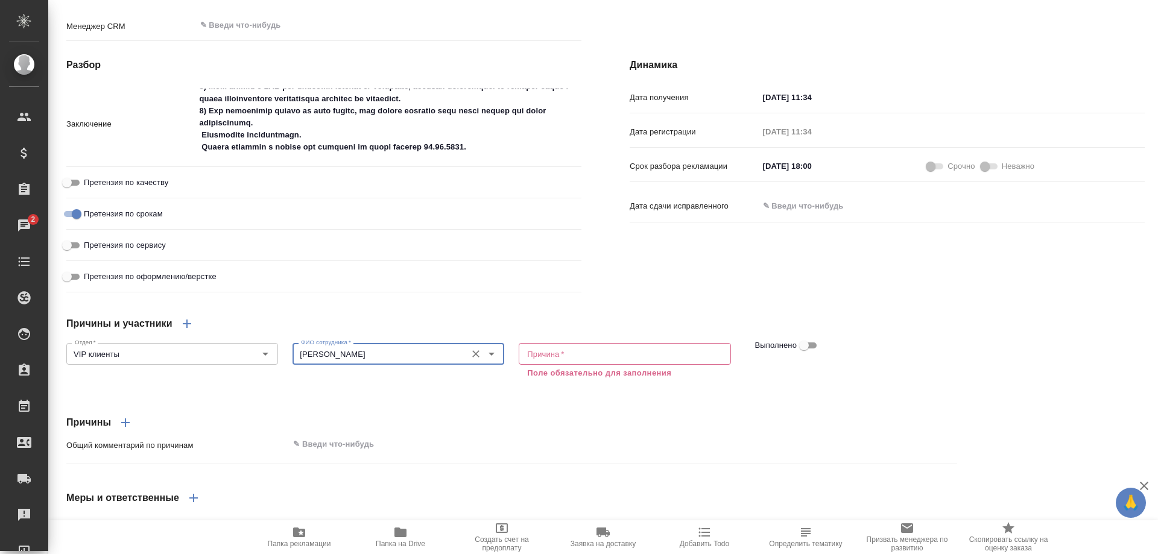
click at [613, 359] on textarea at bounding box center [624, 354] width 195 height 9
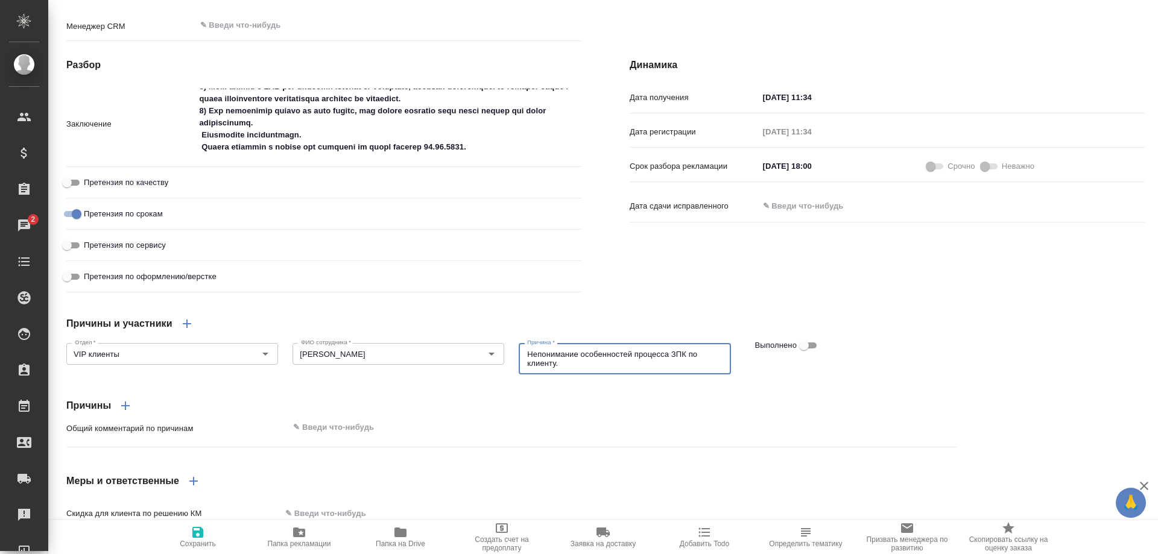
click at [197, 529] on icon "button" at bounding box center [198, 532] width 14 height 14
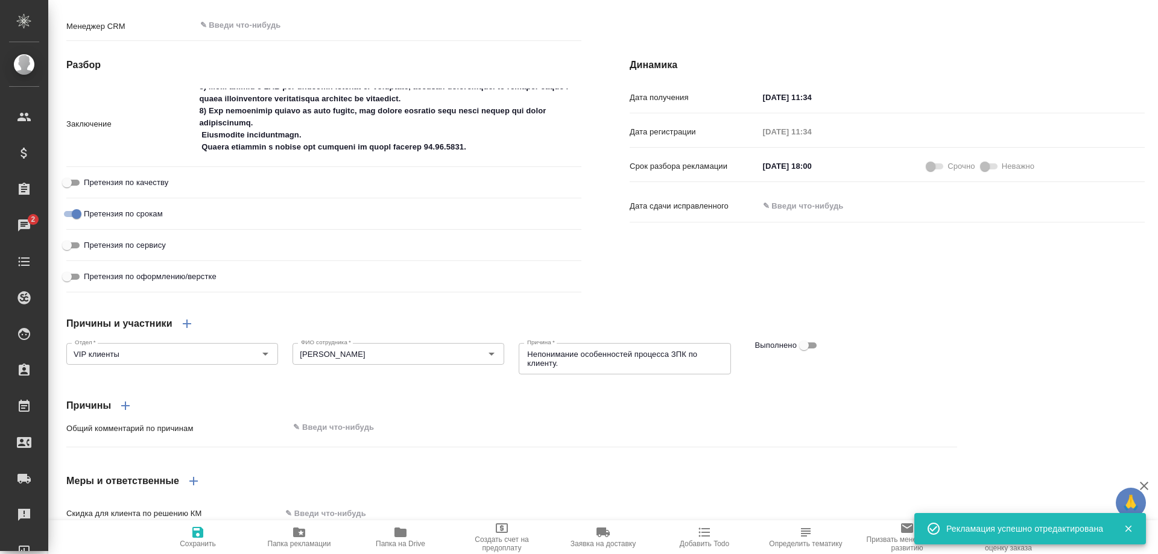
scroll to position [844, 0]
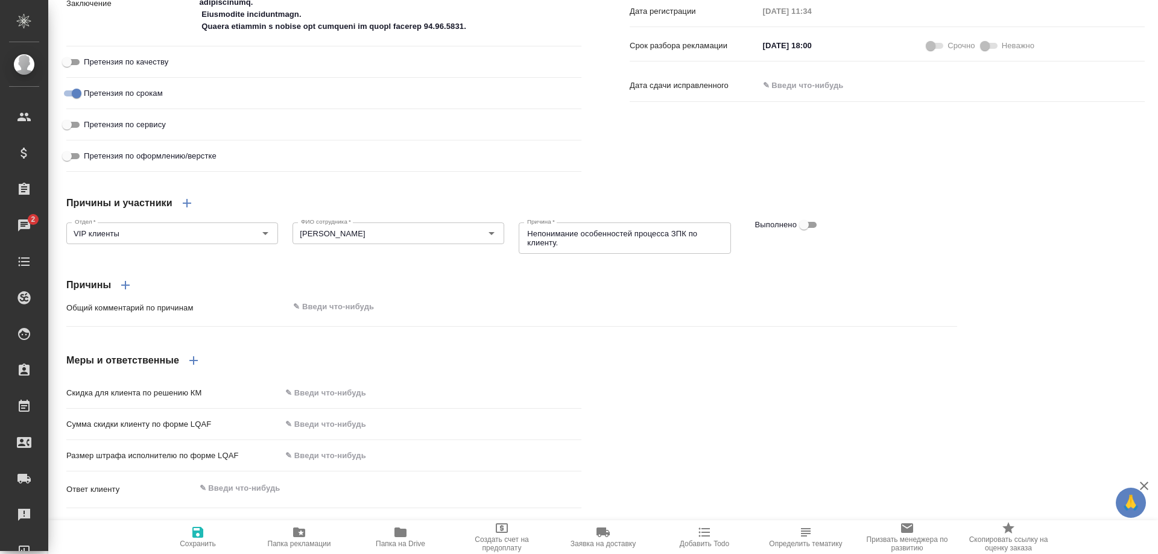
click at [191, 365] on icon "button" at bounding box center [193, 360] width 8 height 8
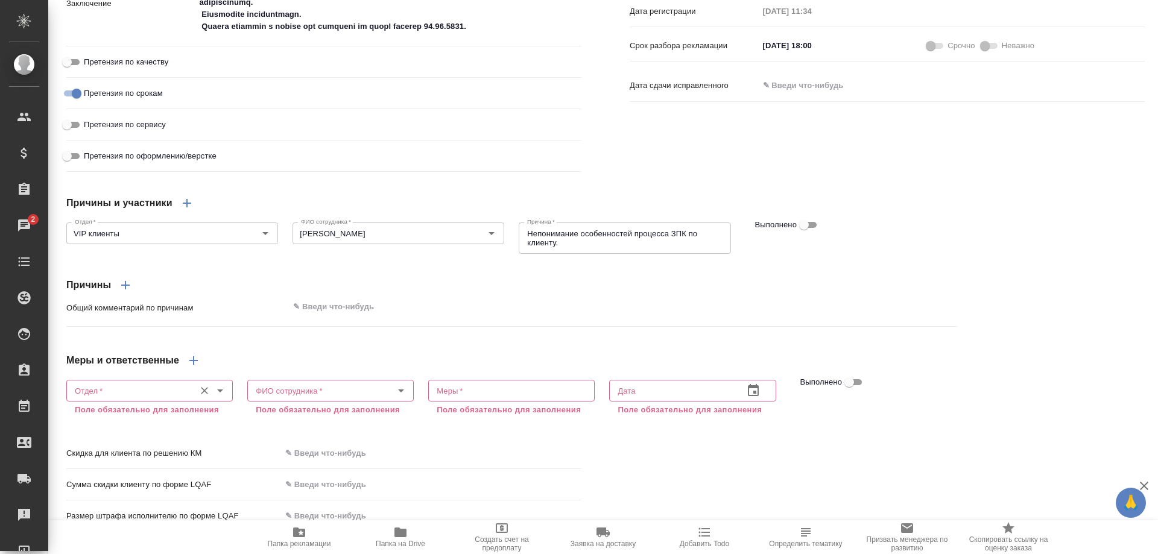
click at [145, 398] on input "Отдел   *" at bounding box center [129, 390] width 119 height 14
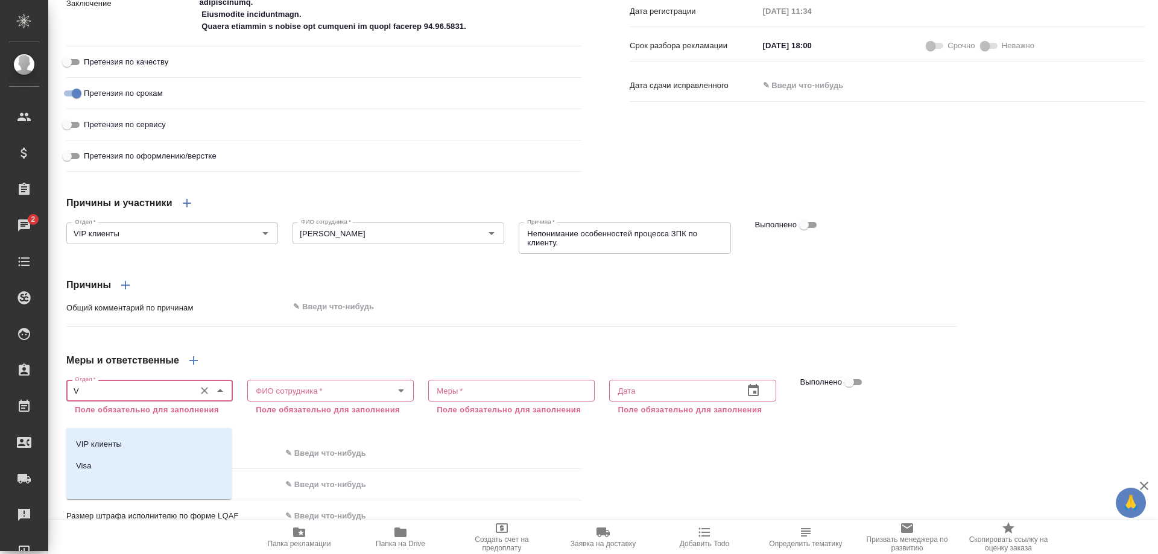
scroll to position [0, 0]
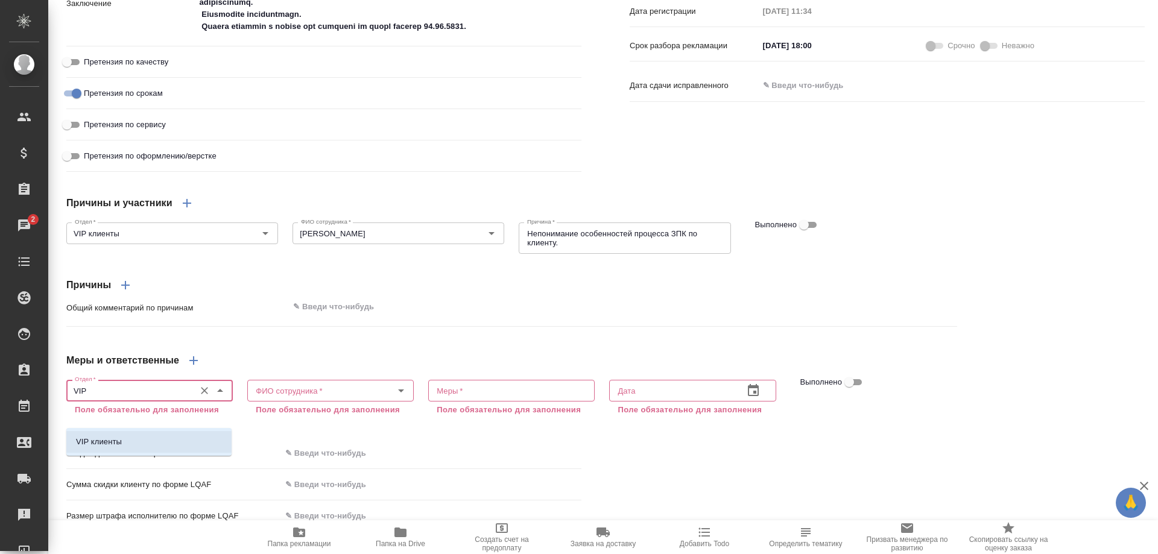
click at [105, 444] on p "VIP клиенты" at bounding box center [99, 442] width 46 height 12
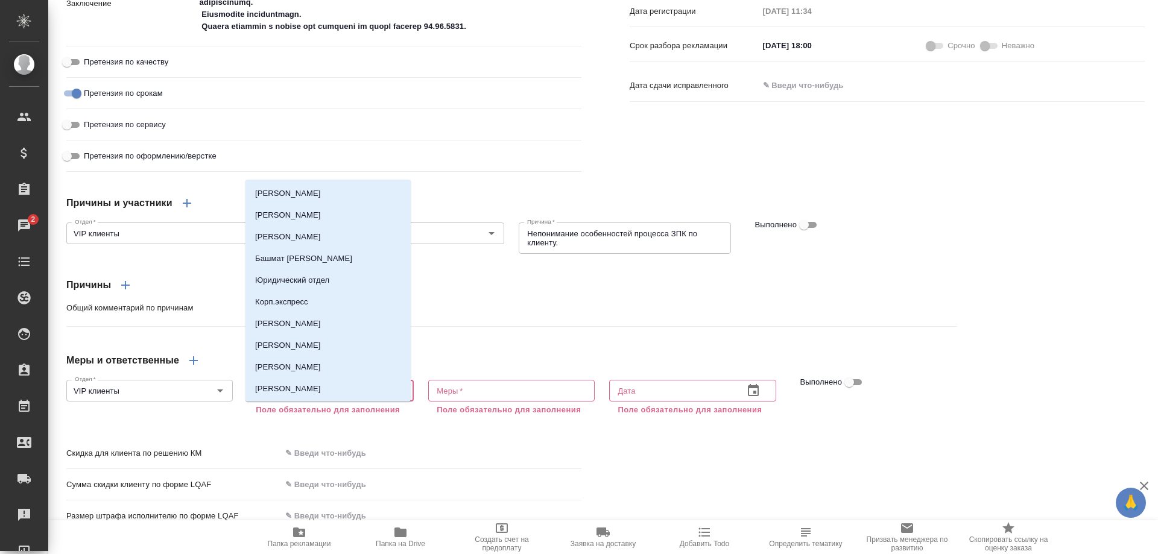
click at [260, 398] on input "ФИО сотрудника   *" at bounding box center [310, 390] width 119 height 14
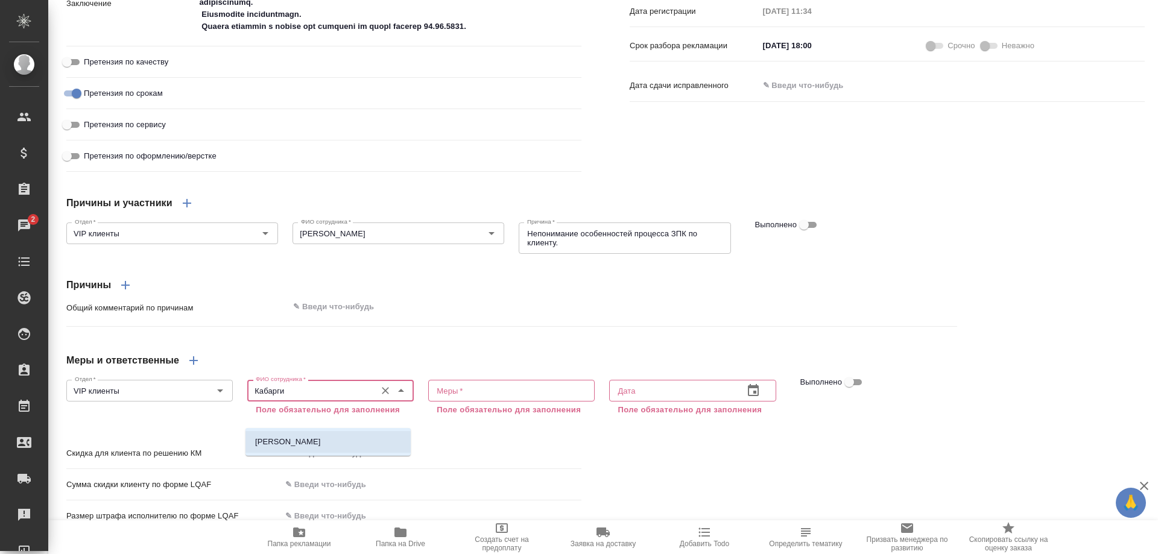
click at [286, 452] on li "[PERSON_NAME]" at bounding box center [327, 442] width 165 height 22
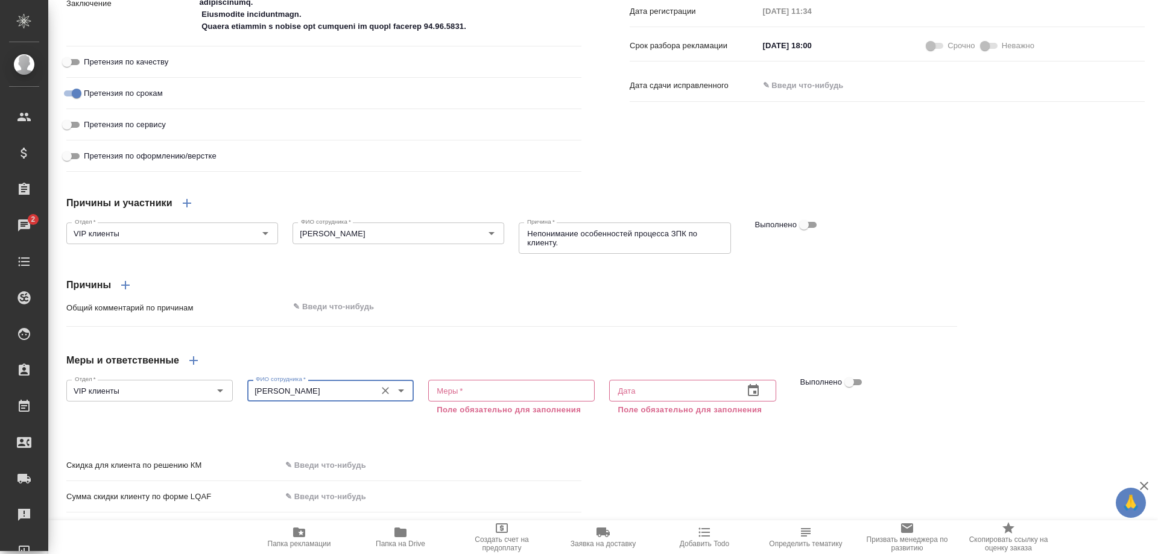
click at [468, 395] on textarea at bounding box center [511, 390] width 150 height 9
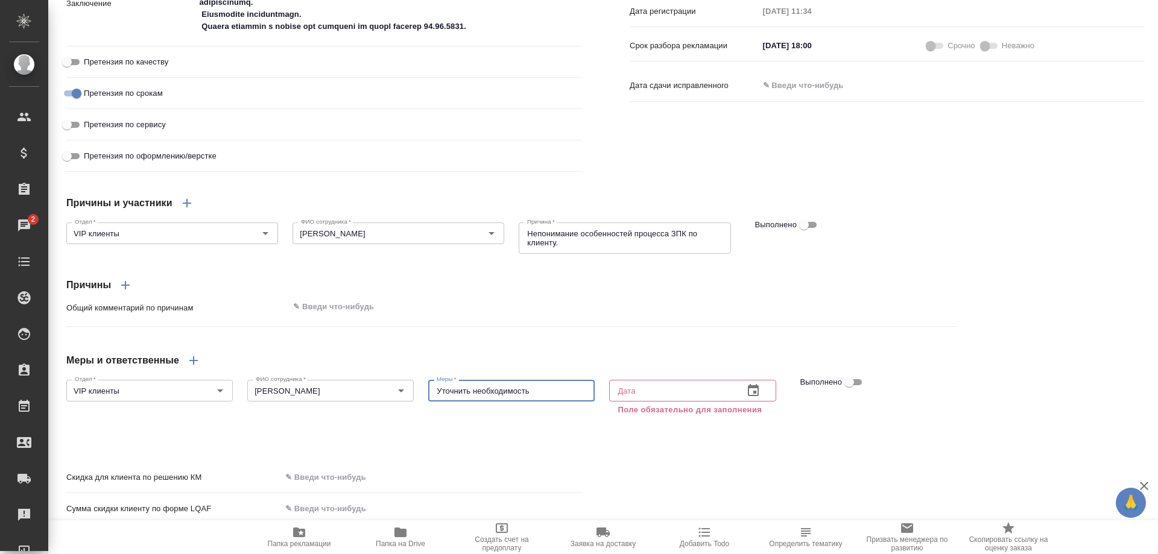
scroll to position [844, 0]
click at [753, 398] on icon "button" at bounding box center [753, 390] width 14 height 14
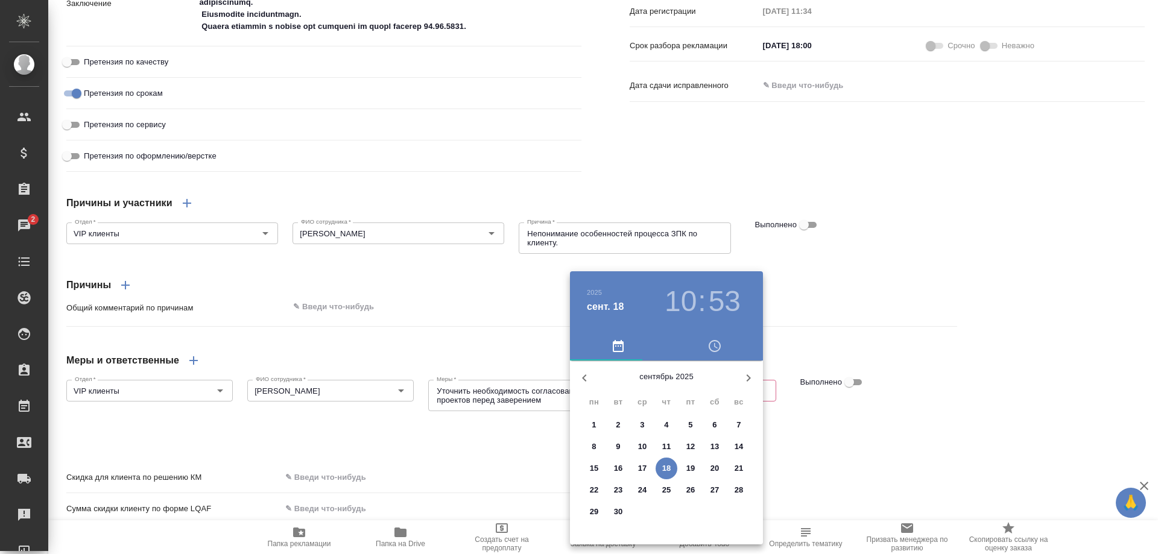
click at [639, 469] on p "17" at bounding box center [642, 468] width 9 height 12
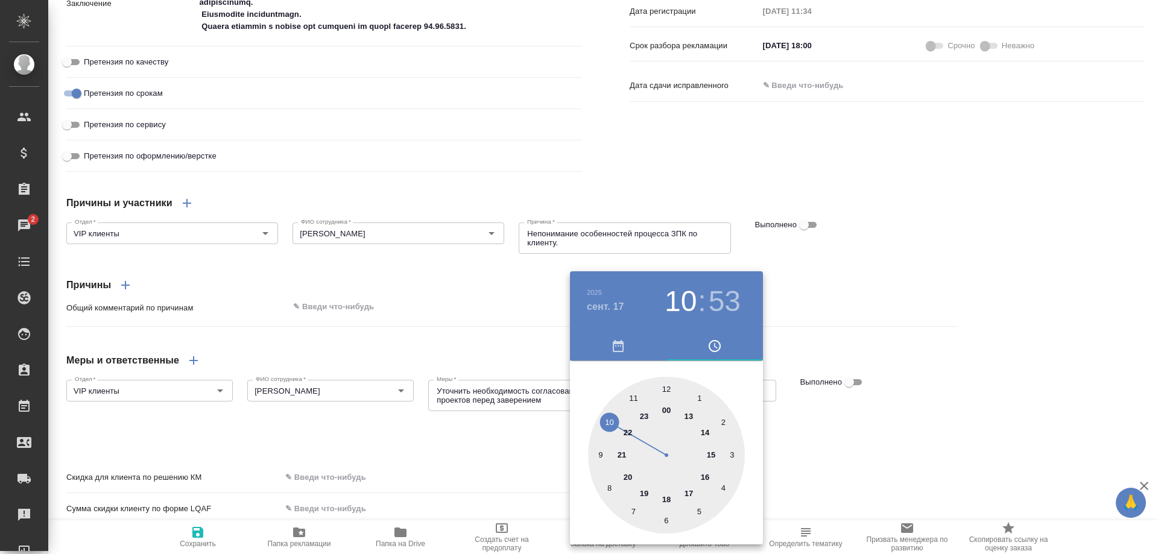
click at [629, 476] on div at bounding box center [666, 455] width 157 height 157
click at [664, 389] on div at bounding box center [666, 455] width 157 height 157
click at [907, 339] on div at bounding box center [579, 277] width 1158 height 554
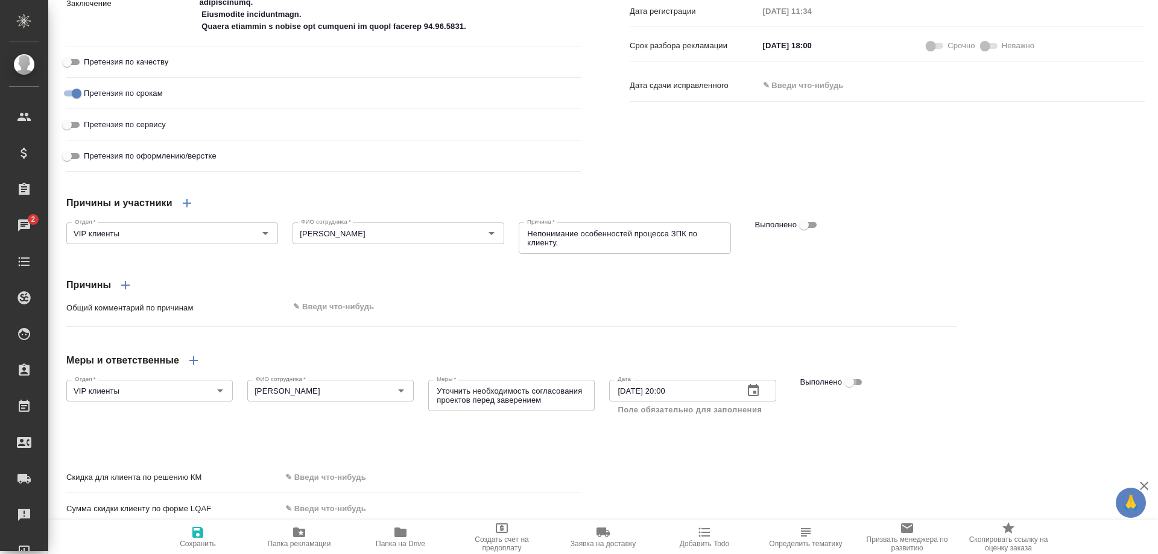
click at [854, 389] on input "Выполнено" at bounding box center [848, 382] width 43 height 14
click at [195, 535] on icon "button" at bounding box center [197, 532] width 11 height 11
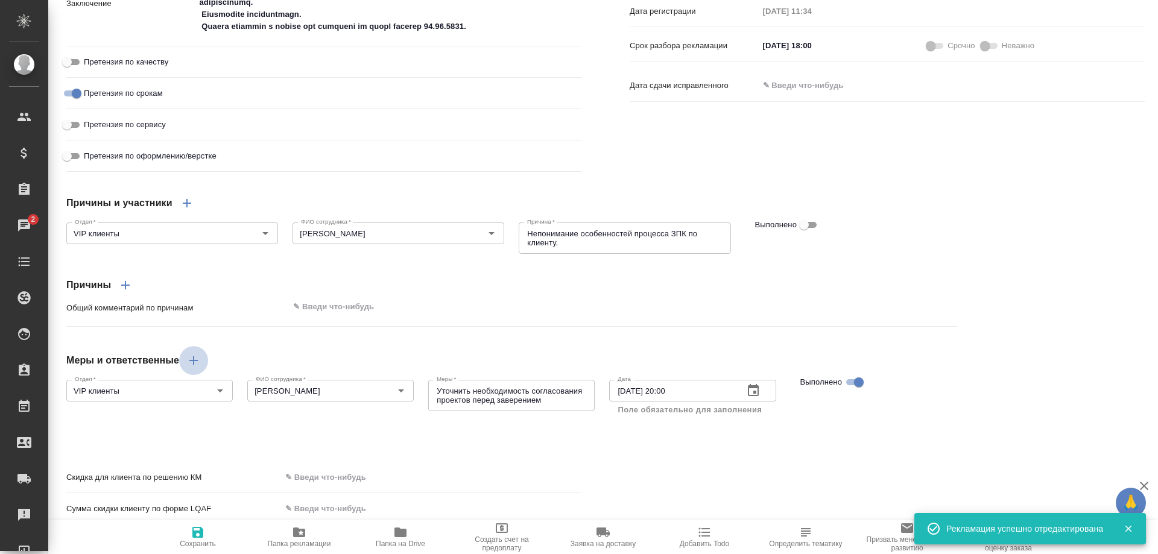
click at [194, 365] on icon "button" at bounding box center [193, 360] width 8 height 8
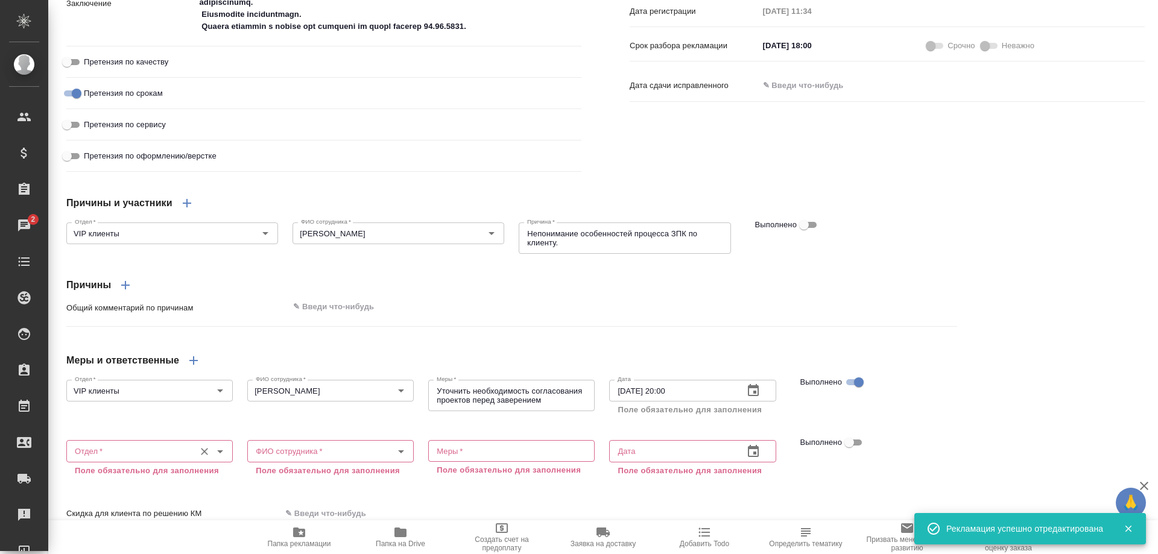
click at [135, 458] on input "Отдел   *" at bounding box center [129, 451] width 119 height 14
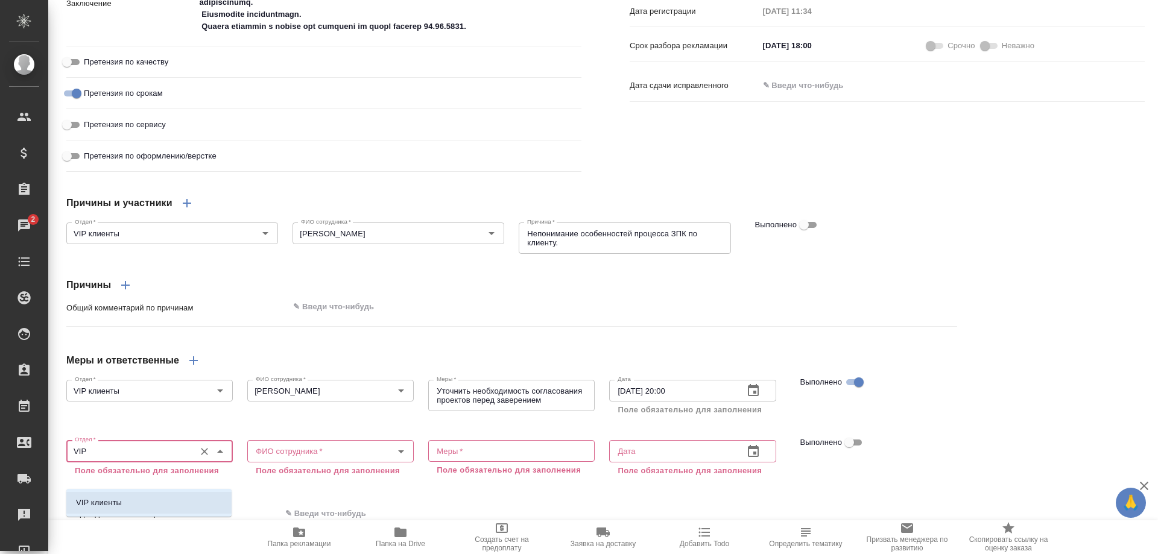
click at [134, 502] on li "VIP клиенты" at bounding box center [148, 503] width 165 height 22
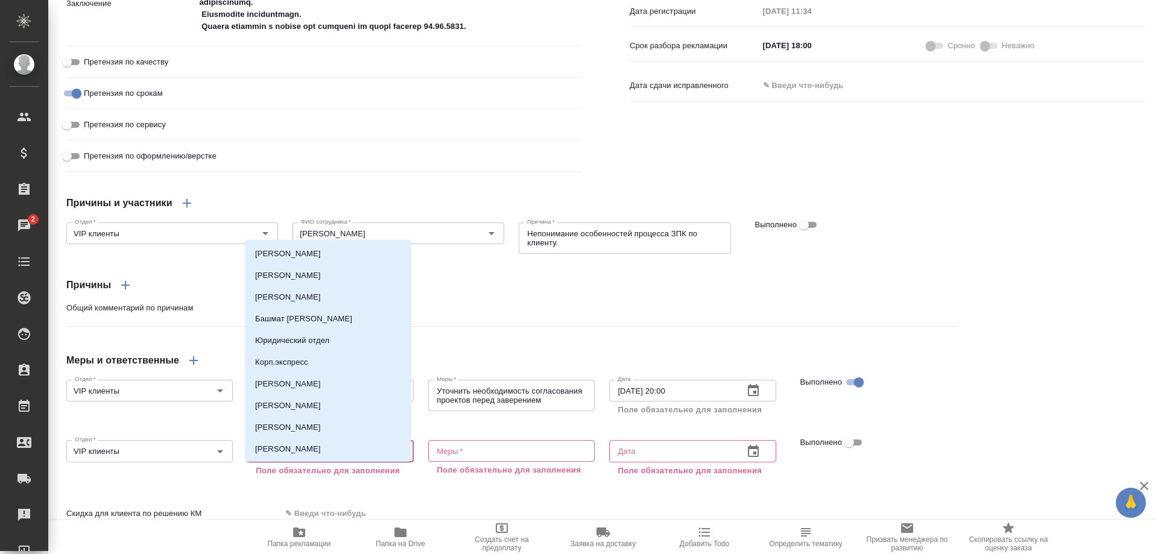
click at [297, 458] on input "ФИО сотрудника   *" at bounding box center [310, 451] width 119 height 14
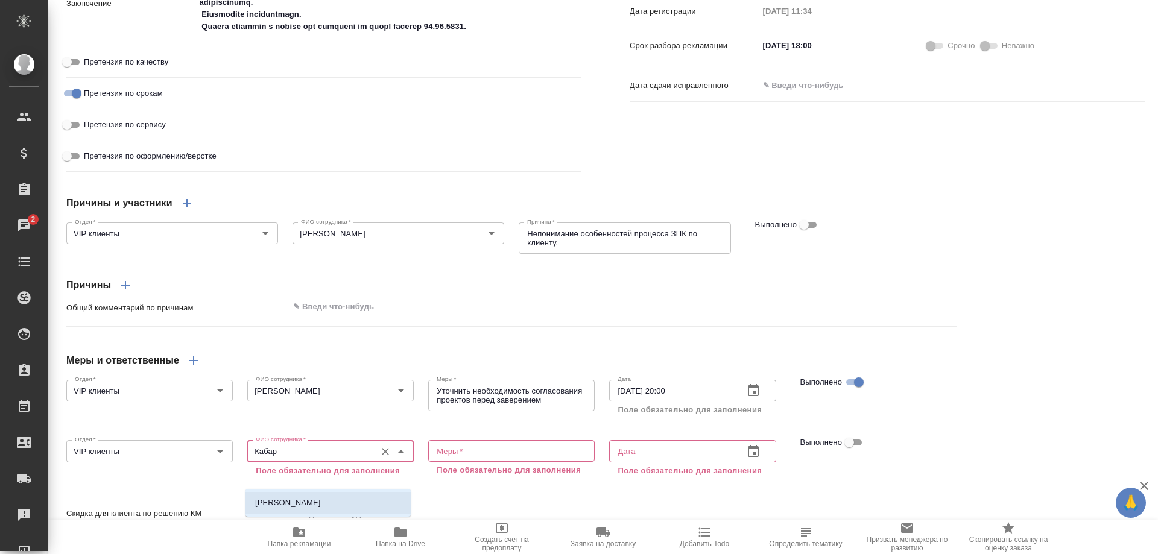
click at [296, 510] on li "[PERSON_NAME]" at bounding box center [327, 503] width 165 height 22
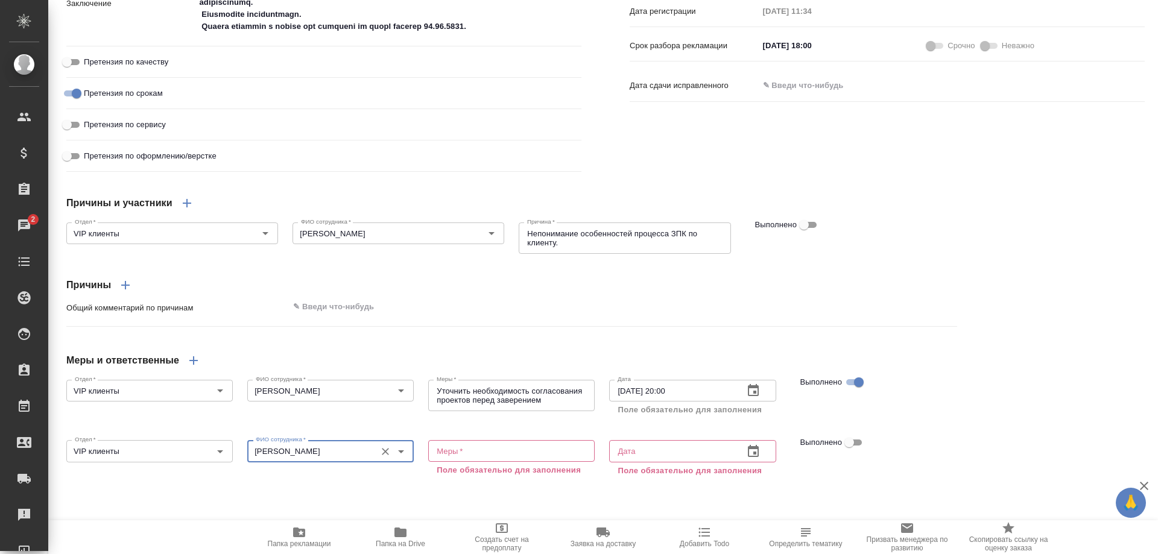
click at [444, 456] on textarea at bounding box center [511, 451] width 150 height 9
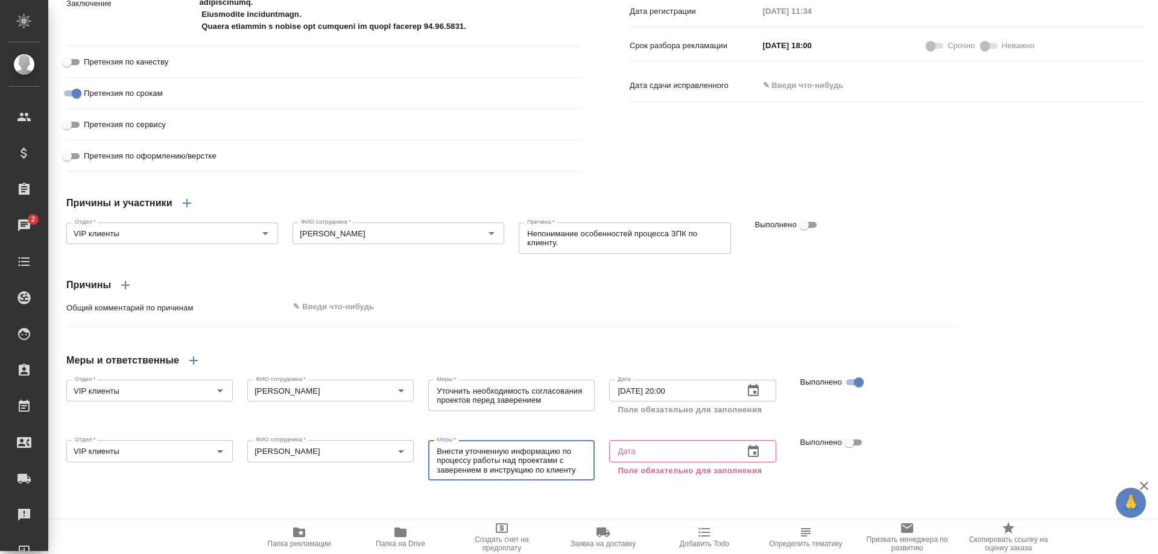
click at [650, 462] on input "text" at bounding box center [671, 451] width 124 height 22
click at [751, 457] on icon "button" at bounding box center [753, 451] width 11 height 12
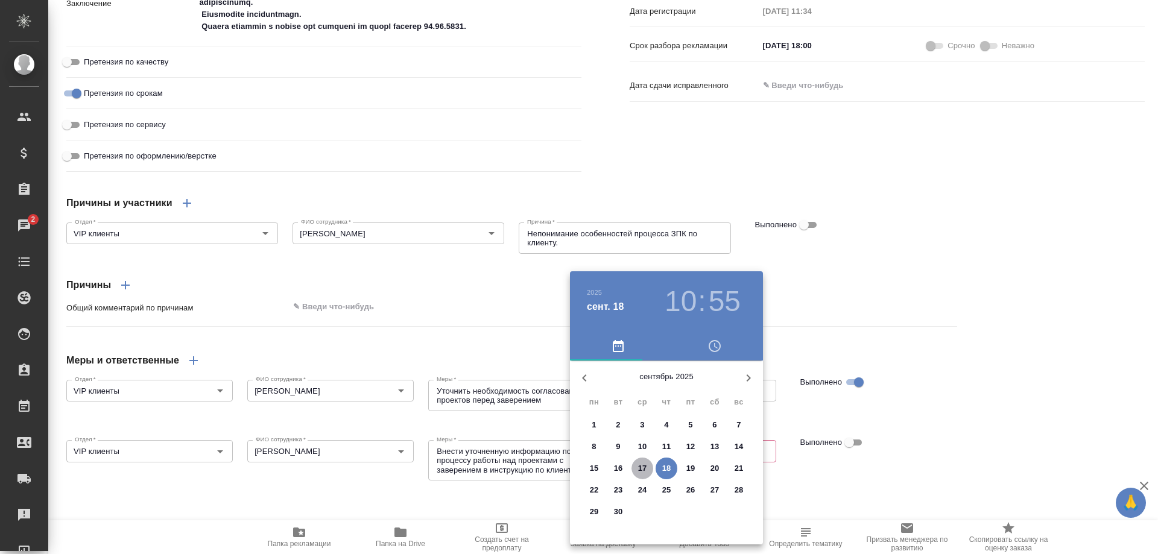
click at [640, 467] on p "17" at bounding box center [642, 468] width 9 height 12
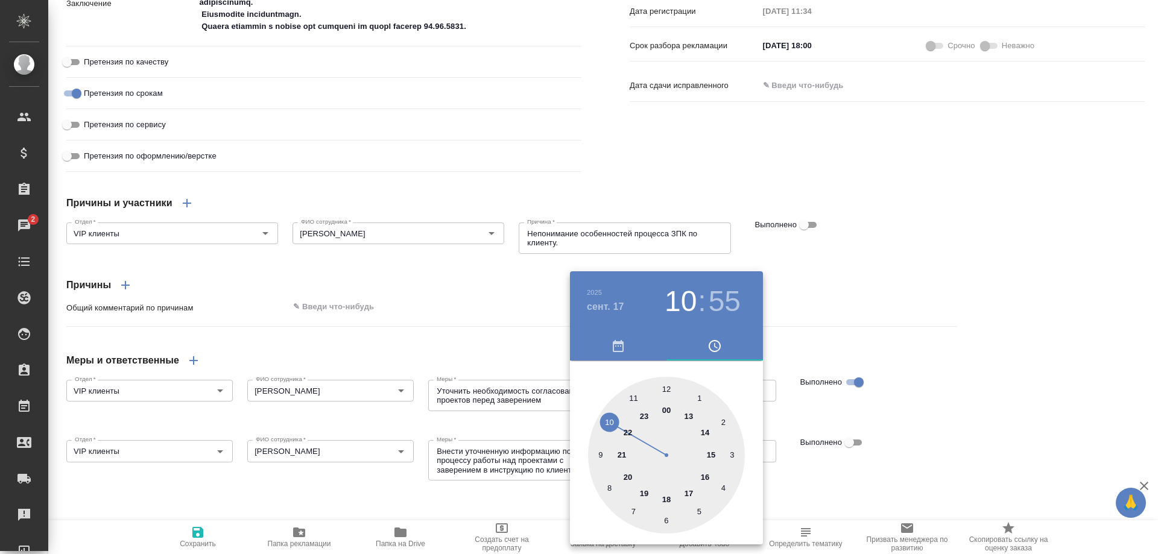
click at [625, 479] on div at bounding box center [666, 455] width 157 height 157
click at [665, 388] on div at bounding box center [666, 455] width 157 height 157
click at [858, 483] on div at bounding box center [579, 277] width 1158 height 554
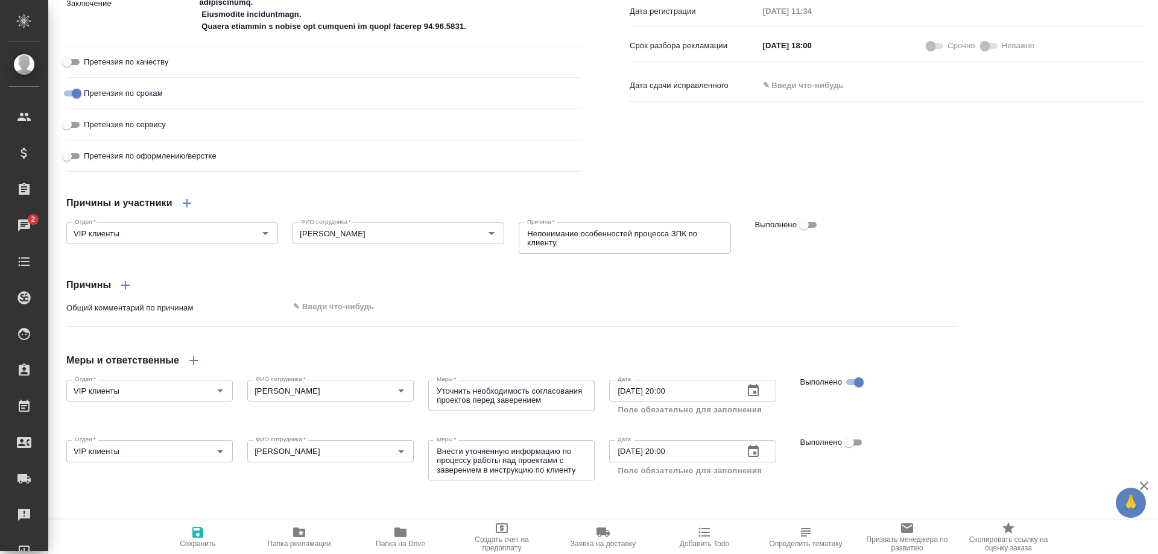
click at [851, 450] on input "Выполнено" at bounding box center [848, 442] width 43 height 14
click at [201, 532] on icon "button" at bounding box center [197, 532] width 11 height 11
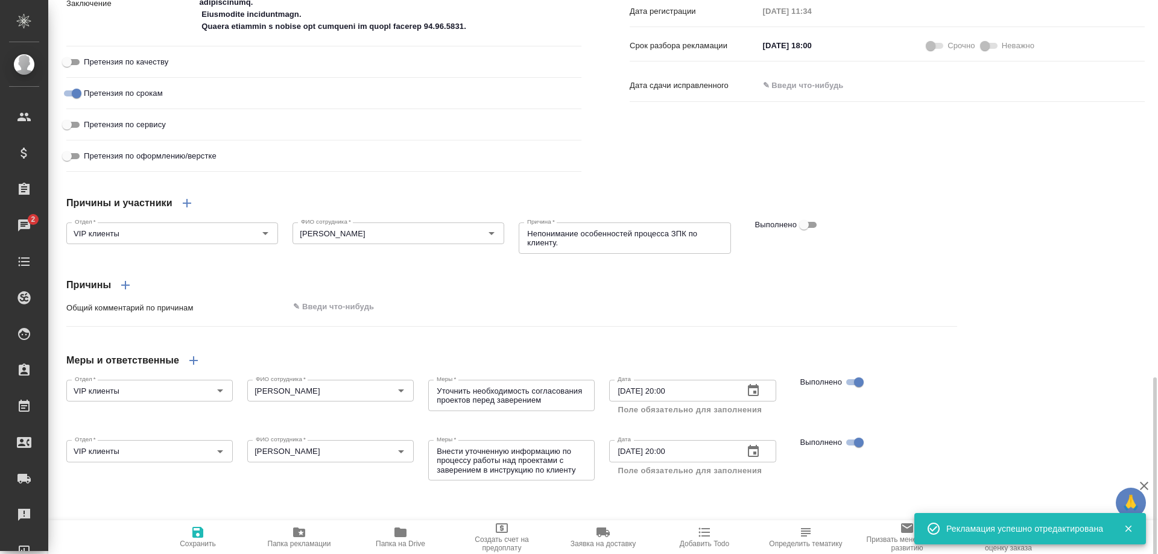
scroll to position [965, 0]
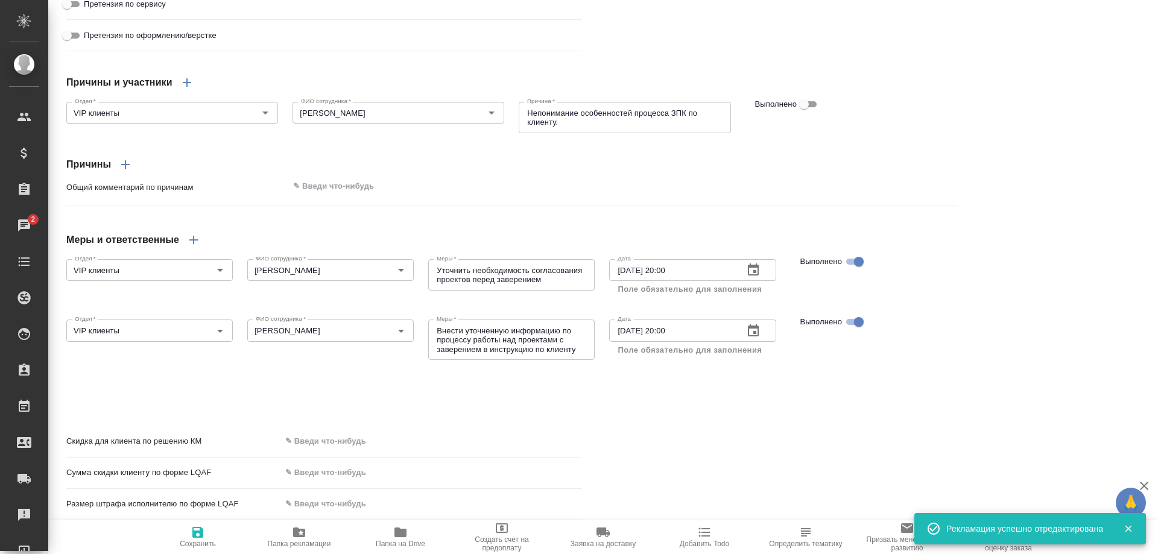
click at [192, 247] on icon "button" at bounding box center [193, 240] width 14 height 14
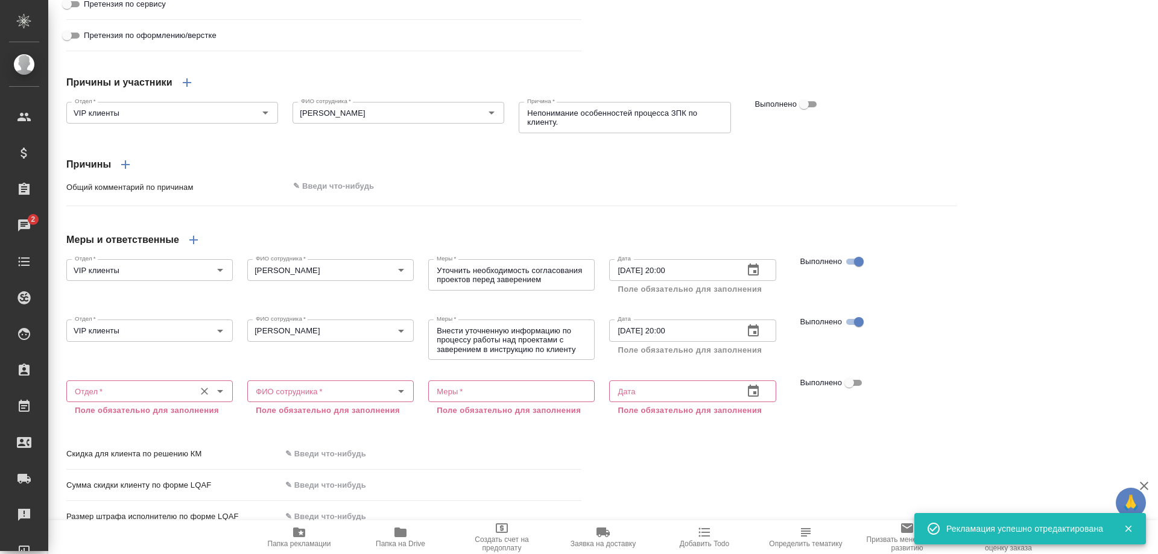
click at [140, 398] on input "Отдел   *" at bounding box center [129, 391] width 119 height 14
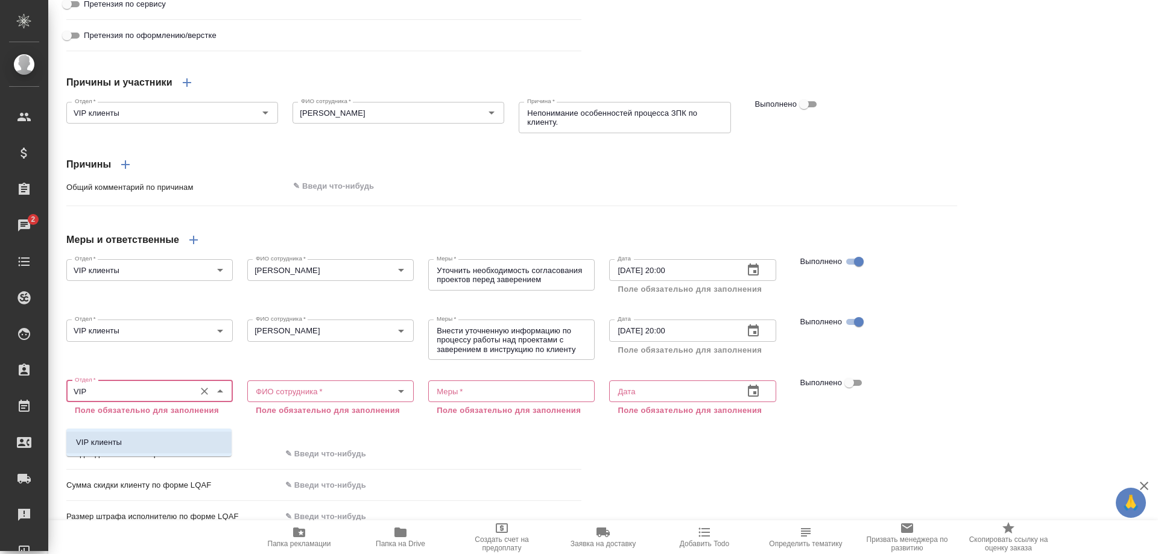
click at [136, 436] on li "VIP клиенты" at bounding box center [148, 443] width 165 height 22
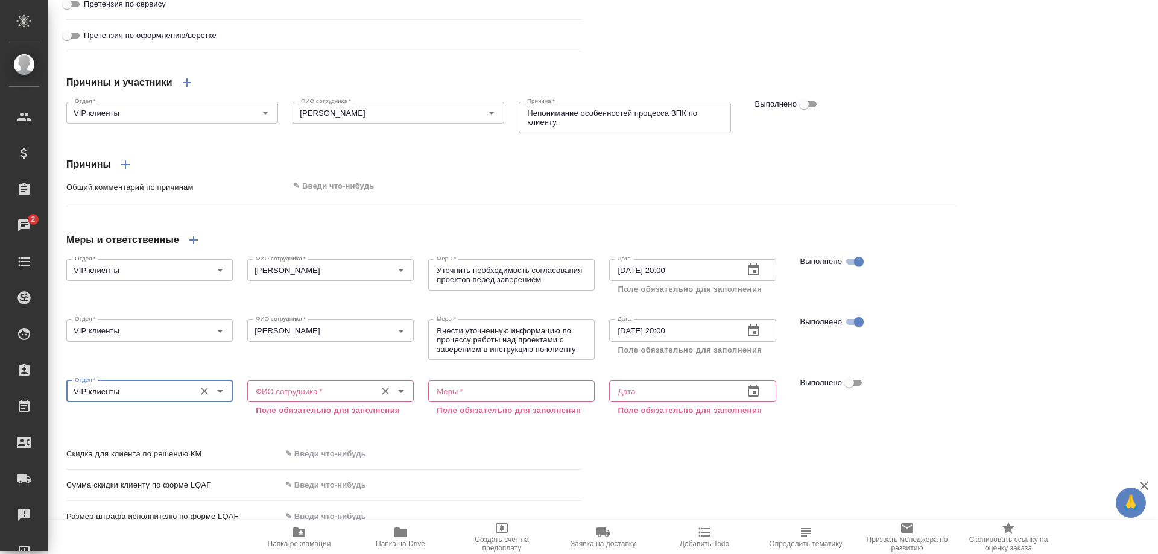
click at [291, 398] on input "ФИО сотрудника   *" at bounding box center [310, 391] width 119 height 14
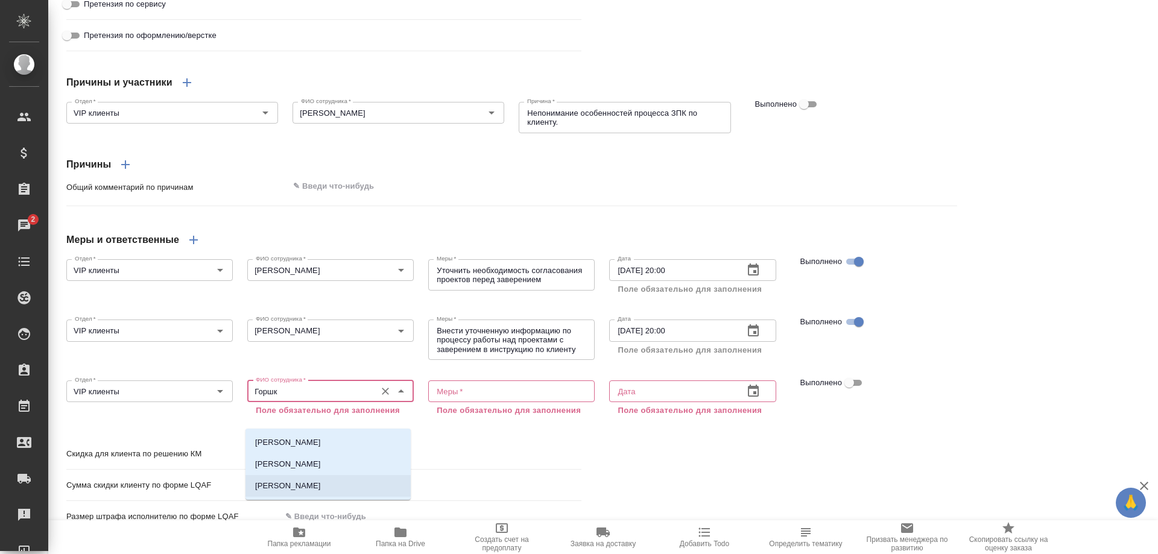
click at [297, 488] on p "[PERSON_NAME]" at bounding box center [288, 486] width 66 height 12
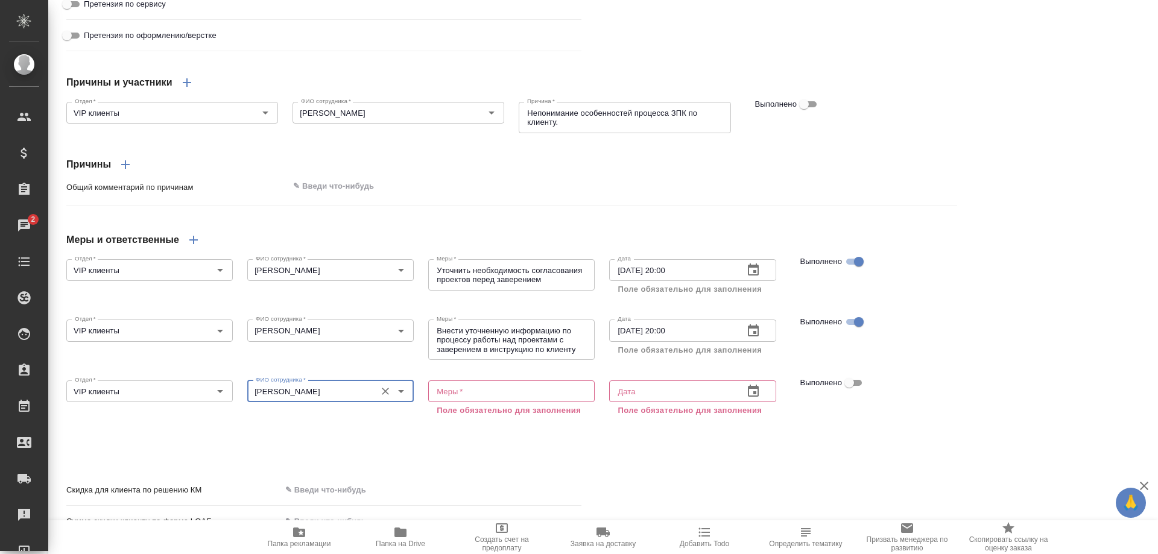
click at [464, 395] on textarea at bounding box center [511, 390] width 150 height 9
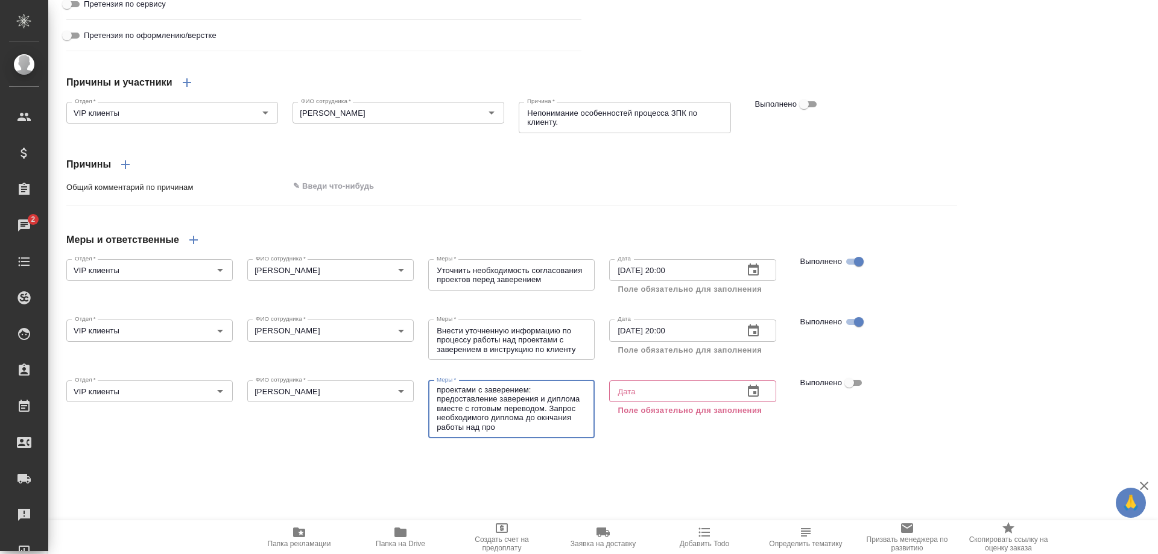
scroll to position [20, 0]
click at [488, 432] on textarea "Корректировка процесса работы над проектами с заверением: предоставление завере…" at bounding box center [511, 408] width 150 height 45
click at [0, 0] on lt-span "ок о нчания" at bounding box center [0, 0] width 0 height 0
click at [466, 432] on textarea "Корректировка процесса работы над проектами с заверением: предоставление завере…" at bounding box center [511, 408] width 150 height 45
click at [642, 402] on input "text" at bounding box center [671, 391] width 124 height 22
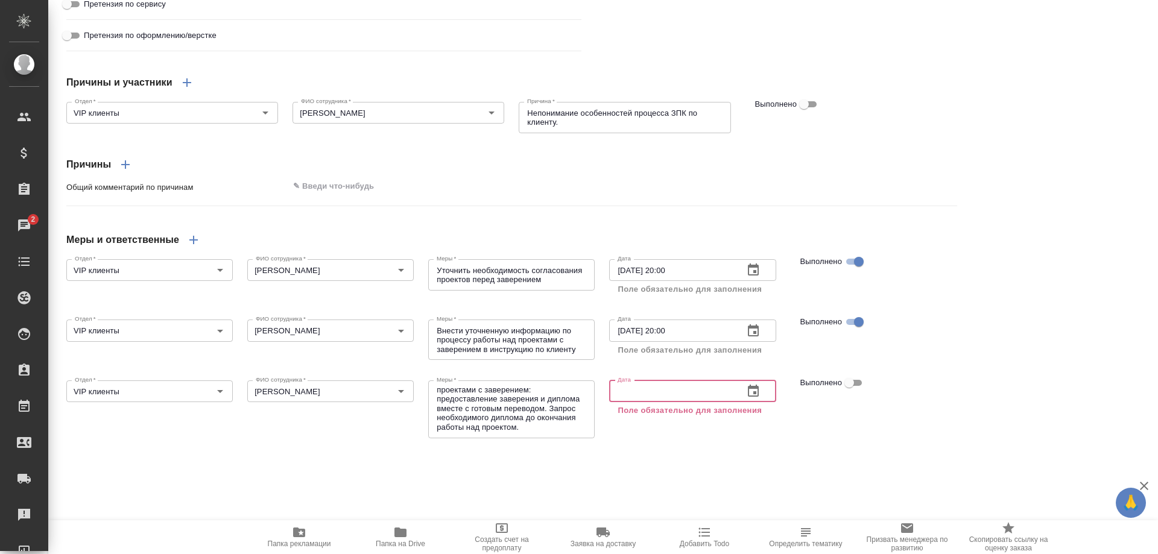
click at [751, 397] on icon "button" at bounding box center [753, 391] width 11 height 12
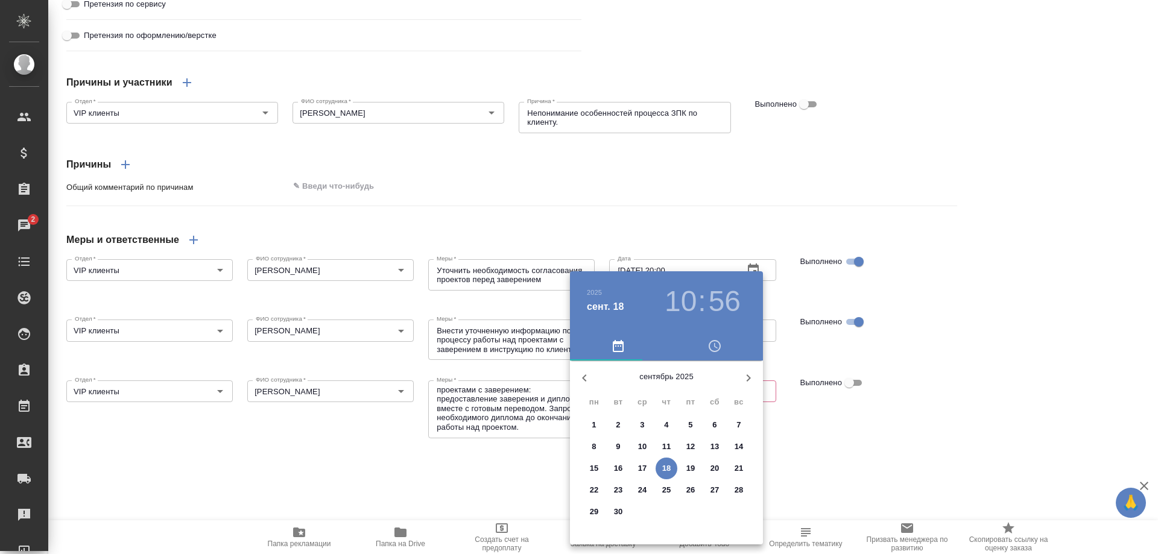
click at [643, 466] on p "17" at bounding box center [642, 468] width 9 height 12
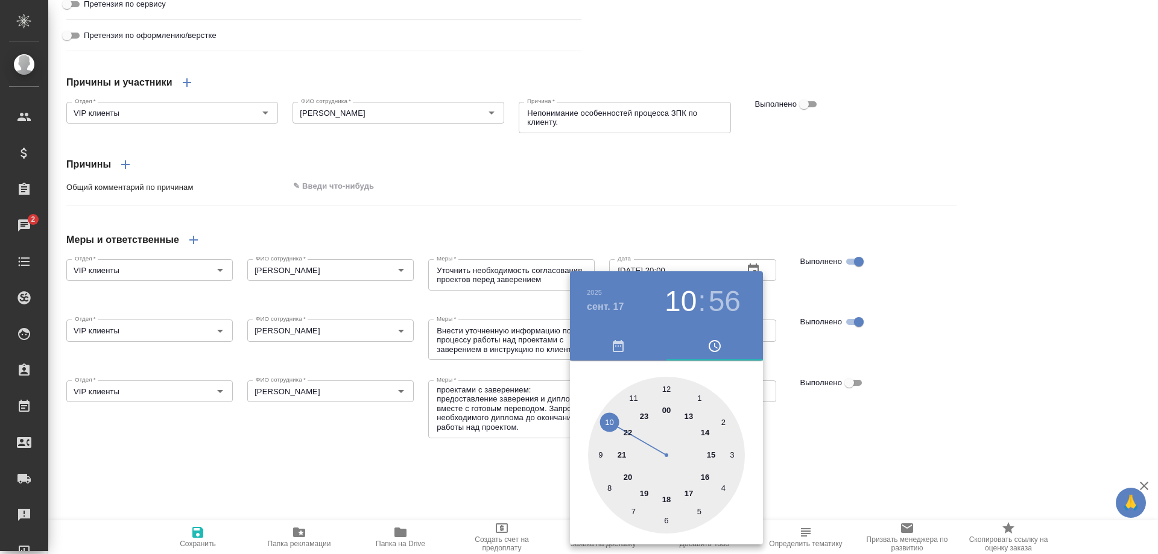
click at [626, 476] on div at bounding box center [666, 455] width 157 height 157
click at [667, 389] on div at bounding box center [666, 455] width 157 height 157
click at [845, 465] on div at bounding box center [579, 277] width 1158 height 554
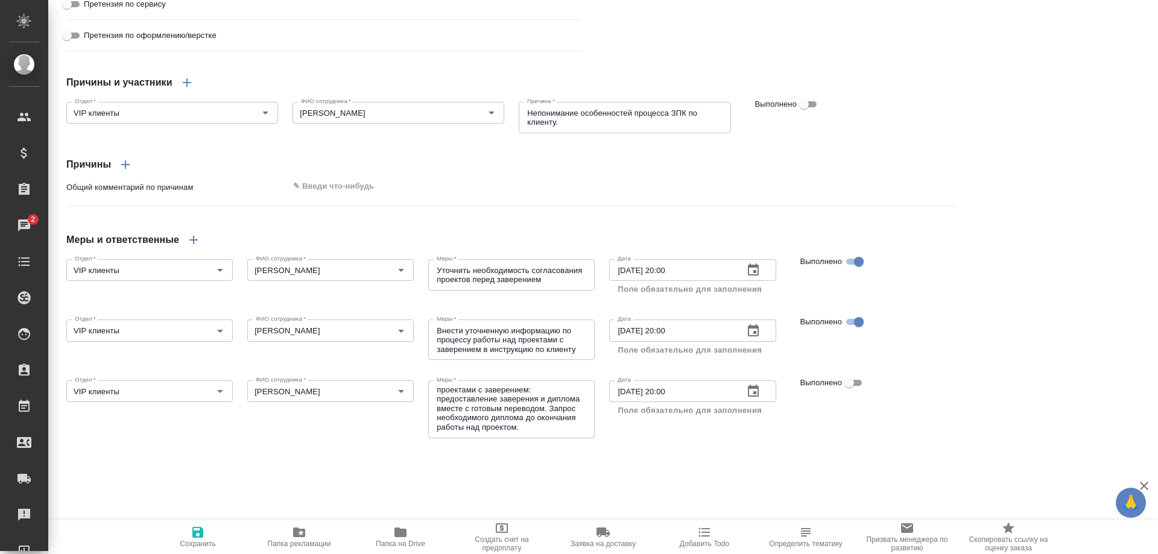
click at [852, 390] on input "Выполнено" at bounding box center [848, 383] width 43 height 14
click at [197, 534] on icon "button" at bounding box center [198, 532] width 14 height 14
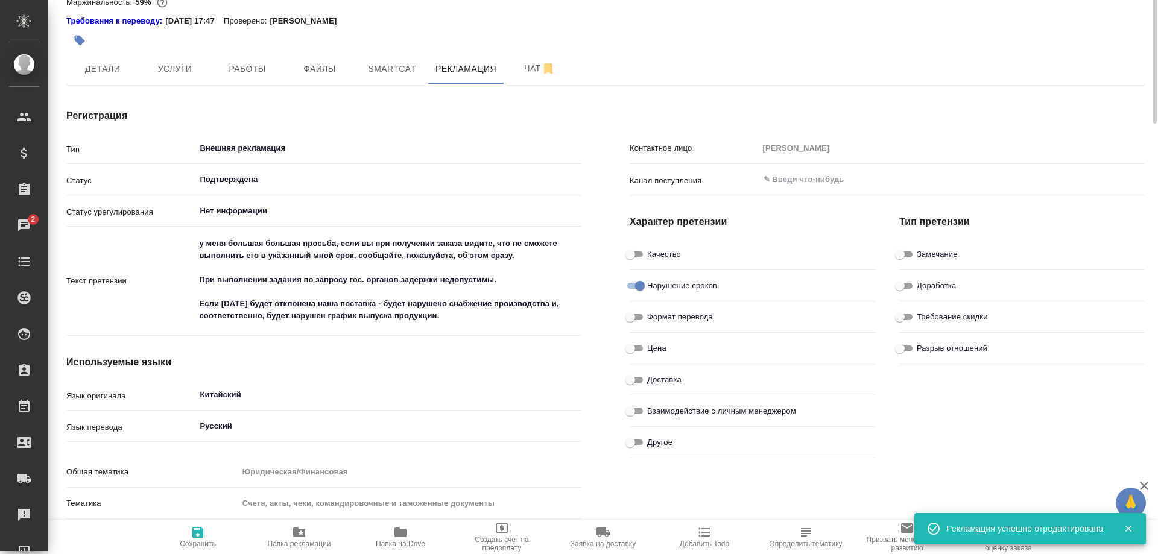
scroll to position [0, 0]
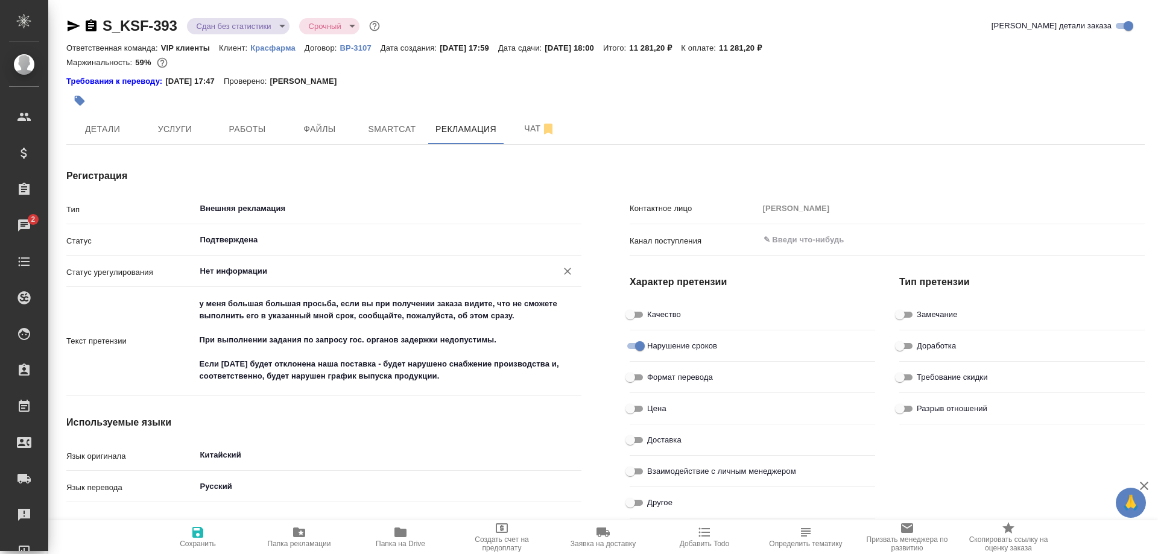
click at [312, 266] on input "Нет информации" at bounding box center [368, 271] width 339 height 14
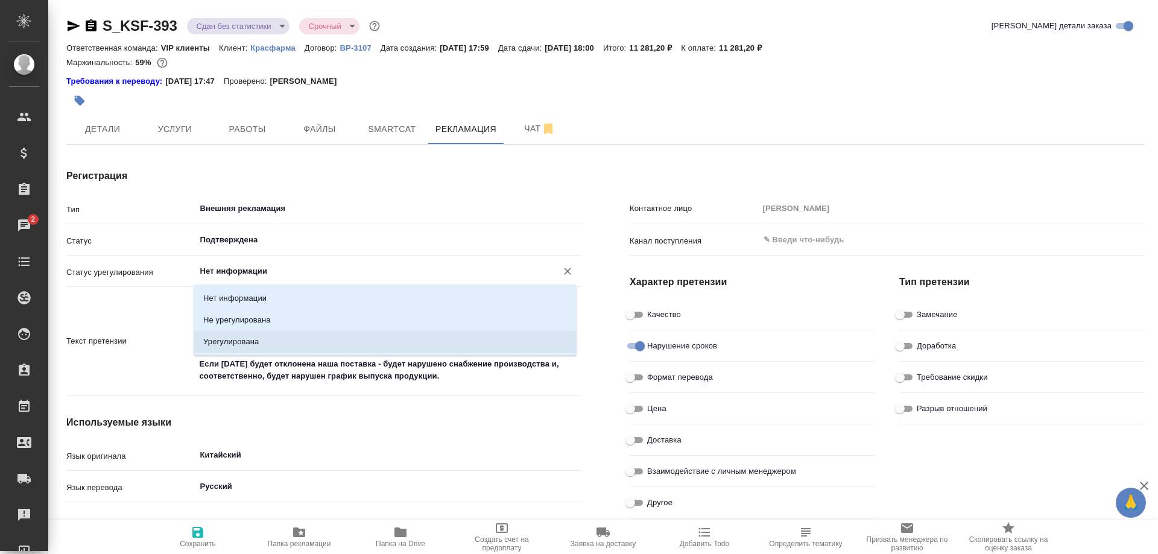
click at [270, 347] on li "Урегулирована" at bounding box center [385, 342] width 383 height 22
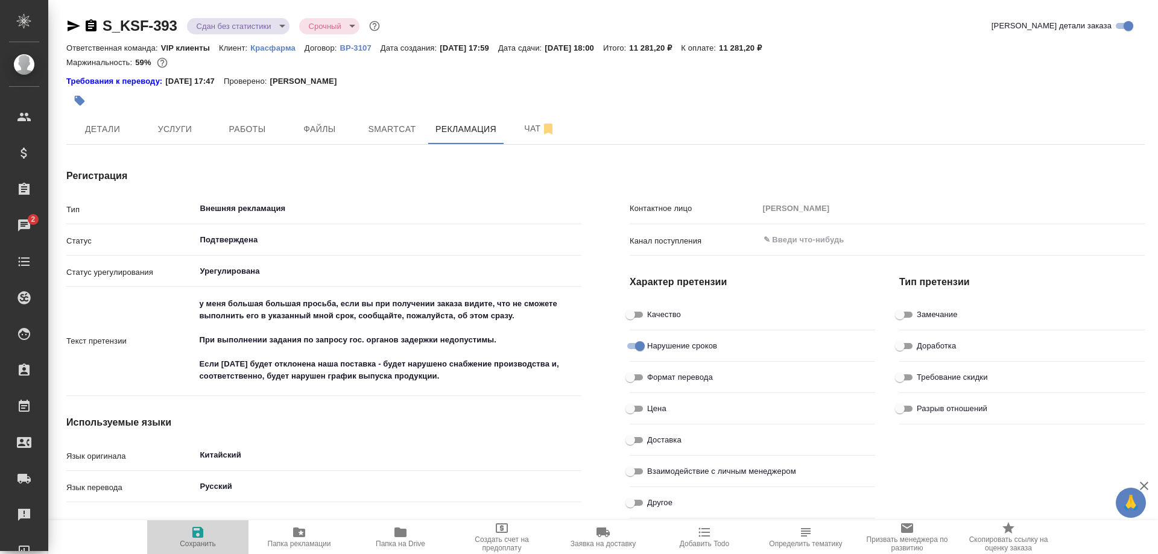
click at [197, 538] on icon "button" at bounding box center [197, 532] width 11 height 11
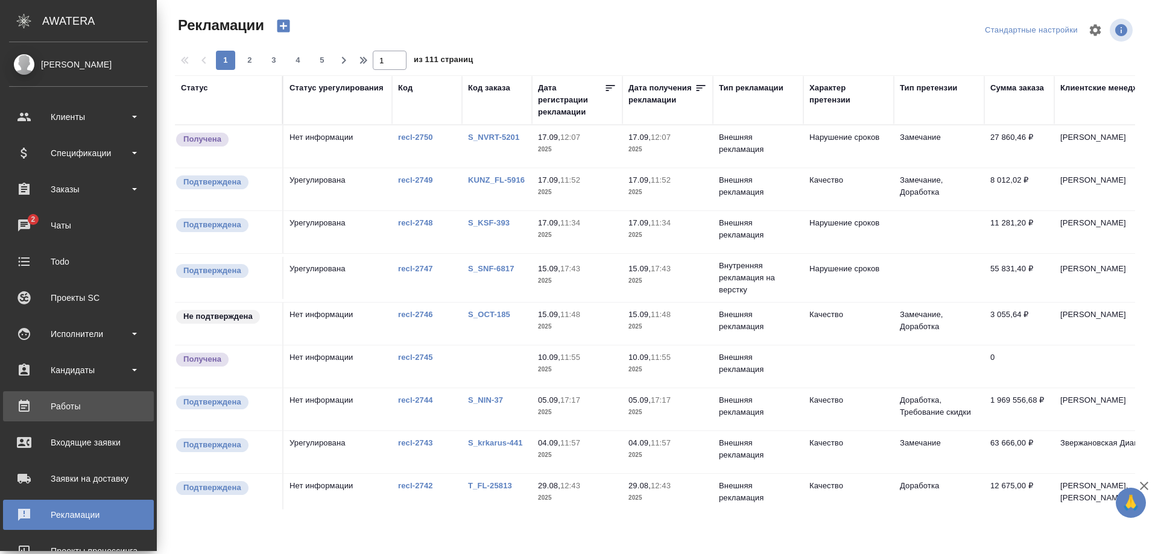
click at [55, 408] on div "Работы" at bounding box center [78, 406] width 139 height 18
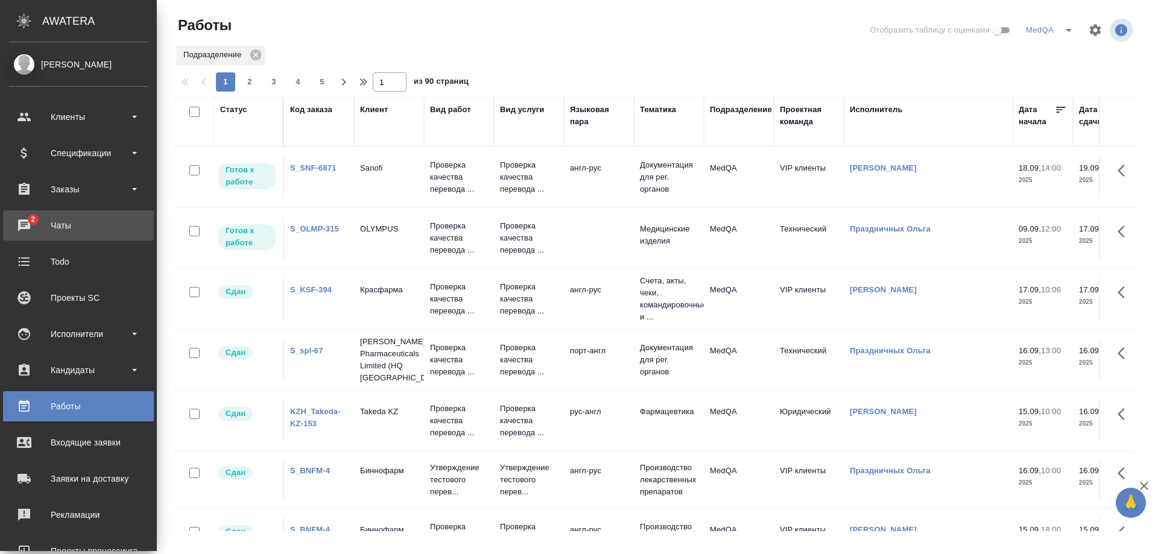
click at [53, 221] on div "Чаты" at bounding box center [78, 225] width 139 height 18
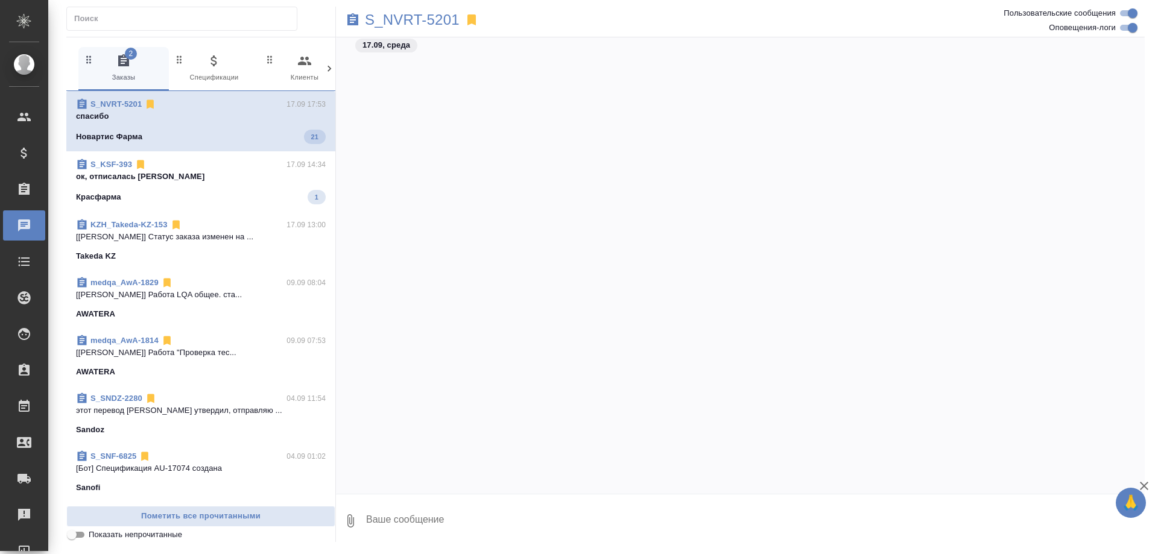
scroll to position [74670, 0]
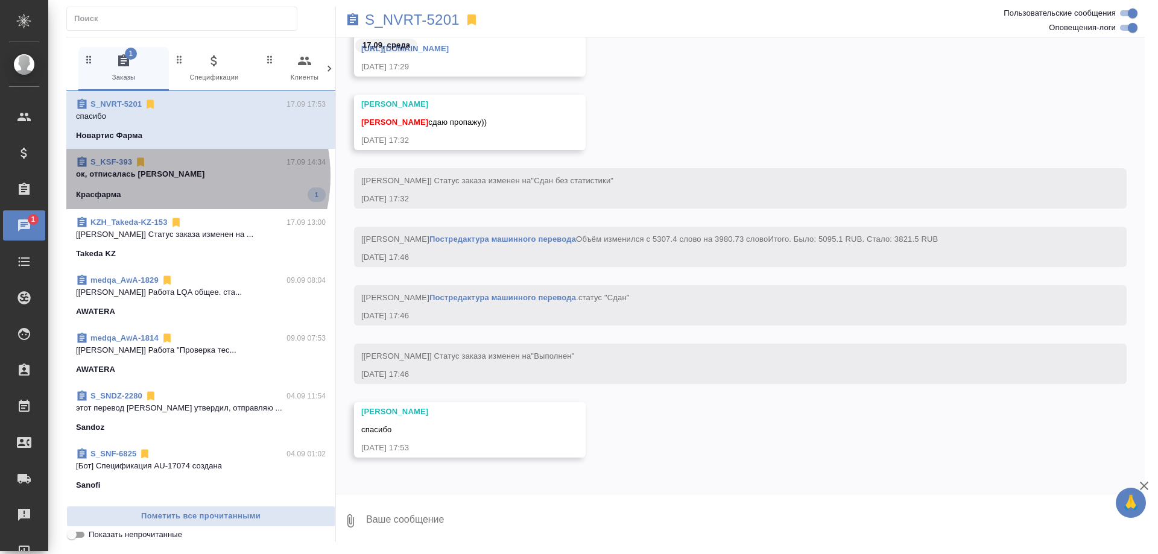
click at [168, 176] on p "ок, отписалась [PERSON_NAME]" at bounding box center [201, 174] width 250 height 12
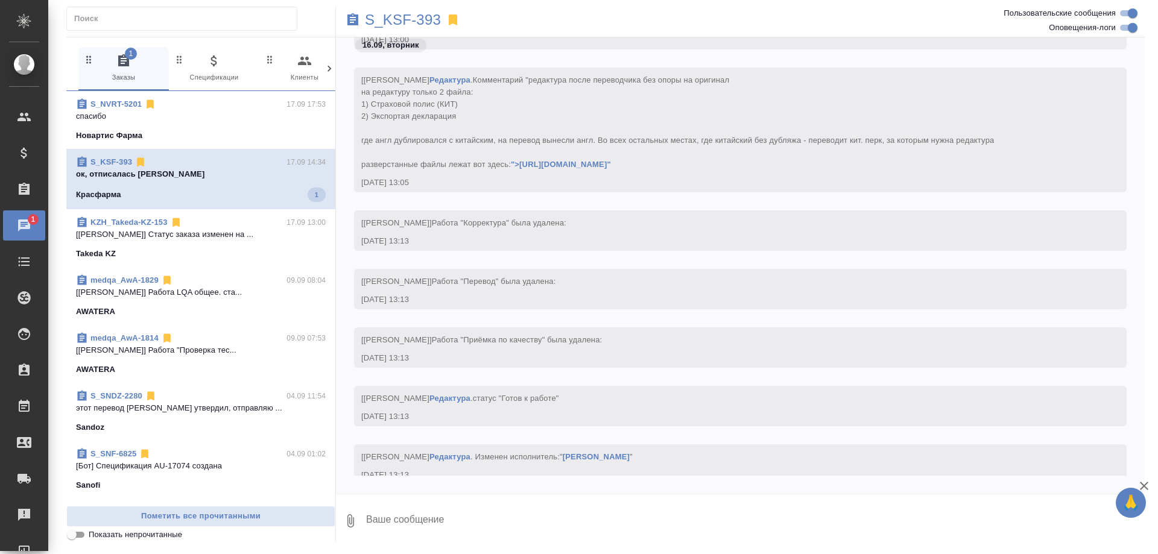
scroll to position [119182, 0]
